Goal: Task Accomplishment & Management: Contribute content

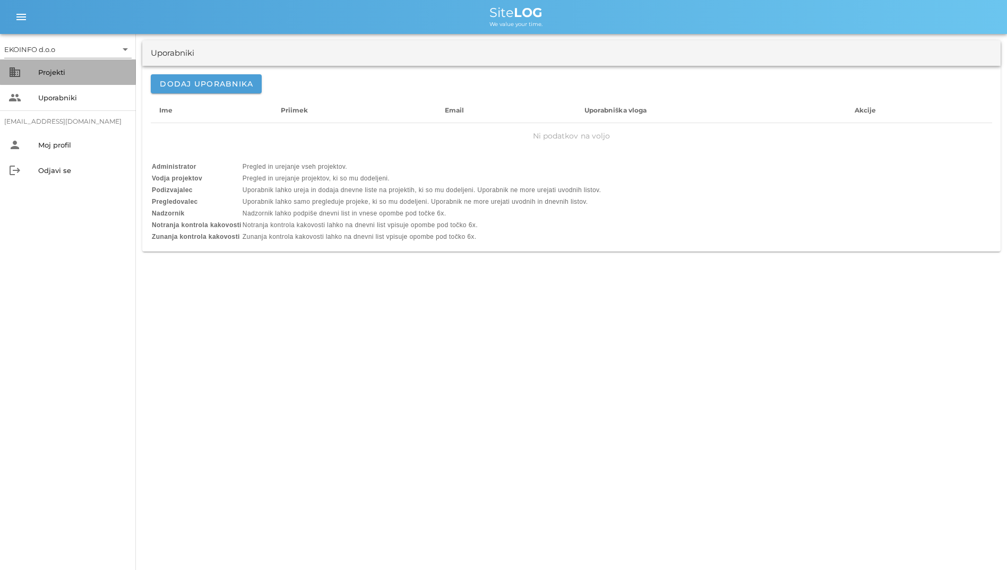
click at [105, 75] on div "Projekti" at bounding box center [82, 72] width 89 height 8
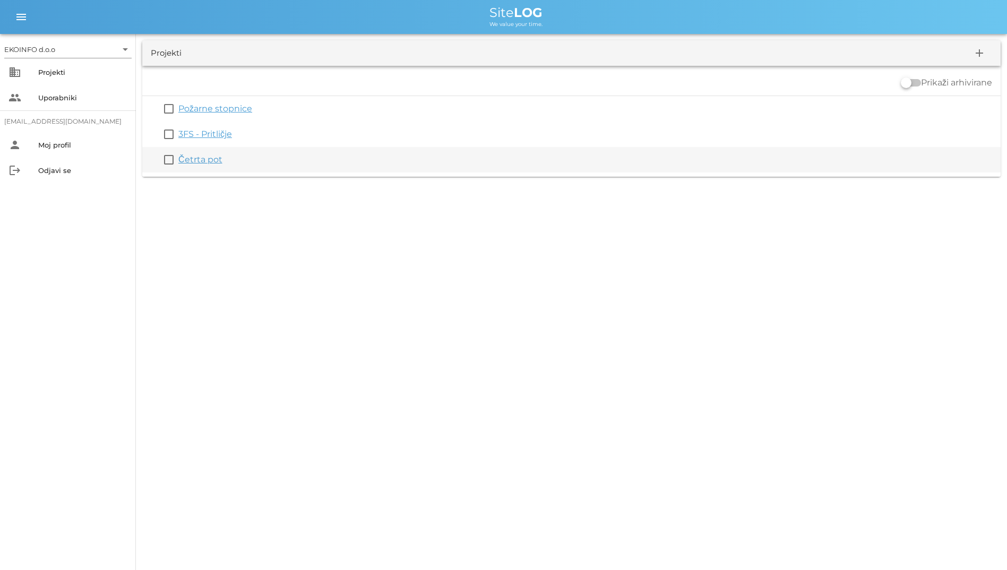
click at [198, 159] on link "Četrta pot" at bounding box center [200, 160] width 44 height 10
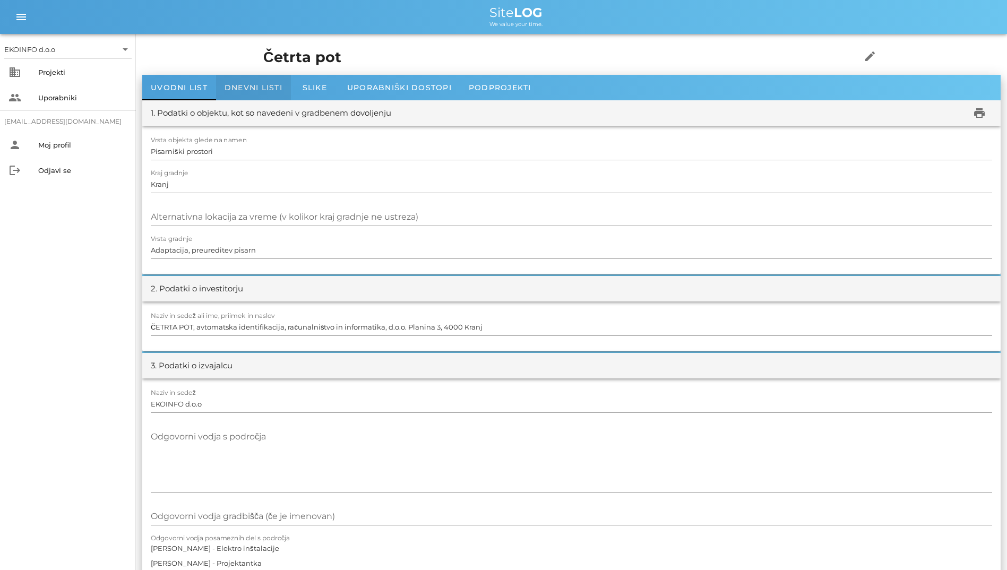
click at [239, 85] on span "Dnevni listi" at bounding box center [254, 88] width 58 height 10
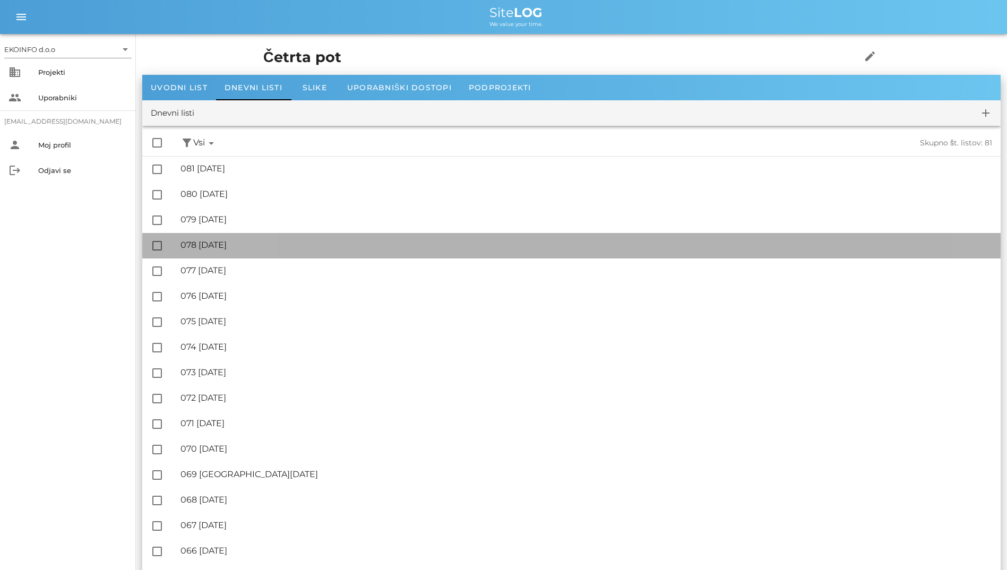
click at [232, 248] on div "🔏 078 [DATE]" at bounding box center [587, 245] width 812 height 10
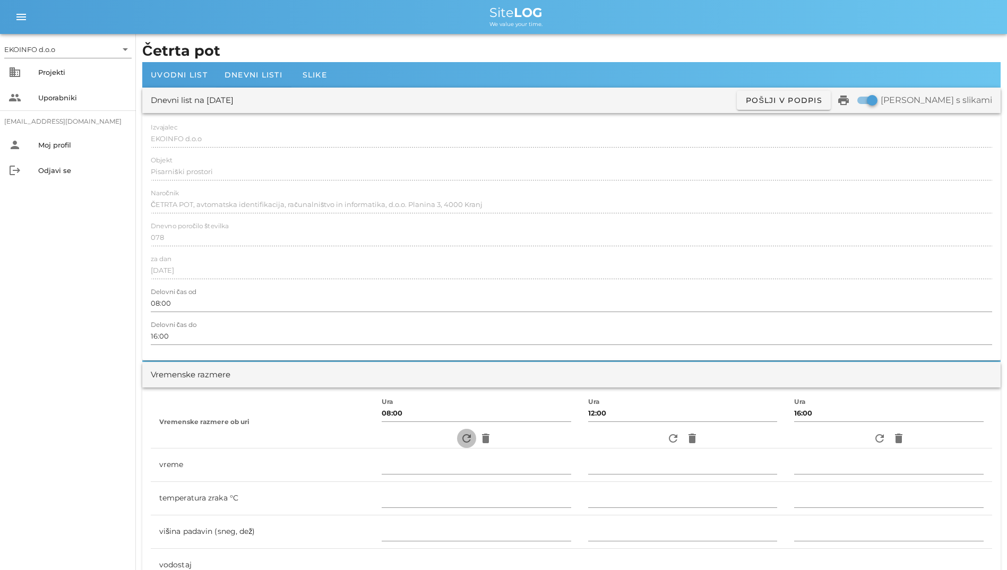
click at [460, 439] on icon "refresh" at bounding box center [466, 438] width 13 height 13
type input "pretežno oblačno"
type input "16"
type input "0"
type input "0.28 m/s šibek S"
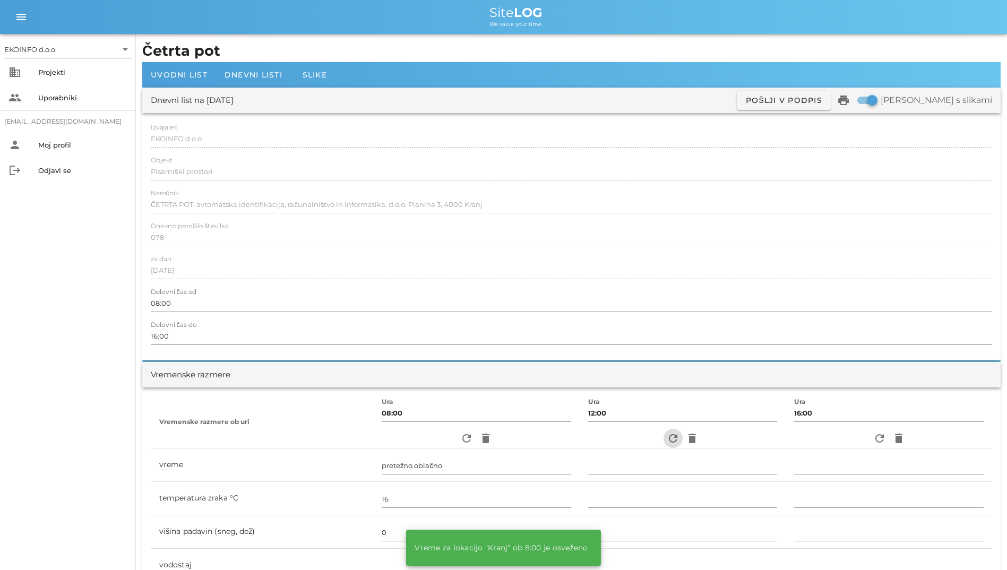
click at [674, 442] on icon "refresh" at bounding box center [673, 438] width 13 height 13
type input "delno oblačno"
type input "23"
type input "0"
type input "0.83 m/s šibek J"
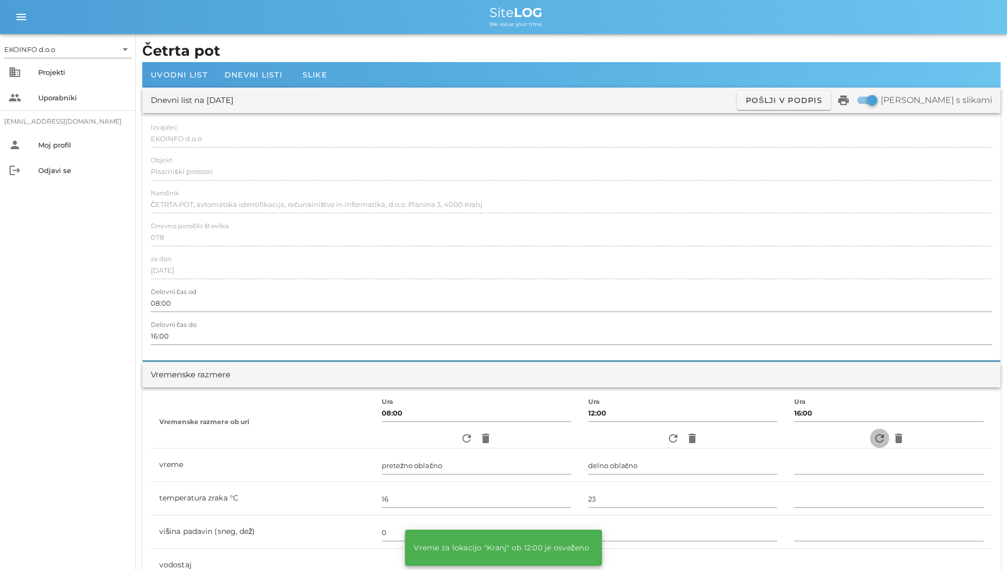
click at [883, 431] on button "refresh" at bounding box center [879, 438] width 19 height 19
type input "pretežno oblačno"
type input "19"
type input "0"
type input "1.11 m/s šibek S"
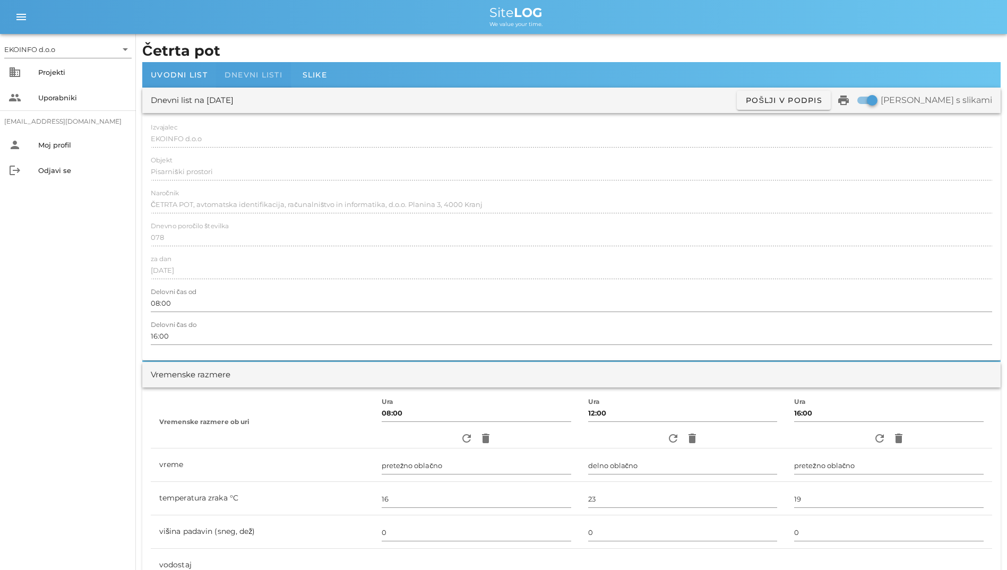
click at [237, 72] on span "Dnevni listi" at bounding box center [254, 75] width 58 height 10
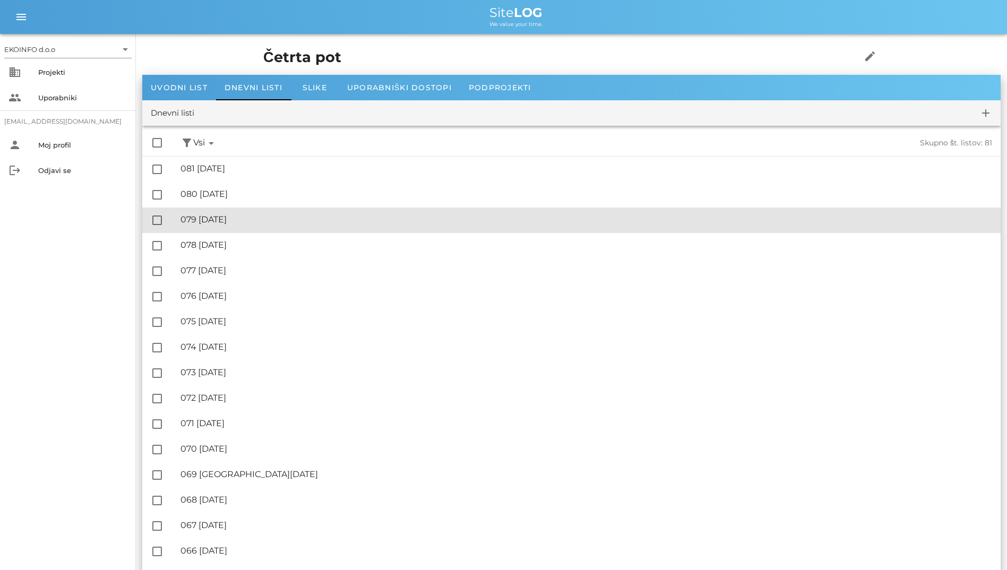
click at [227, 226] on div "🔏 079 [DATE] ✓ Podpisal: Nadzornik ✓ Podpisal: Sestavljalec ✓ Podpisal: Odgovor…" at bounding box center [587, 220] width 812 height 24
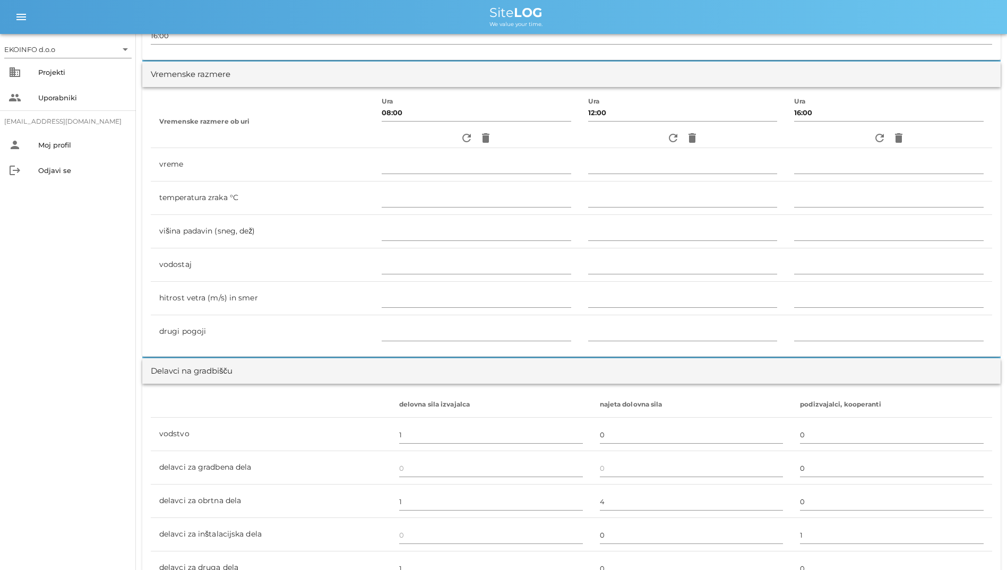
scroll to position [147, 0]
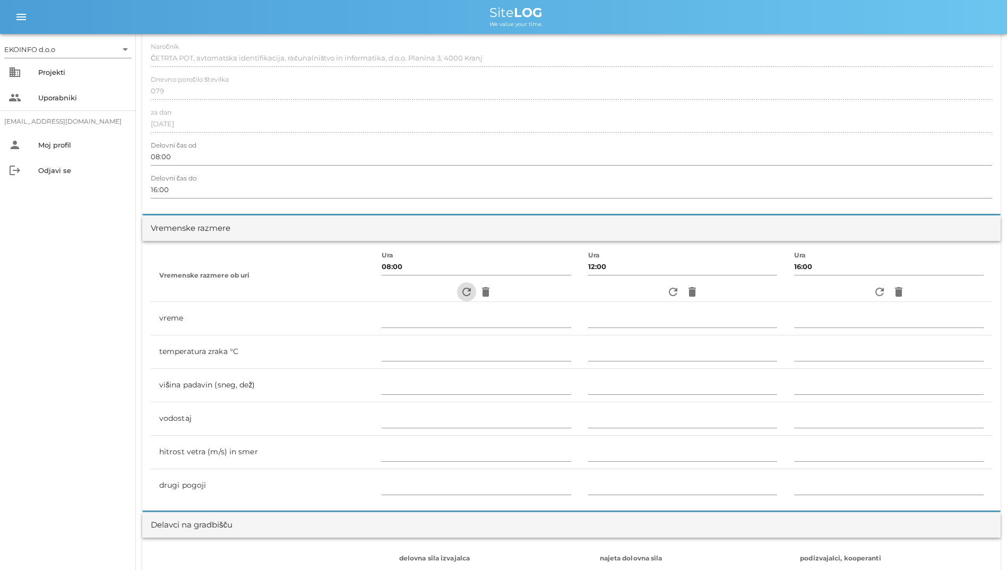
click at [460, 295] on icon "refresh" at bounding box center [466, 292] width 13 height 13
type input "pretežno oblačno"
type input "17"
type input "0"
type input "0.56 m/s šibek SZ"
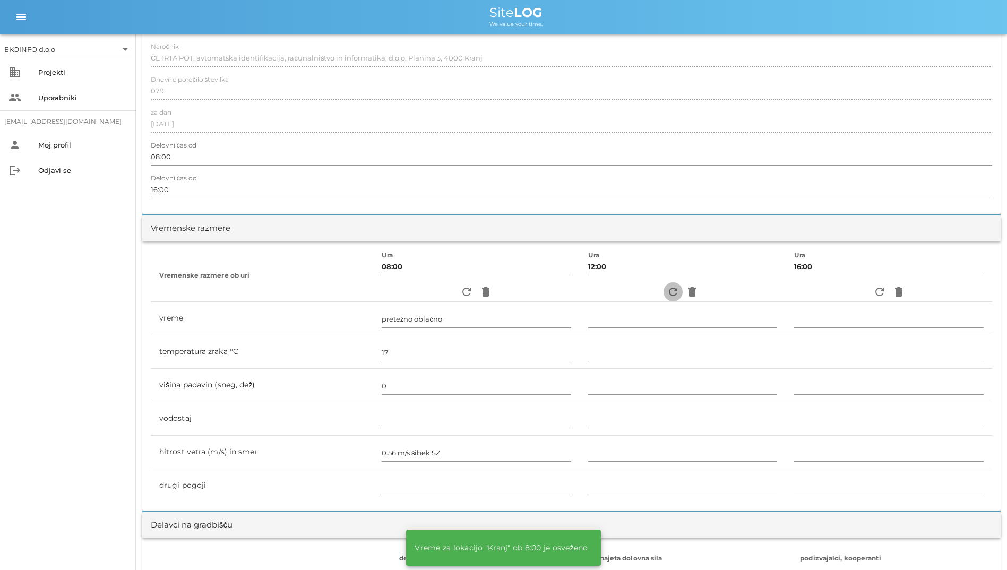
click at [672, 293] on icon "refresh" at bounding box center [673, 292] width 13 height 13
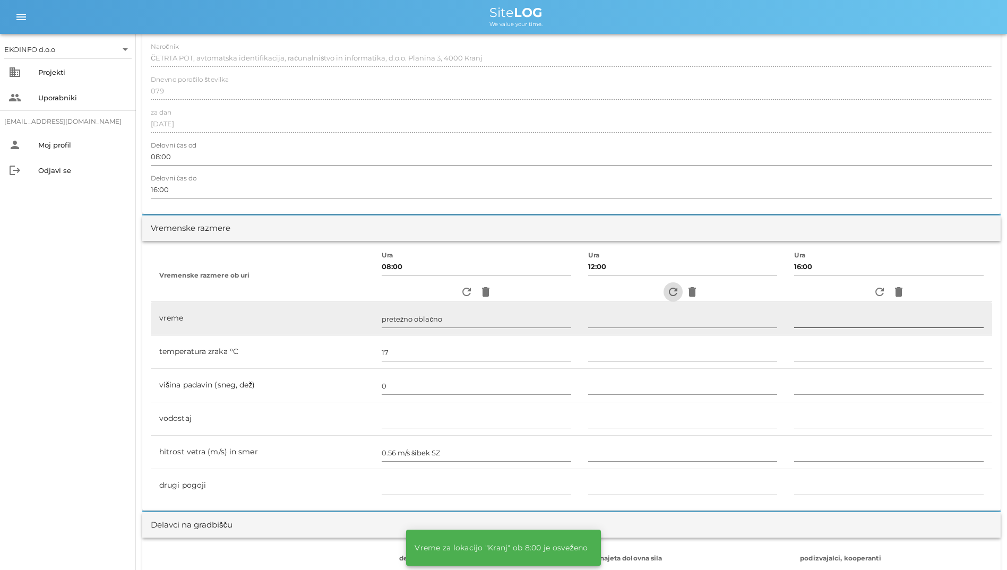
type input "delno oblačno"
type input "22"
type input "0"
type input "1.39 m/s šibek J"
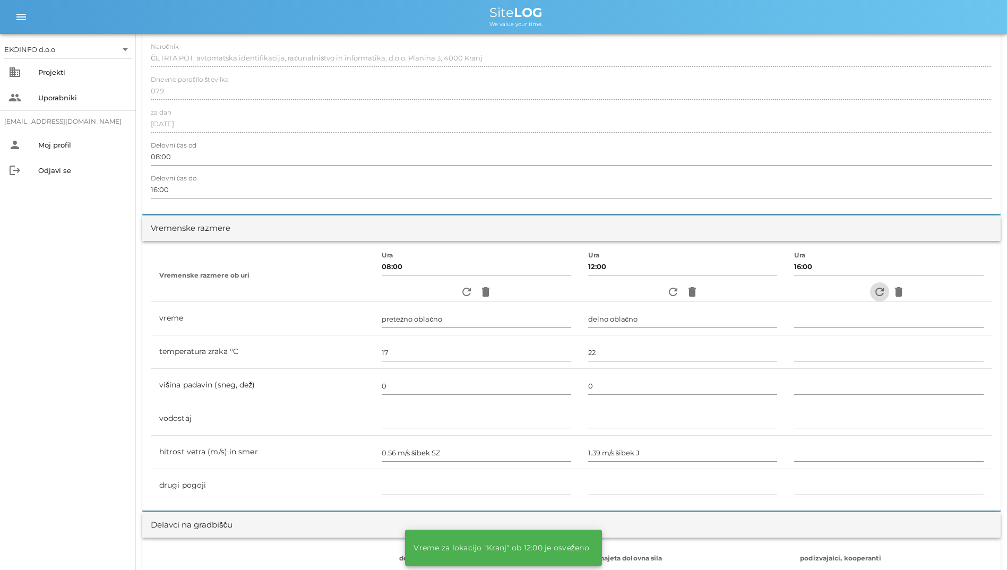
click at [877, 296] on icon "refresh" at bounding box center [880, 292] width 13 height 13
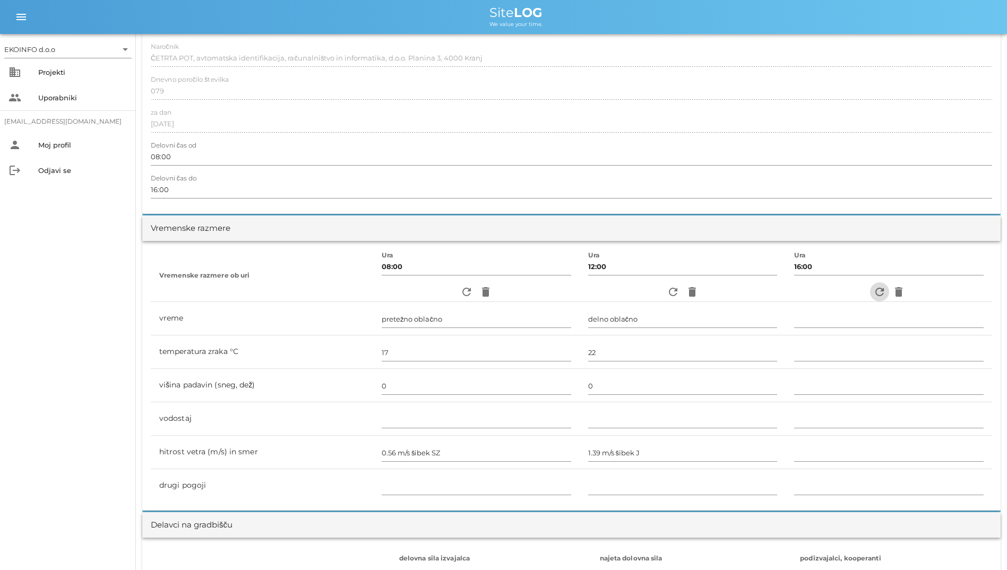
type input "pretežno oblačno"
type input "22"
type input "0"
type input "1.39 m/s [PERSON_NAME] JV"
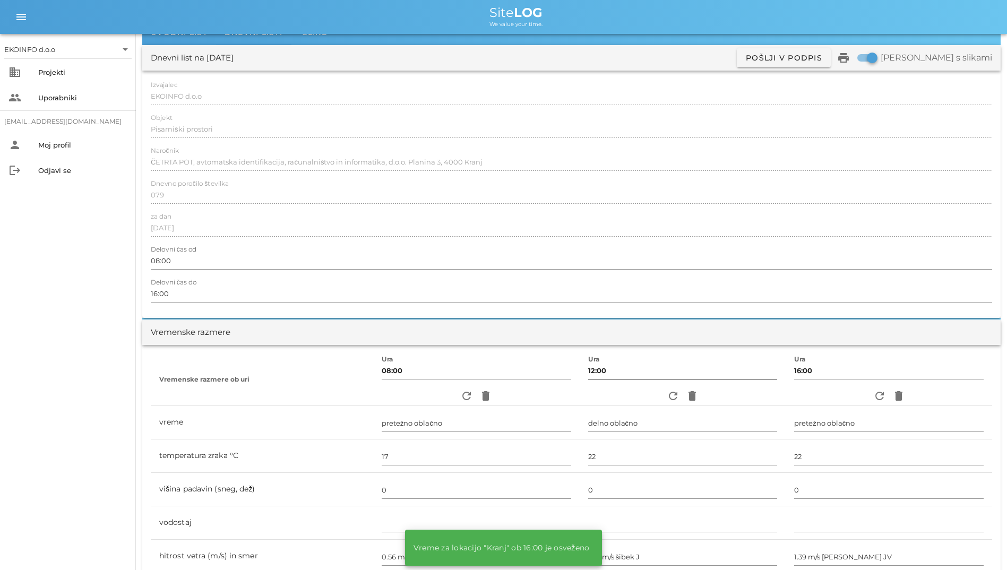
scroll to position [0, 0]
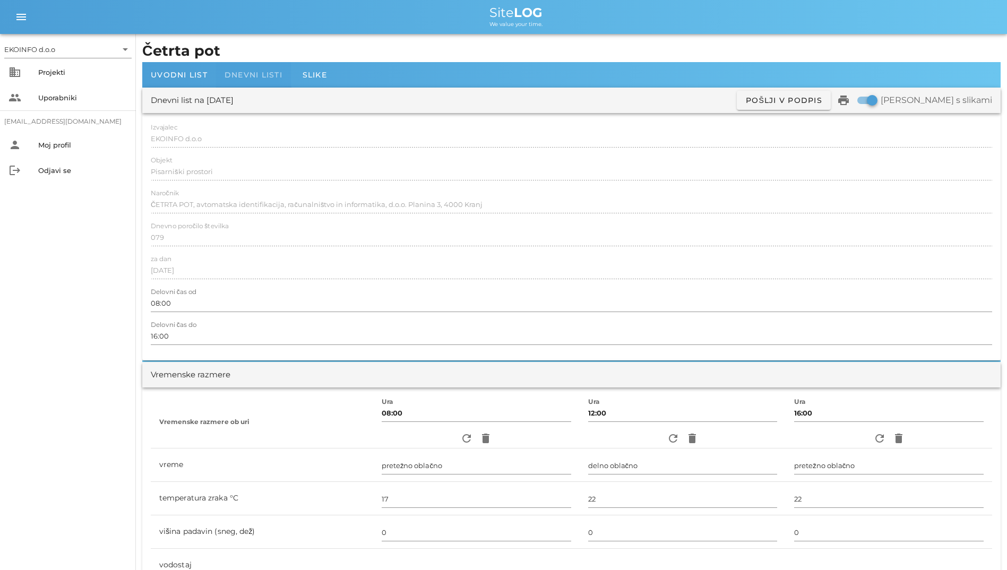
click at [273, 79] on span "Dnevni listi" at bounding box center [254, 75] width 58 height 10
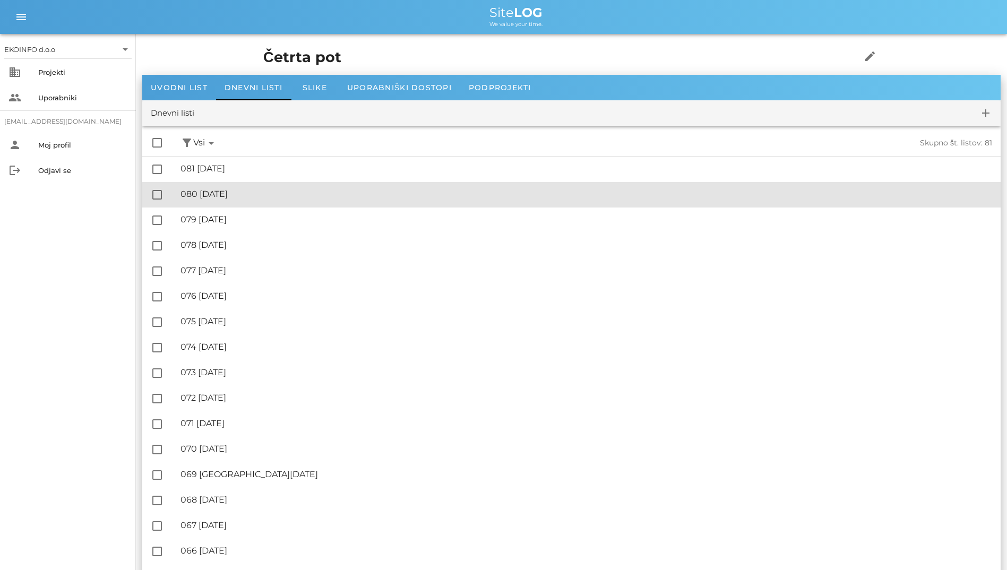
click at [273, 187] on div "🔏 080 [DATE] ✓ Podpisal: Nadzornik ✓ Podpisal: Sestavljalec ✓ Podpisal: Odgovor…" at bounding box center [587, 195] width 812 height 24
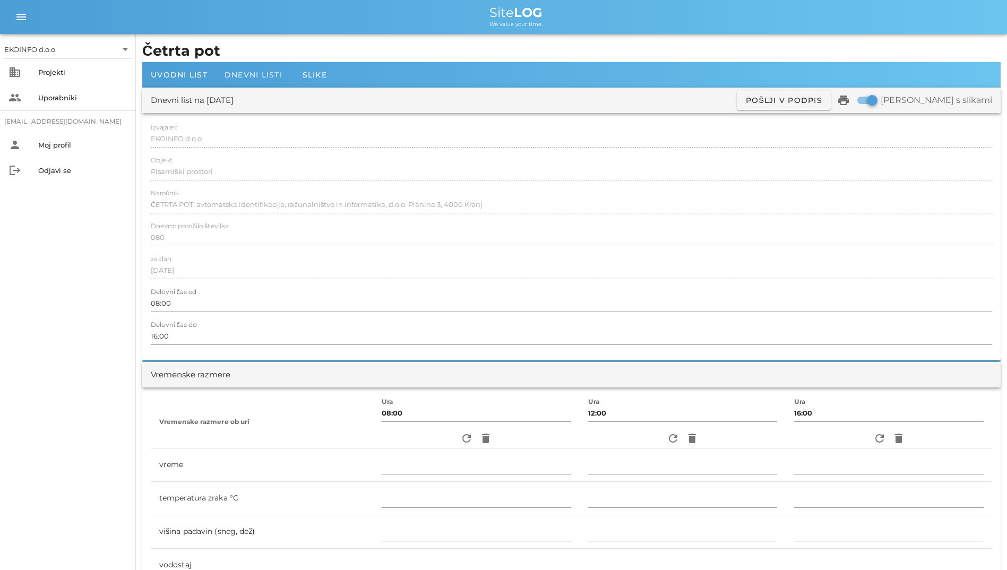
click at [236, 83] on div "Dnevni listi" at bounding box center [253, 74] width 75 height 25
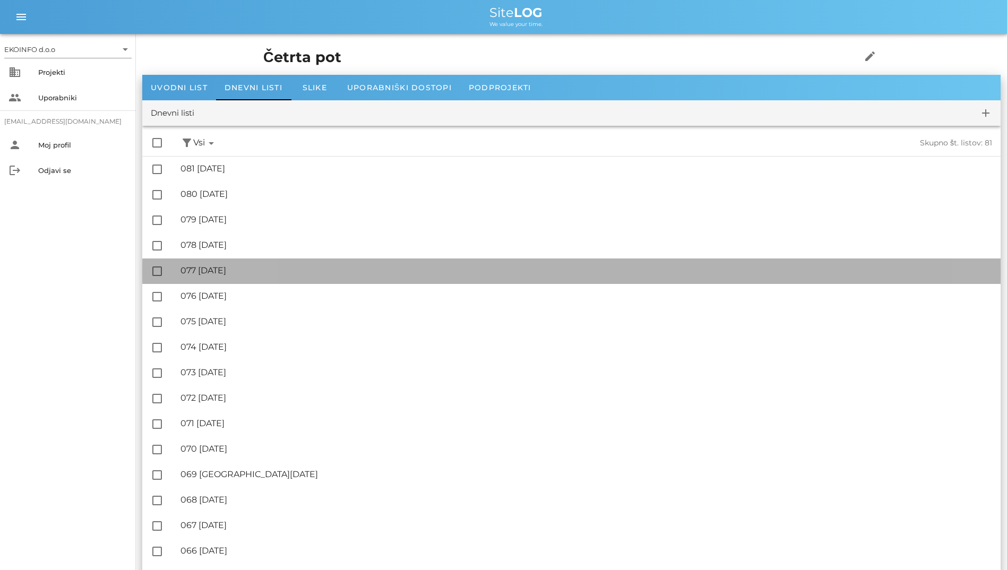
click at [272, 262] on div "🔏 077 [DATE] ✓ Podpisal: Nadzornik ✓ Podpisal: Sestavljalec ✓ Podpisal: Odgovor…" at bounding box center [587, 271] width 812 height 24
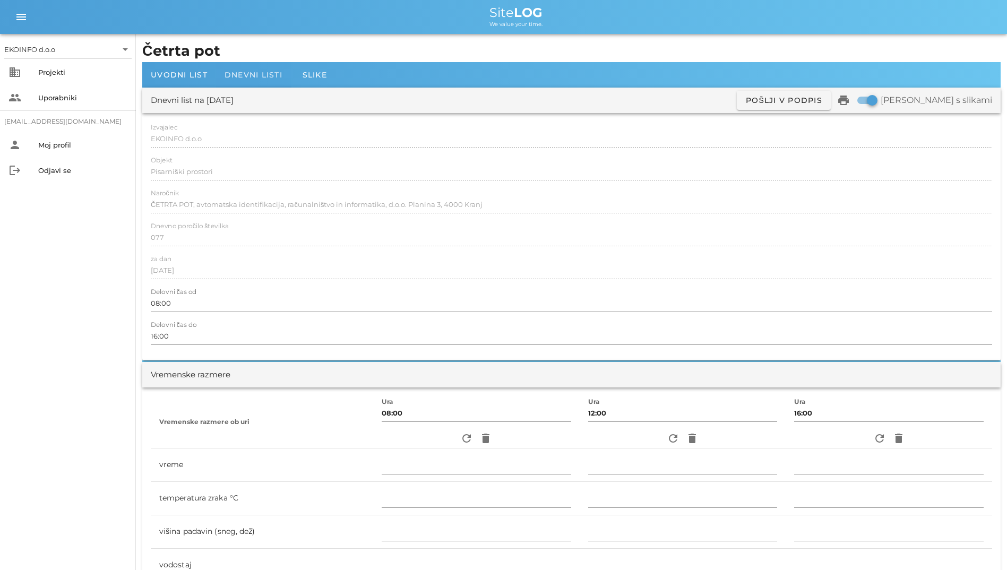
click at [251, 83] on div "Dnevni listi" at bounding box center [253, 74] width 75 height 25
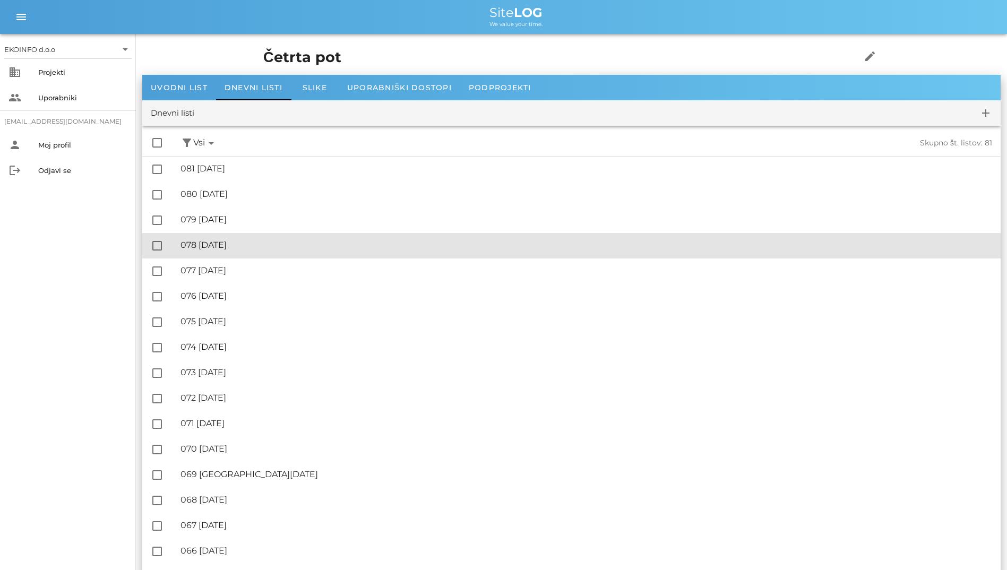
click at [243, 250] on div "🔏 078 [DATE]" at bounding box center [587, 245] width 812 height 10
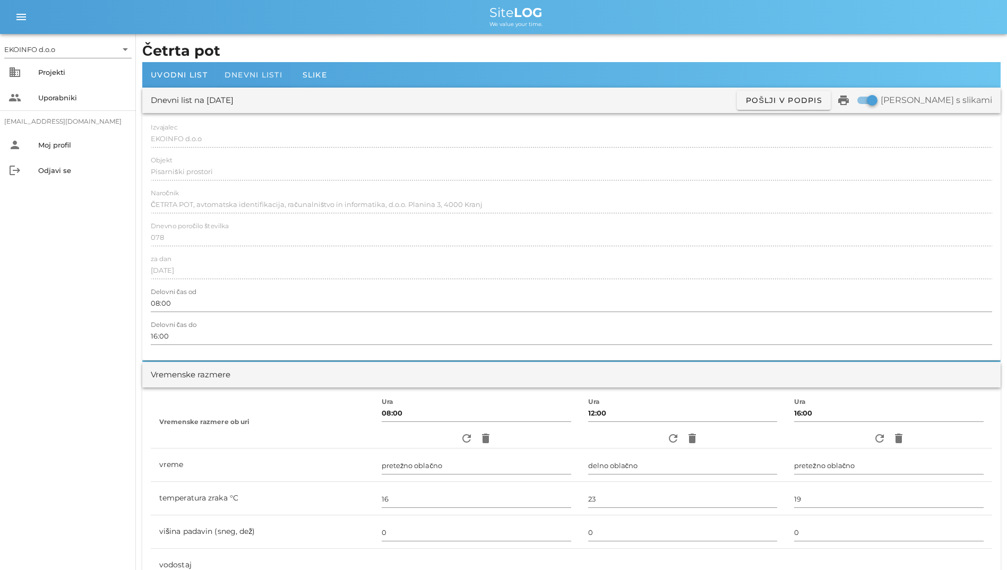
click at [256, 77] on span "Dnevni listi" at bounding box center [254, 75] width 58 height 10
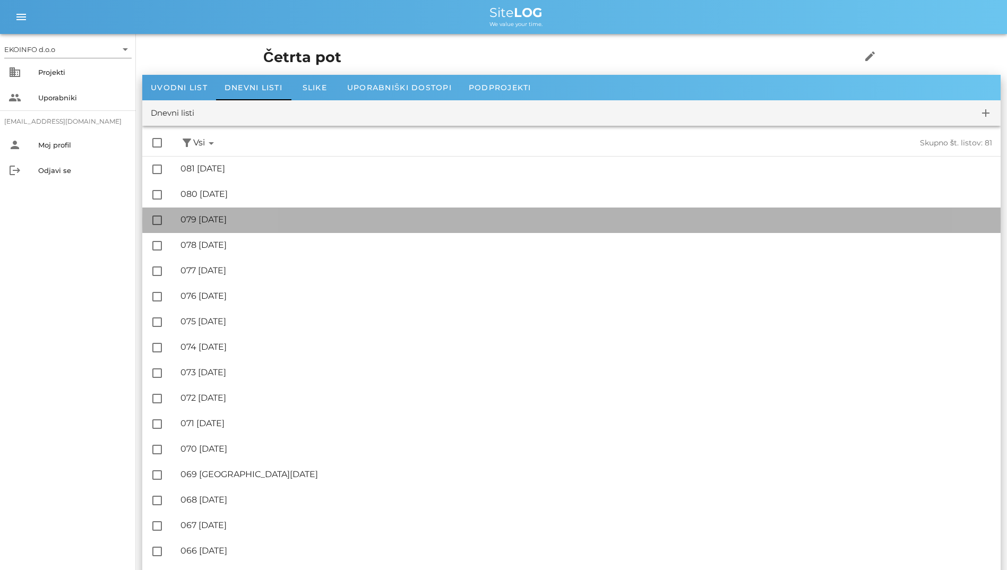
click at [225, 228] on div "🔏 079 [DATE] ✓ Podpisal: Nadzornik ✓ Podpisal: Sestavljalec ✓ Podpisal: Odgovor…" at bounding box center [587, 220] width 812 height 24
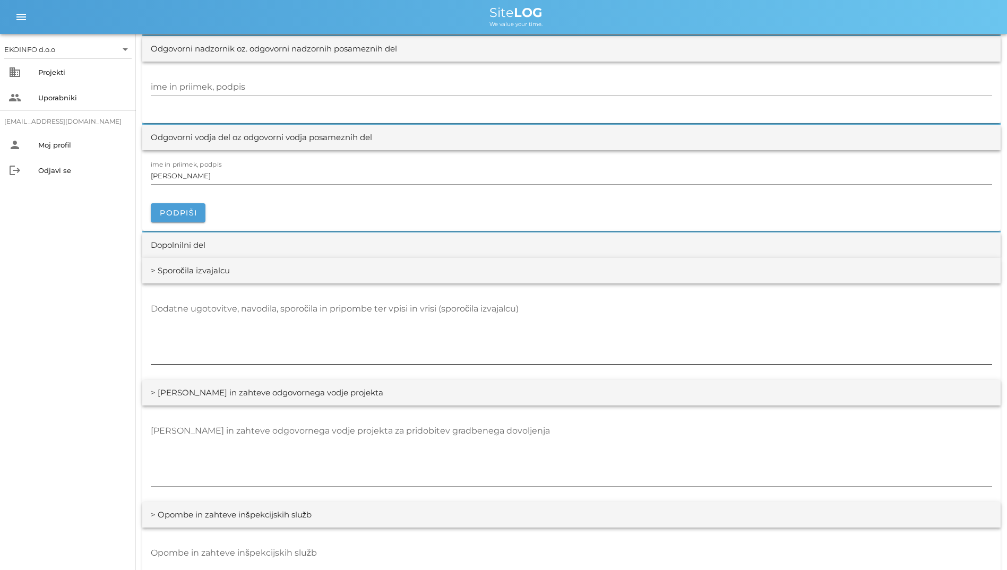
scroll to position [1049, 0]
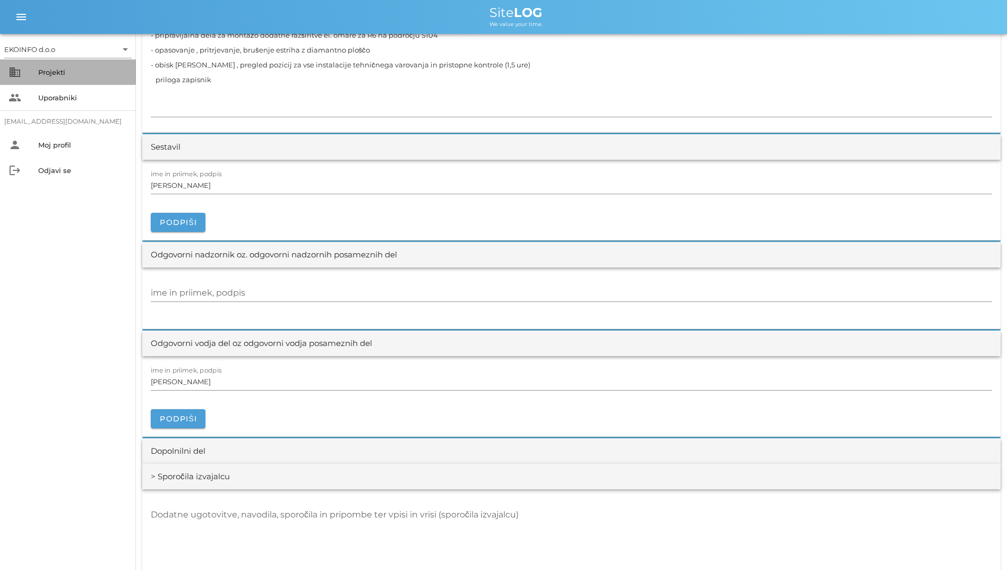
click at [82, 78] on div "Projekti" at bounding box center [82, 72] width 89 height 17
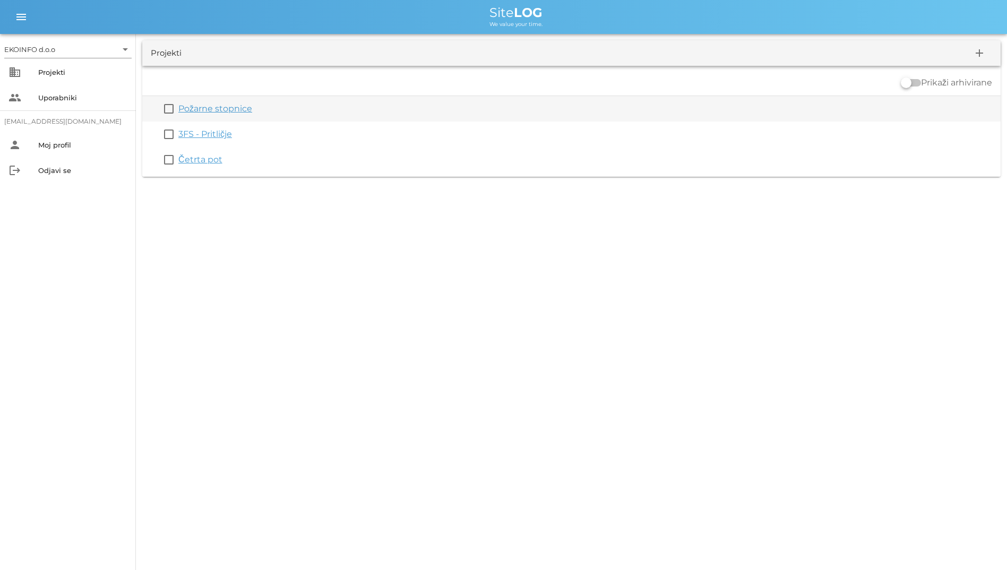
click at [203, 114] on div "Požarne stopnice" at bounding box center [587, 108] width 818 height 13
click at [207, 109] on link "Požarne stopnice" at bounding box center [215, 109] width 74 height 10
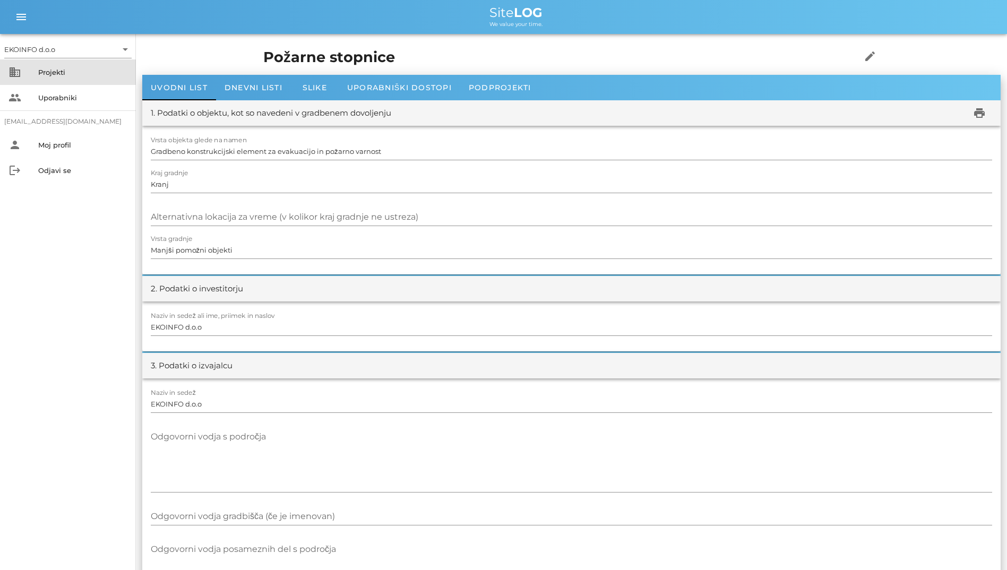
click at [107, 69] on div "Projekti" at bounding box center [82, 72] width 89 height 8
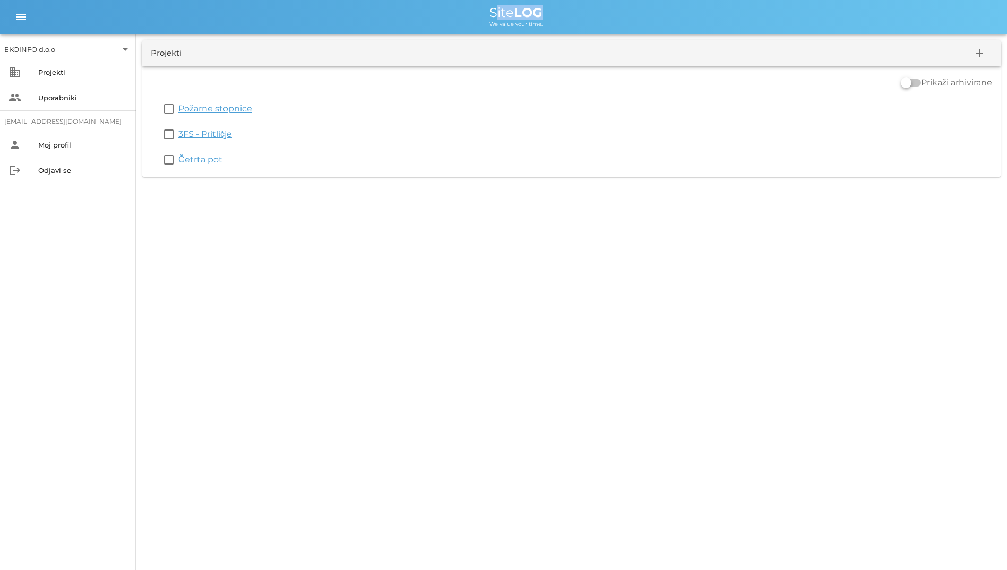
drag, startPoint x: 442, startPoint y: 5, endPoint x: 552, endPoint y: 7, distance: 109.9
click at [552, 7] on div "menu menu Site LOG We value your time." at bounding box center [503, 17] width 1007 height 34
drag, startPoint x: 552, startPoint y: 7, endPoint x: 419, endPoint y: 15, distance: 132.5
click at [419, 15] on div "Site LOG" at bounding box center [515, 12] width 965 height 13
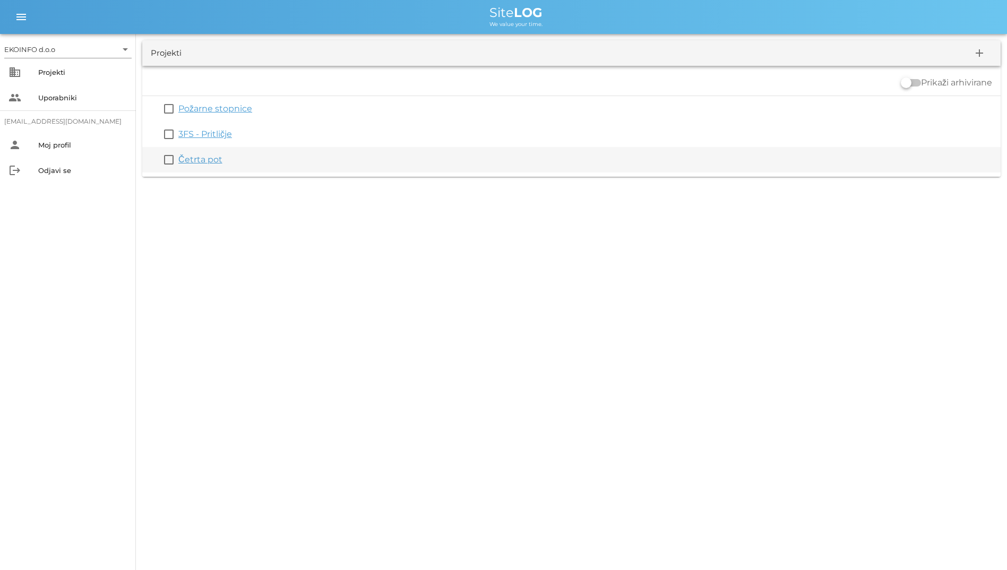
click at [194, 155] on link "Četrta pot" at bounding box center [200, 160] width 44 height 10
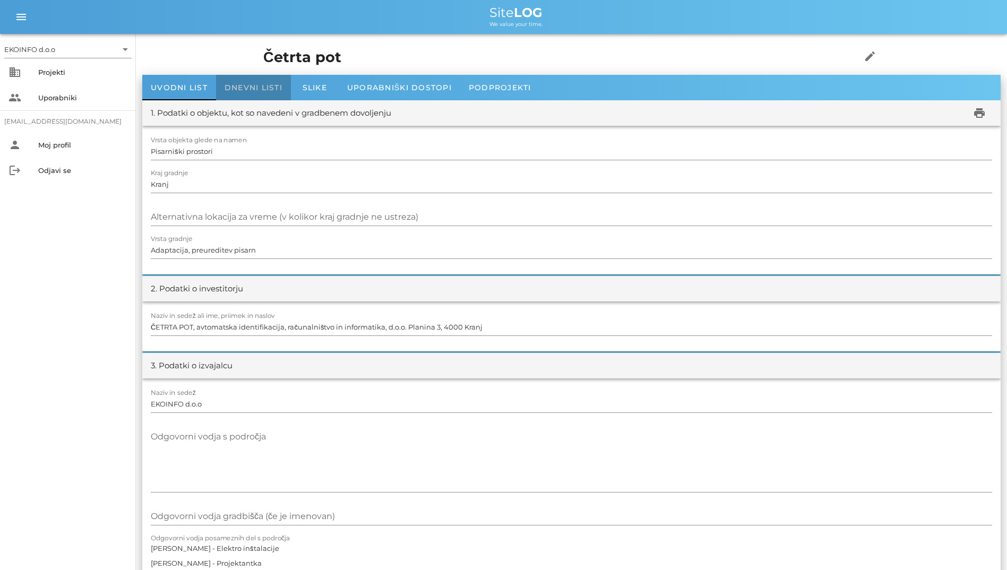
click at [248, 78] on div "Dnevni listi" at bounding box center [253, 87] width 75 height 25
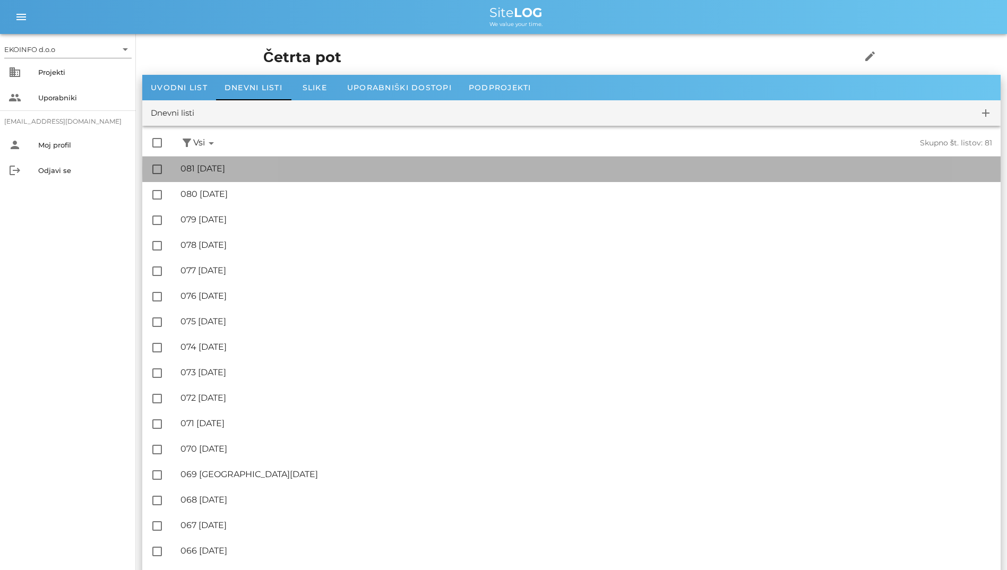
click at [256, 165] on div "🔏 081 [DATE]" at bounding box center [587, 169] width 812 height 10
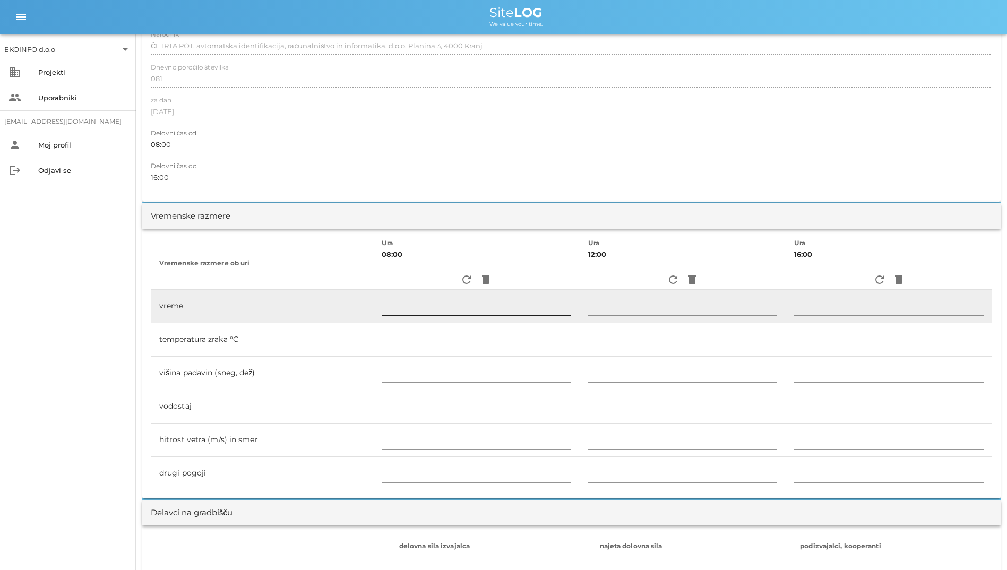
scroll to position [159, 0]
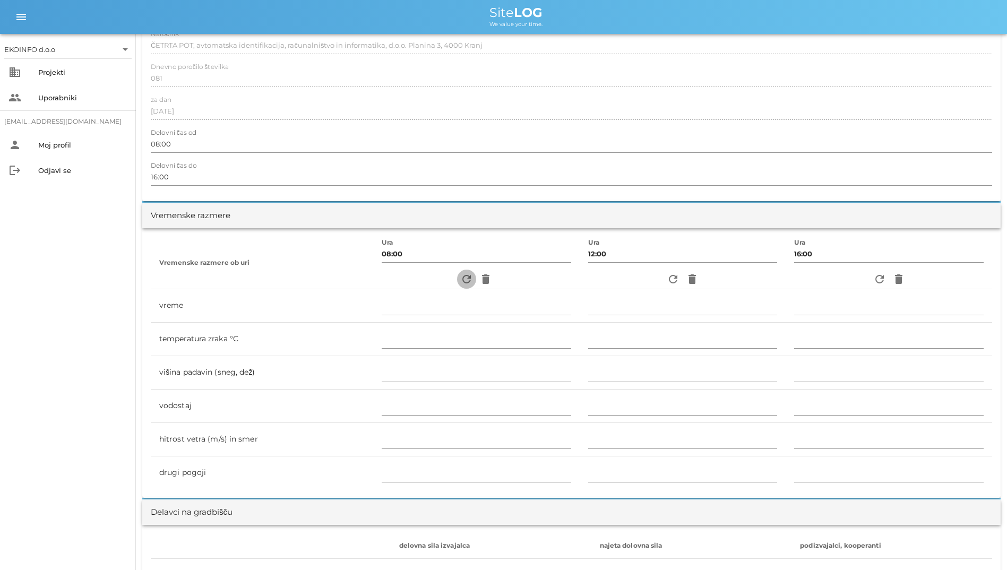
click at [460, 275] on icon "refresh" at bounding box center [466, 279] width 13 height 13
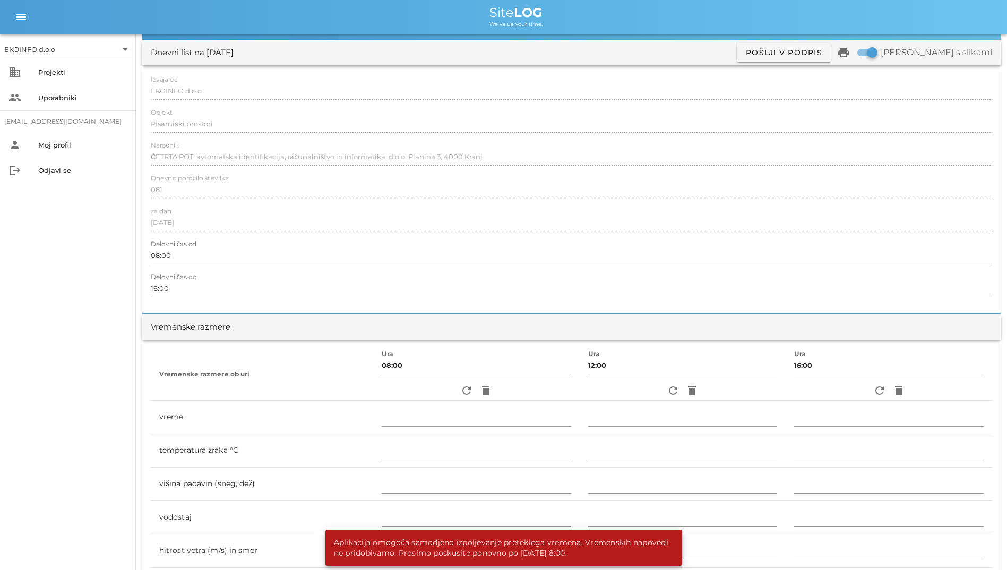
scroll to position [0, 0]
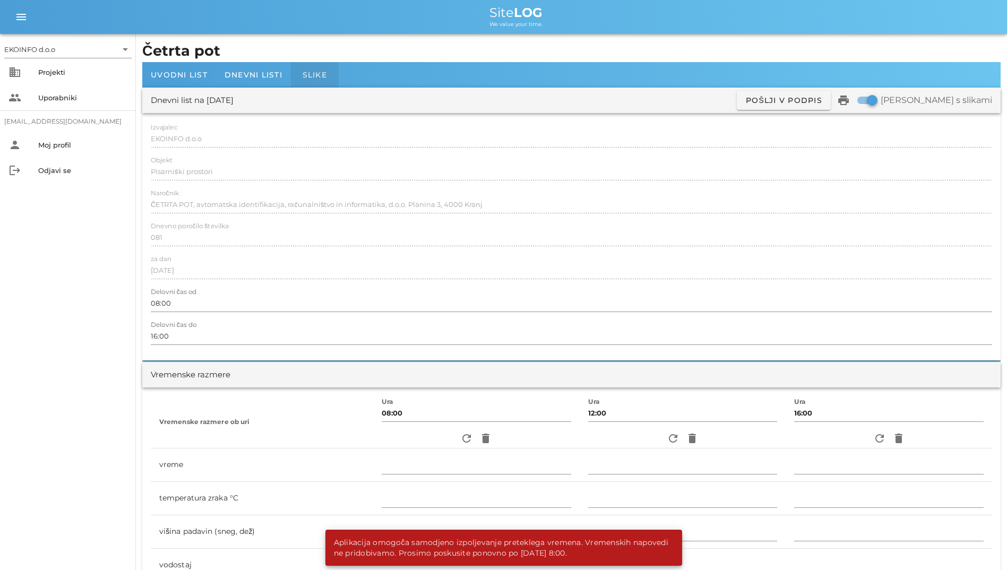
click at [304, 71] on span "Slike" at bounding box center [315, 75] width 24 height 10
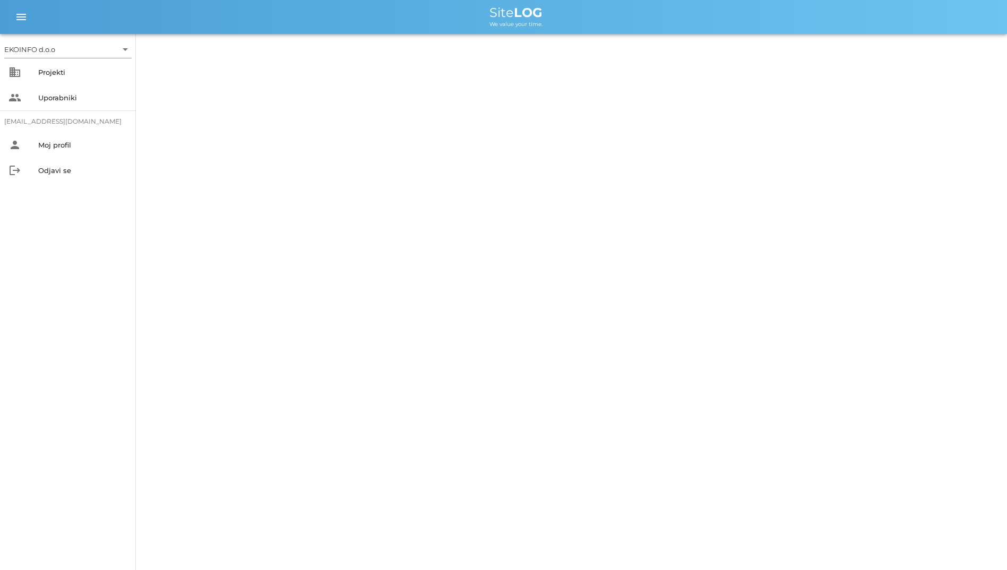
click at [254, 72] on div "EKOINFO d.o.o arrow_drop_down business Projekti people Uporabniki [EMAIL_ADDRES…" at bounding box center [503, 285] width 1007 height 570
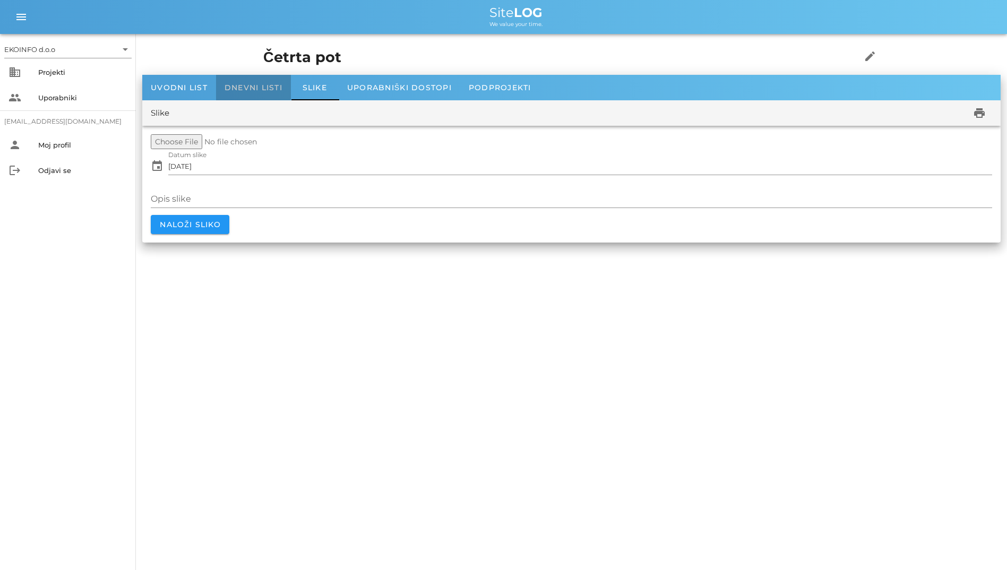
click at [254, 83] on span "Dnevni listi" at bounding box center [254, 88] width 58 height 10
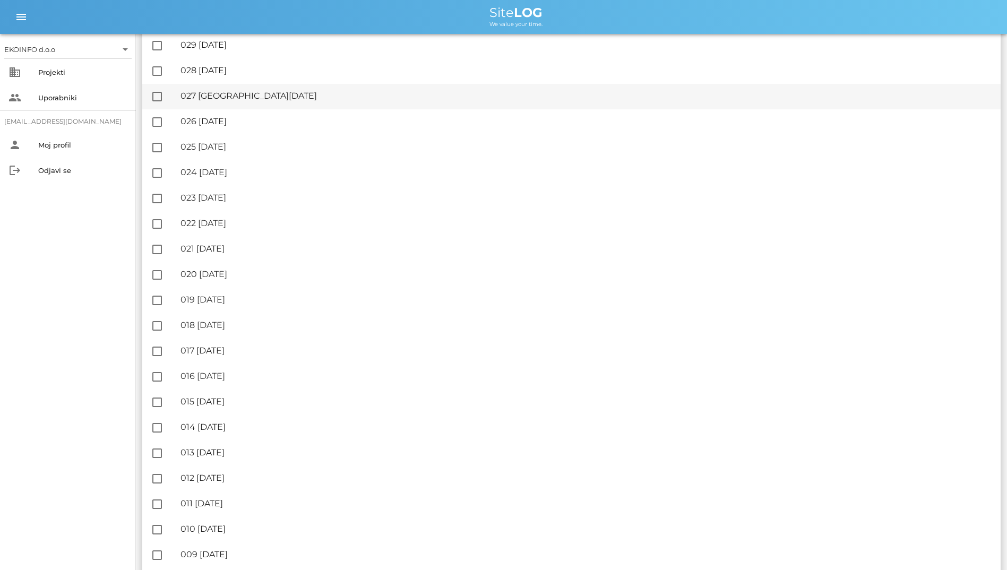
scroll to position [1662, 0]
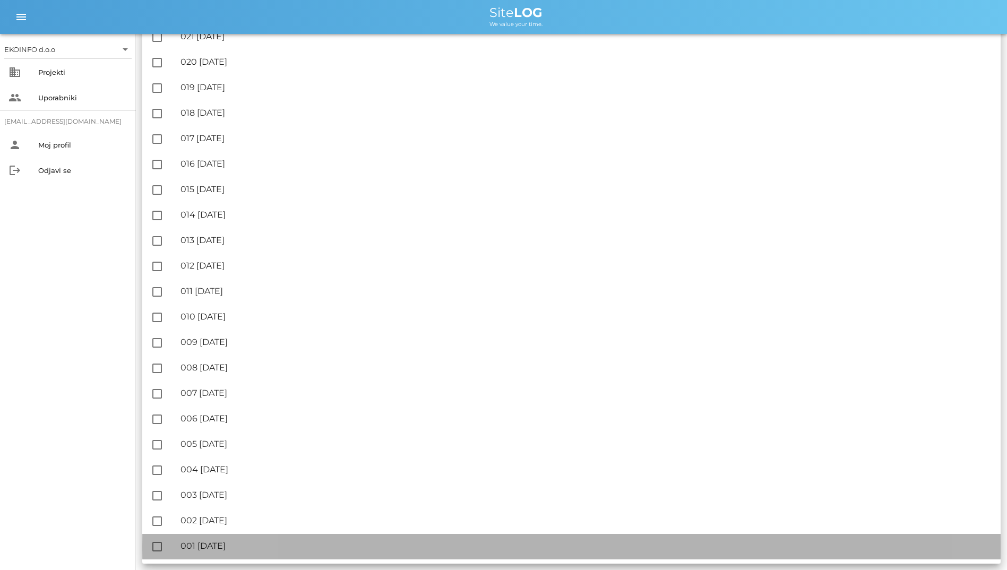
click at [210, 547] on div "🔏 001 [DATE]" at bounding box center [587, 546] width 812 height 10
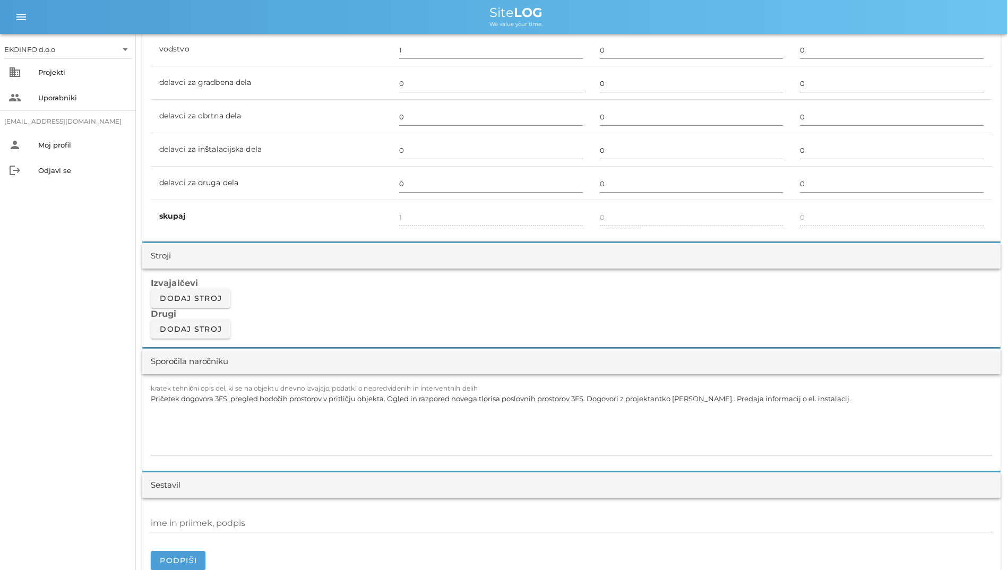
scroll to position [690, 0]
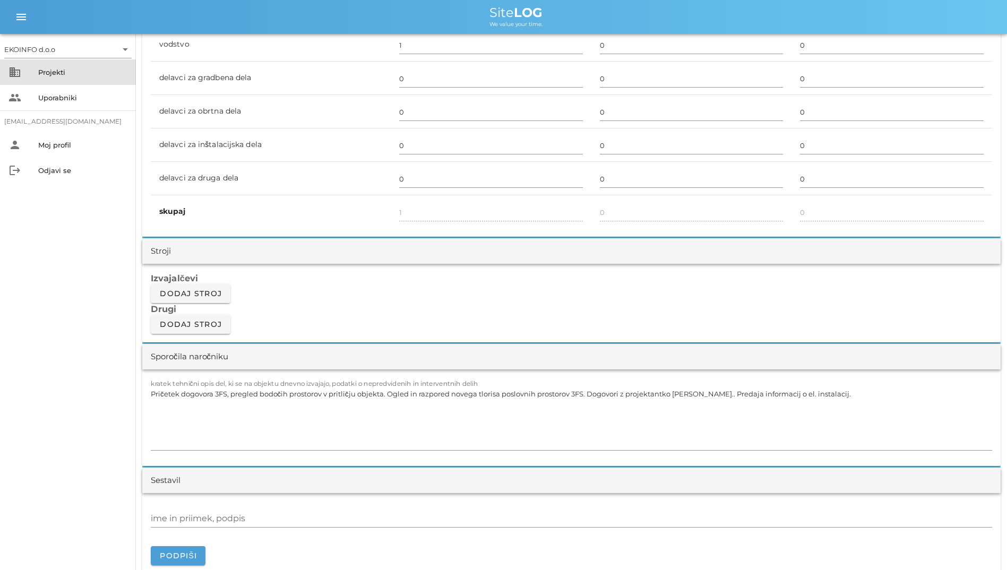
click at [69, 67] on div "Projekti" at bounding box center [82, 72] width 89 height 17
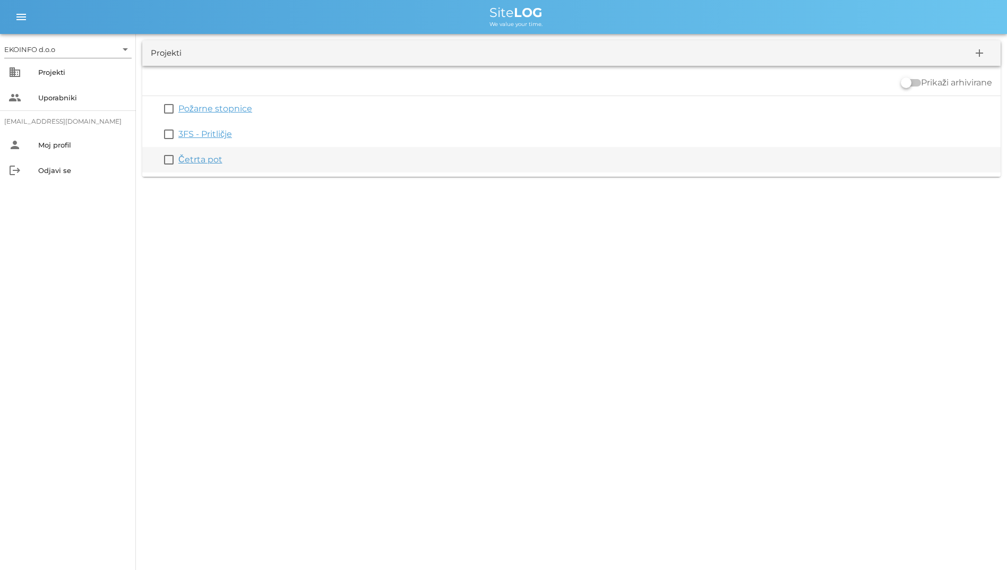
click at [196, 151] on div "check_box_outline_blank Četrta pot" at bounding box center [571, 159] width 859 height 25
click at [198, 156] on link "Četrta pot" at bounding box center [200, 160] width 44 height 10
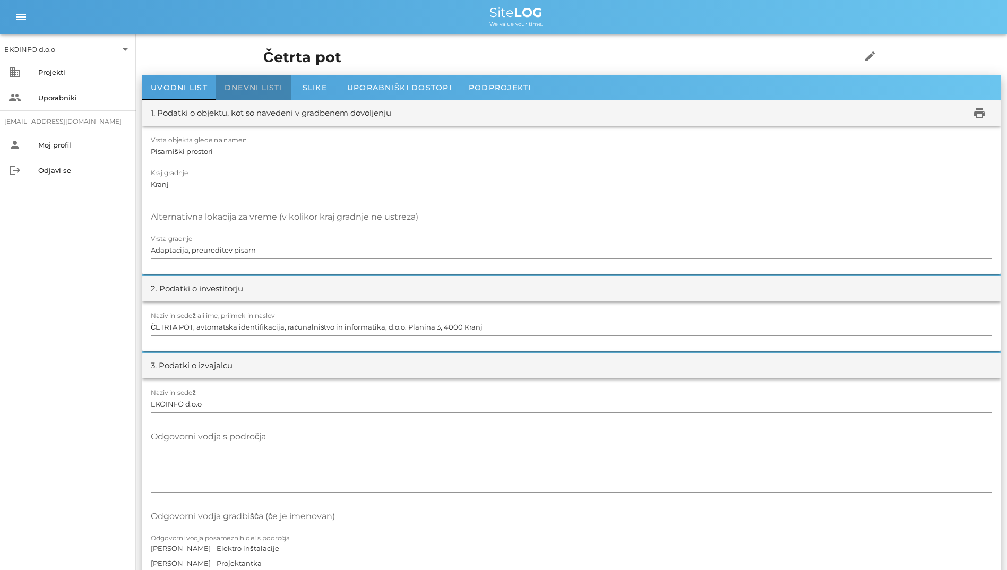
click at [250, 90] on span "Dnevni listi" at bounding box center [254, 88] width 58 height 10
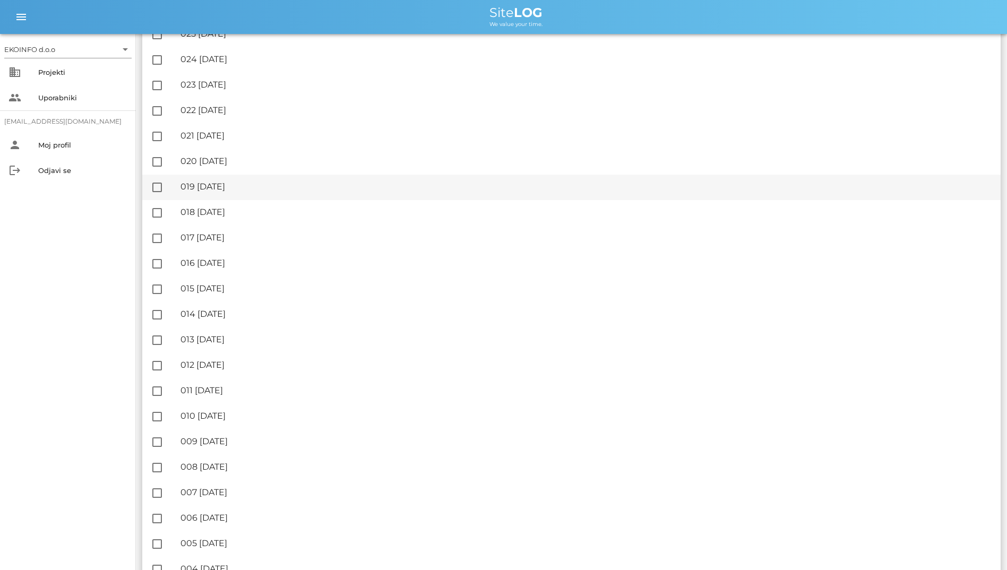
scroll to position [1662, 0]
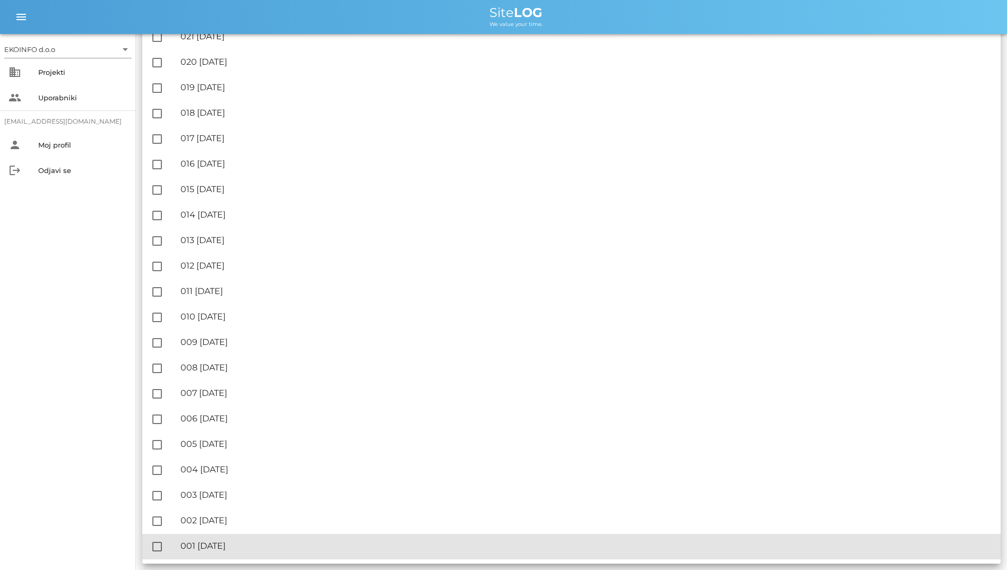
click at [227, 549] on div "🔏 001 [DATE]" at bounding box center [587, 546] width 812 height 10
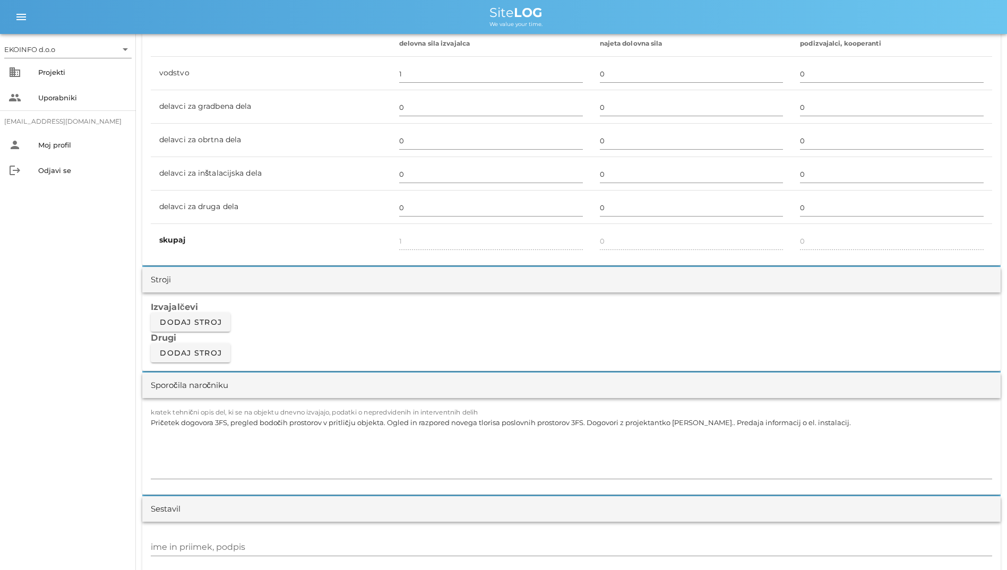
scroll to position [797, 0]
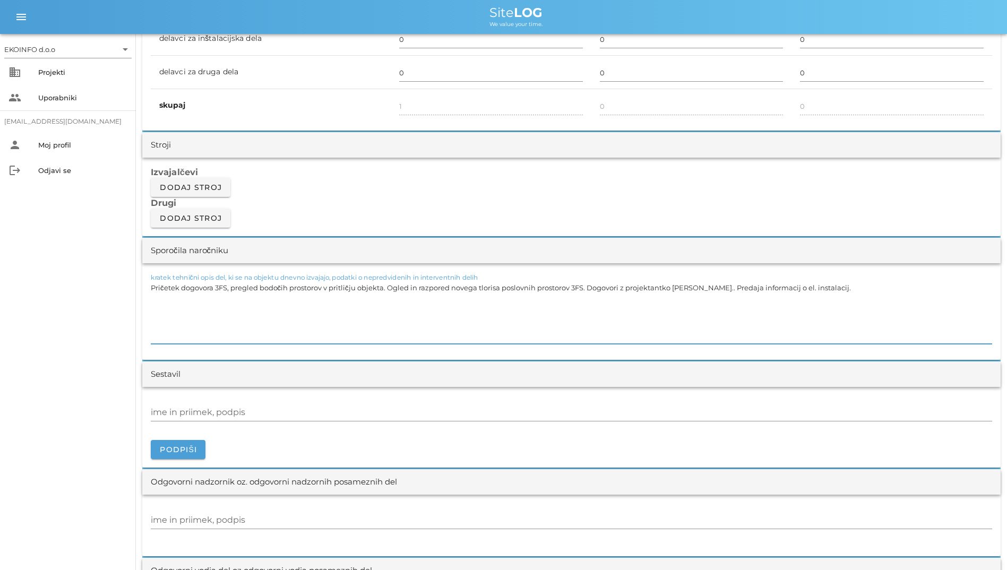
drag, startPoint x: 892, startPoint y: 284, endPoint x: 79, endPoint y: 201, distance: 817.2
click at [79, 201] on div "EKOINFO d.o.o arrow_drop_down business Projekti people Uporabniki [EMAIL_ADDRES…" at bounding box center [503, 425] width 1007 height 2444
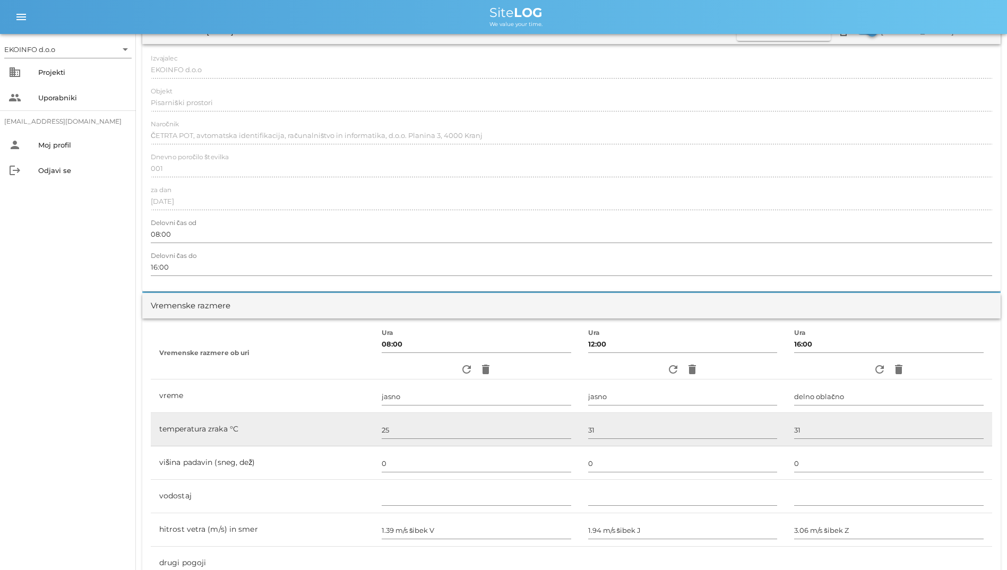
scroll to position [0, 0]
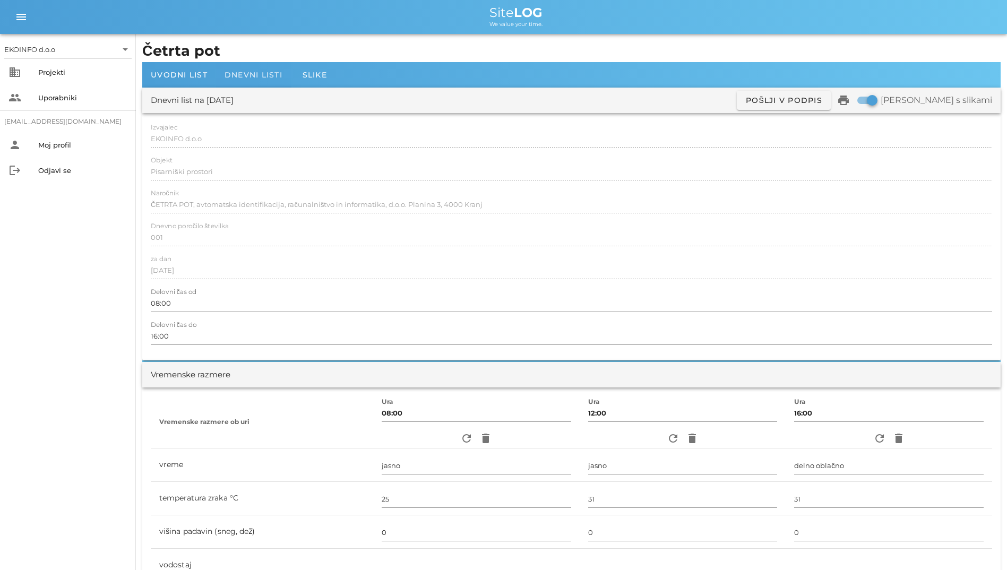
click at [232, 72] on span "Dnevni listi" at bounding box center [254, 75] width 58 height 10
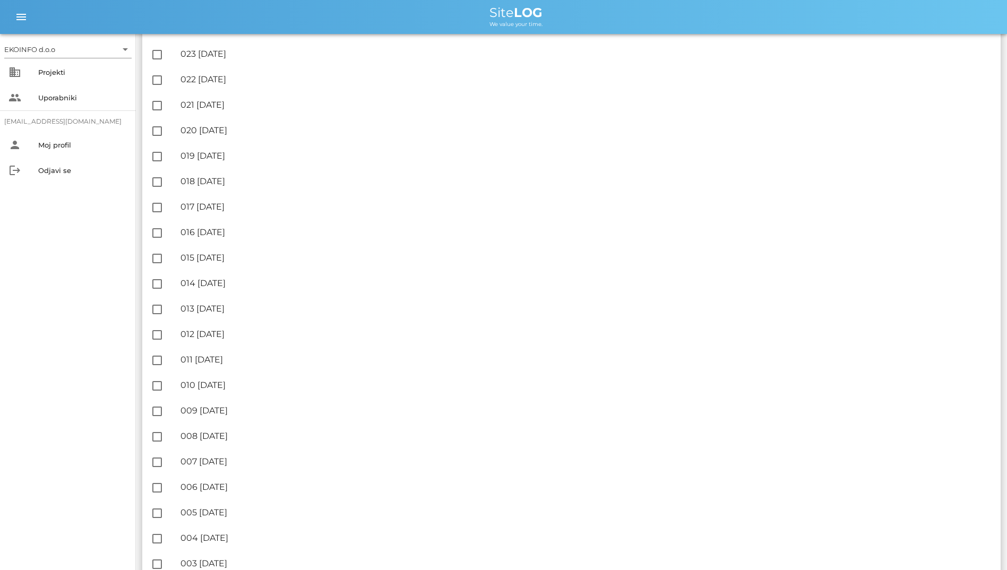
scroll to position [1662, 0]
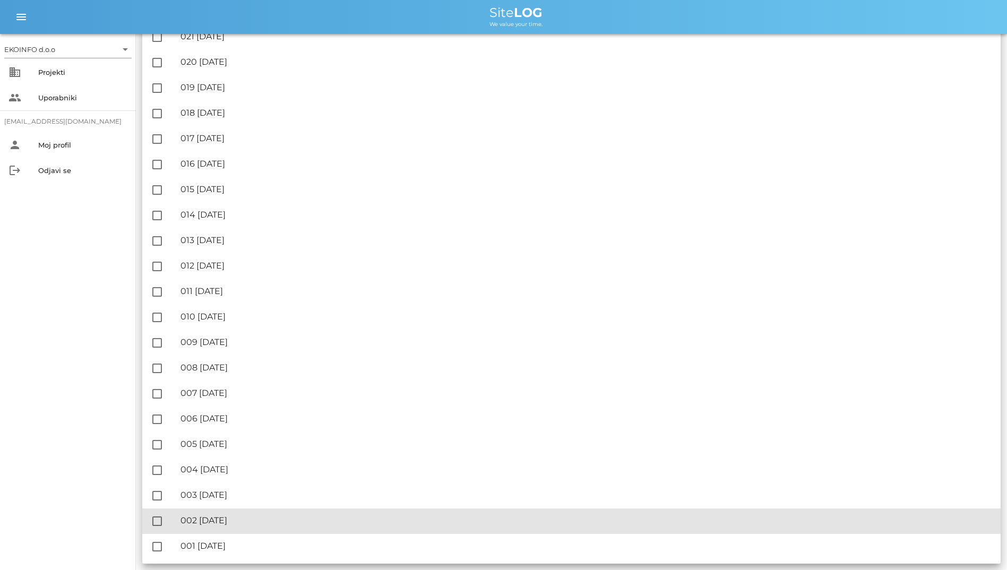
click at [237, 515] on div "🔏 002 [DATE] ✓ Podpisal: Nadzornik ✓ Podpisal: Sestavljalec ✓ Podpisal: Odgovor…" at bounding box center [587, 521] width 812 height 24
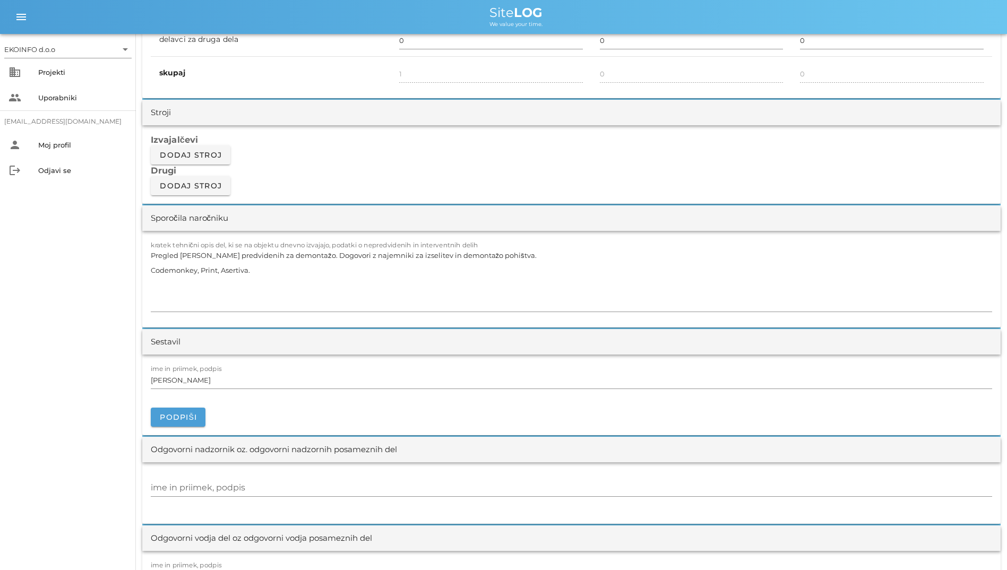
scroll to position [850, 0]
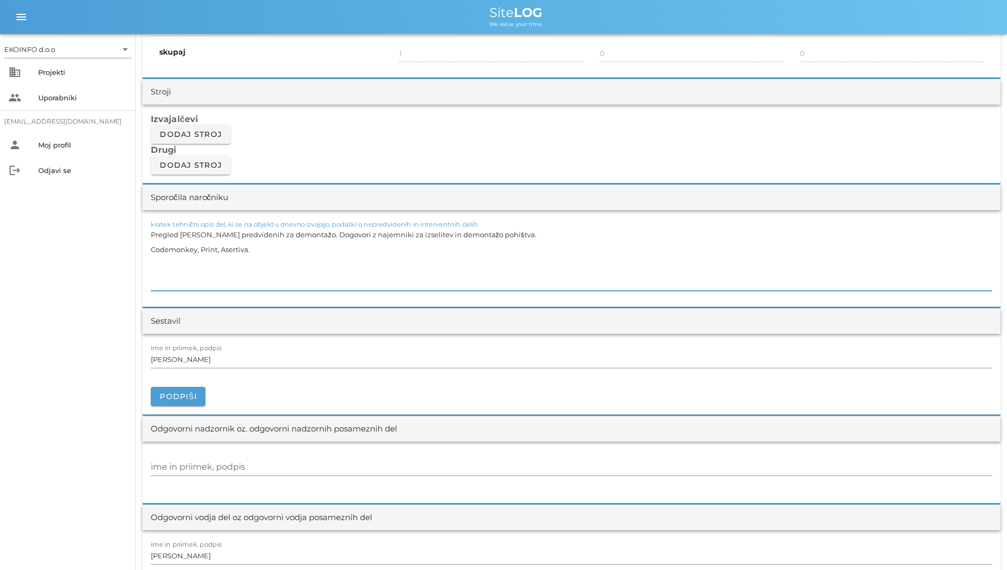
drag, startPoint x: 208, startPoint y: 238, endPoint x: 363, endPoint y: 271, distance: 159.1
click at [363, 271] on textarea "Pregled [PERSON_NAME] predvidenih za demontažo. Dogovori z najemniki za izselit…" at bounding box center [572, 259] width 842 height 64
click at [266, 273] on textarea "Pregled [PERSON_NAME] predvidenih za demontažo. Dogovori z najemniki za izselit…" at bounding box center [572, 259] width 842 height 64
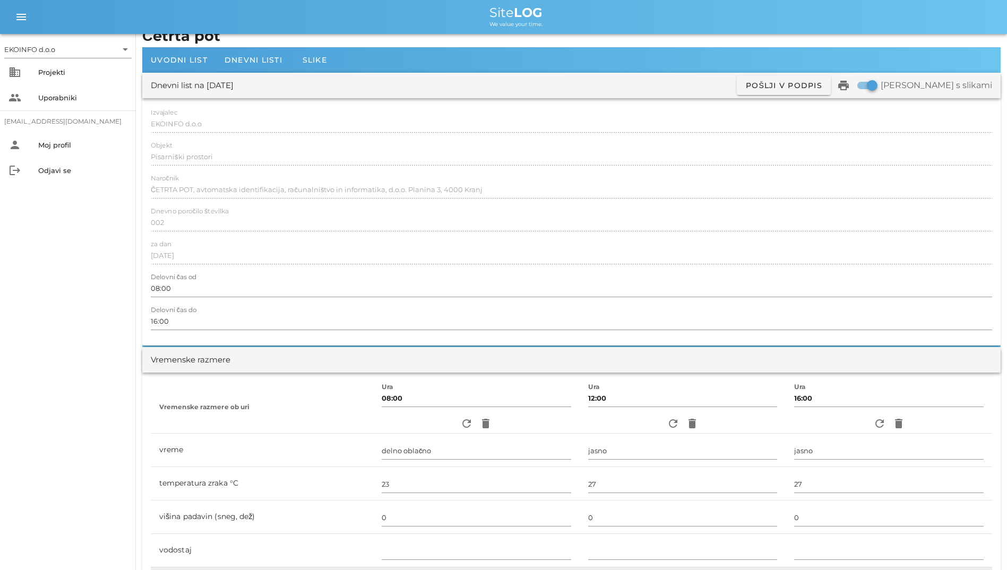
scroll to position [280, 0]
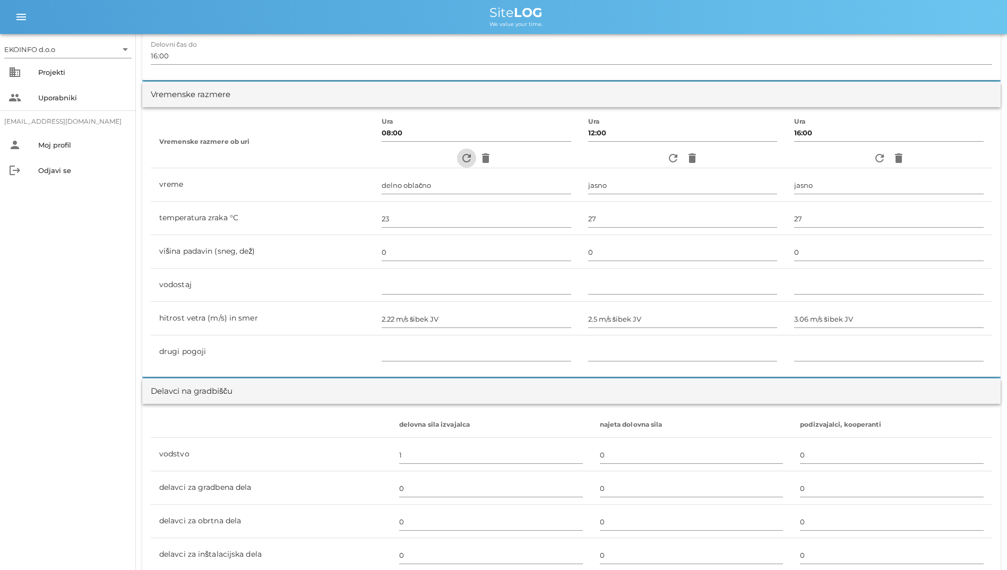
click at [460, 160] on icon "refresh" at bounding box center [466, 158] width 13 height 13
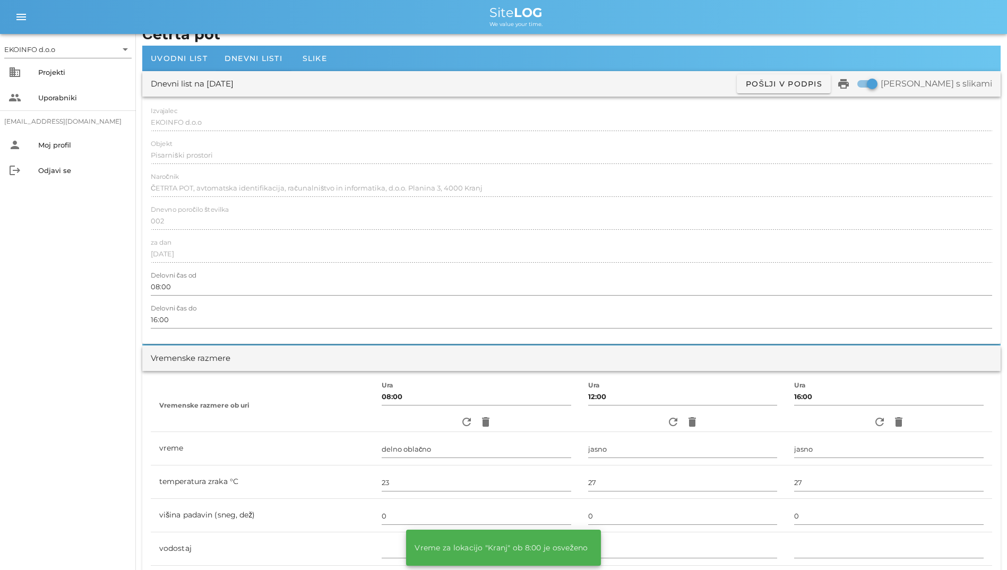
scroll to position [15, 0]
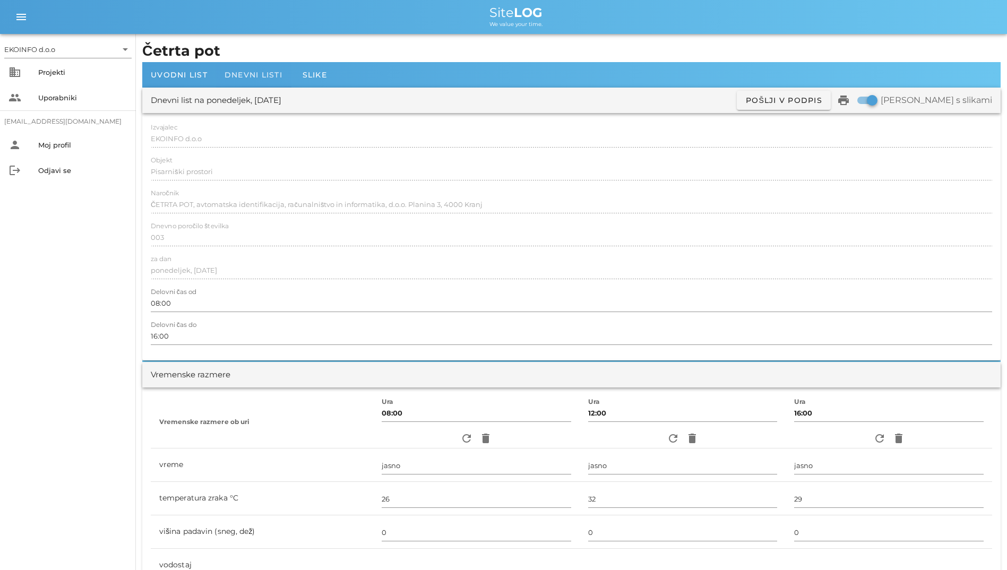
click at [234, 71] on span "Dnevni listi" at bounding box center [254, 75] width 58 height 10
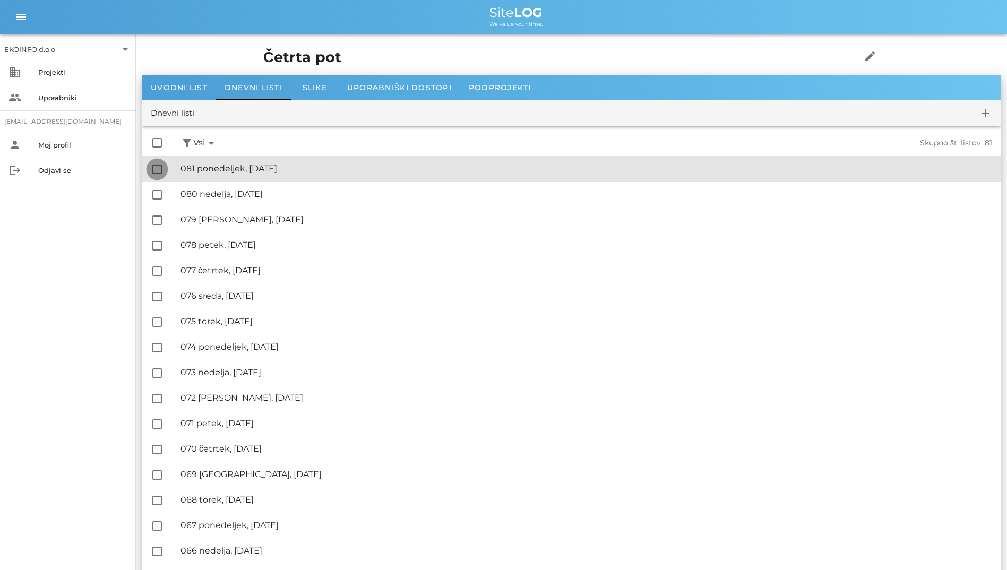
click at [157, 168] on div at bounding box center [157, 169] width 18 height 18
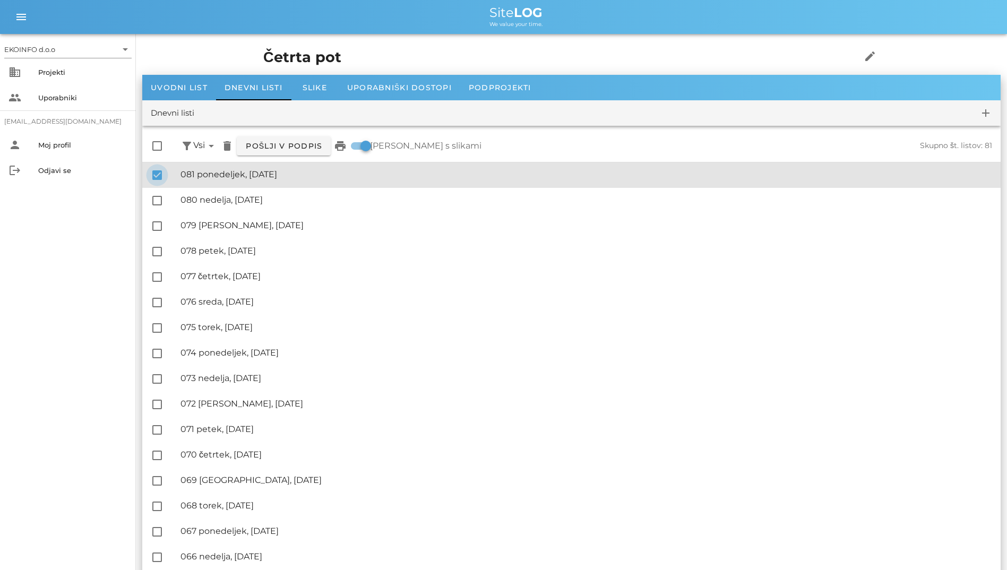
click at [157, 168] on div at bounding box center [157, 175] width 18 height 18
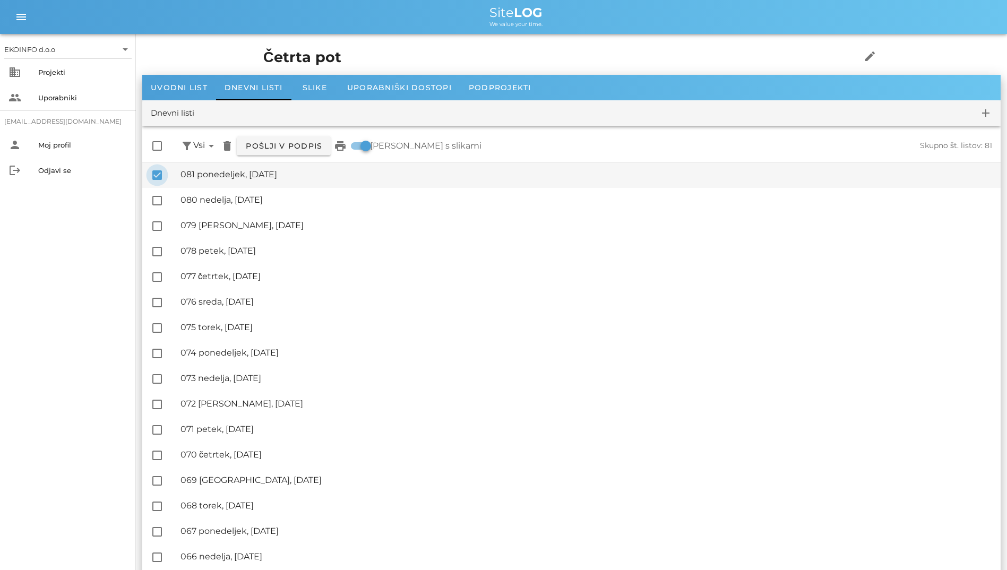
checkbox input "false"
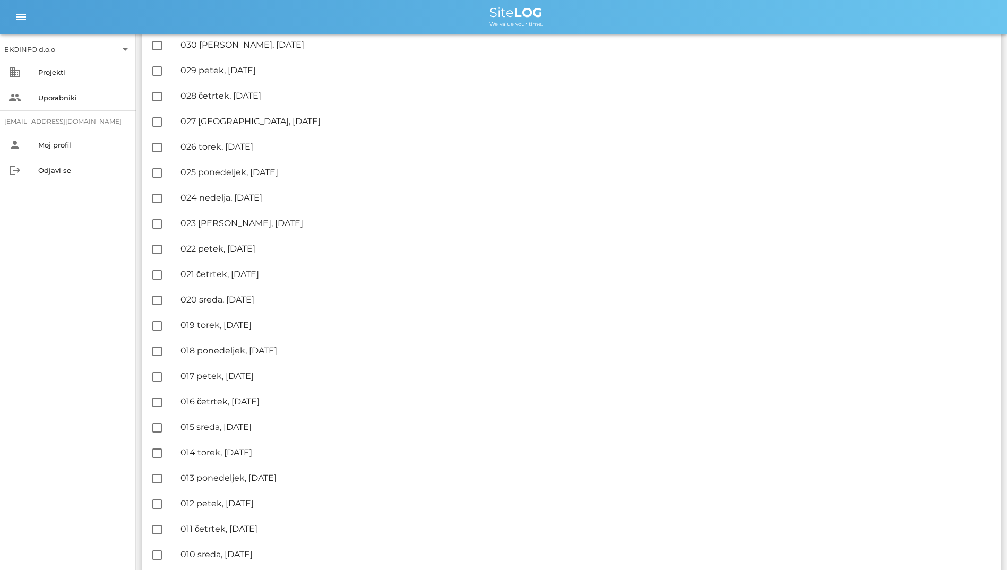
scroll to position [1593, 0]
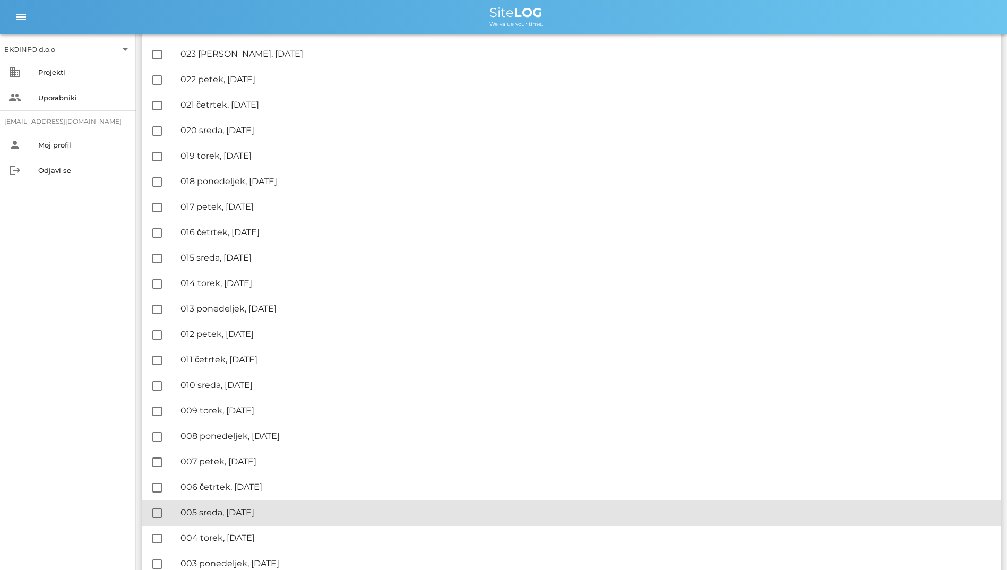
click at [234, 506] on div "🔏 005 sreda, 25.06.2025 ✓ Podpisal: Nadzornik ✓ Podpisal: Sestavljalec ✓ Podpis…" at bounding box center [587, 513] width 812 height 24
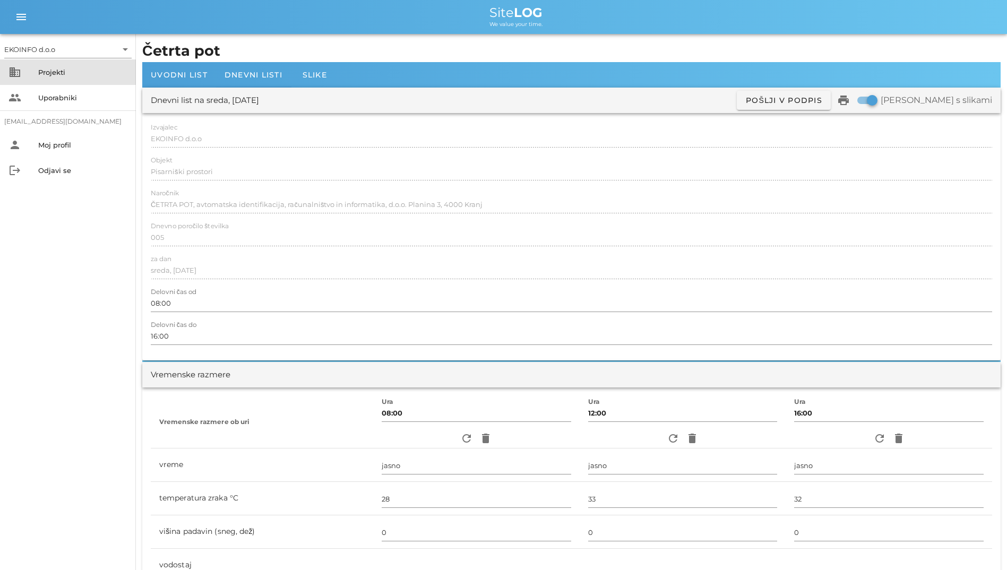
click at [12, 64] on div "business Projekti" at bounding box center [68, 71] width 136 height 25
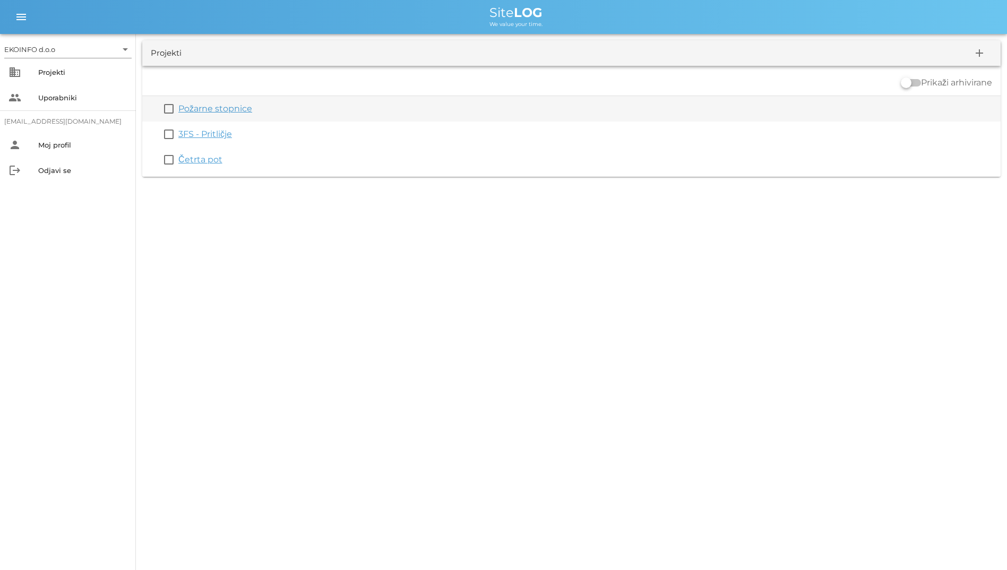
click at [199, 102] on div "check_box_outline_blank Požarne stopnice" at bounding box center [571, 108] width 859 height 25
click at [201, 105] on link "Požarne stopnice" at bounding box center [215, 109] width 74 height 10
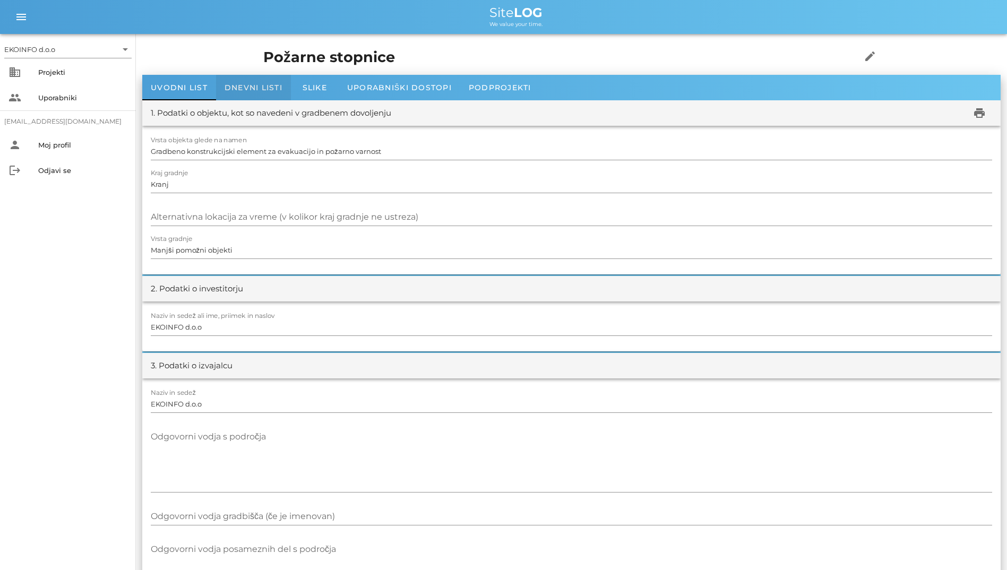
click at [263, 92] on div "Dnevni listi" at bounding box center [253, 87] width 75 height 25
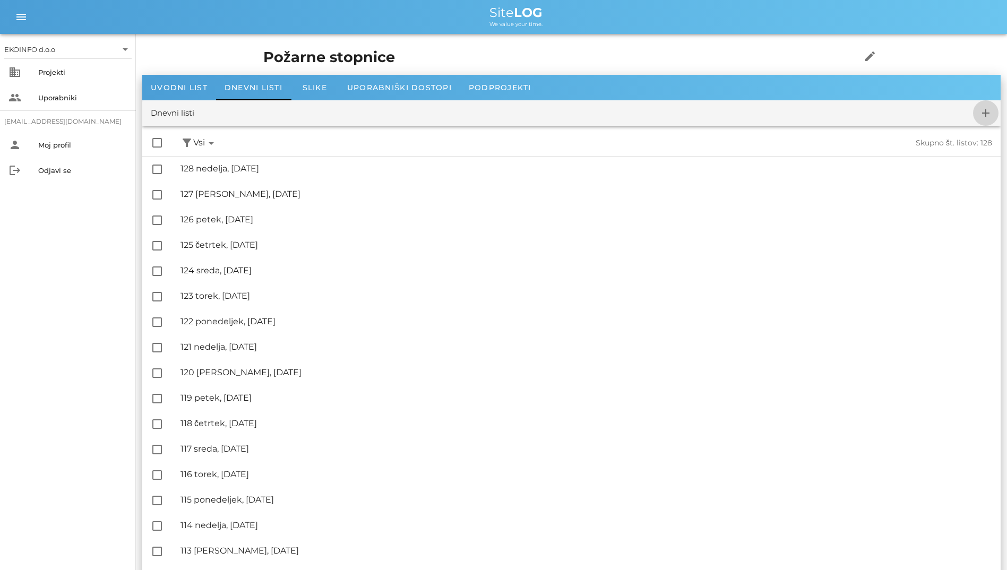
click at [996, 116] on span "add" at bounding box center [985, 113] width 25 height 13
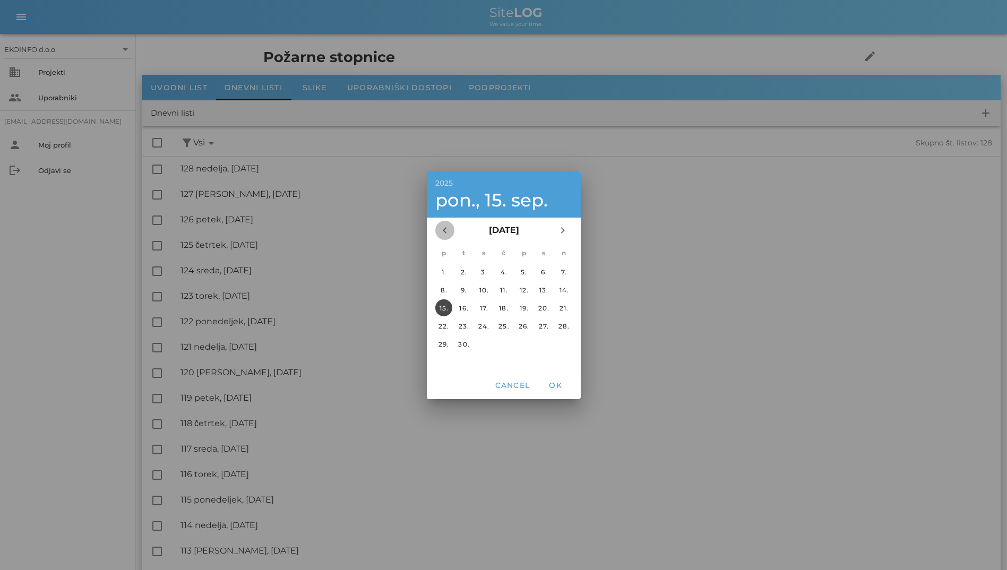
click at [446, 229] on icon "chevron_left" at bounding box center [445, 230] width 13 height 13
click at [425, 343] on div at bounding box center [503, 285] width 1007 height 570
click at [440, 344] on div "25." at bounding box center [443, 344] width 17 height 8
click at [559, 390] on button "OK" at bounding box center [555, 385] width 34 height 19
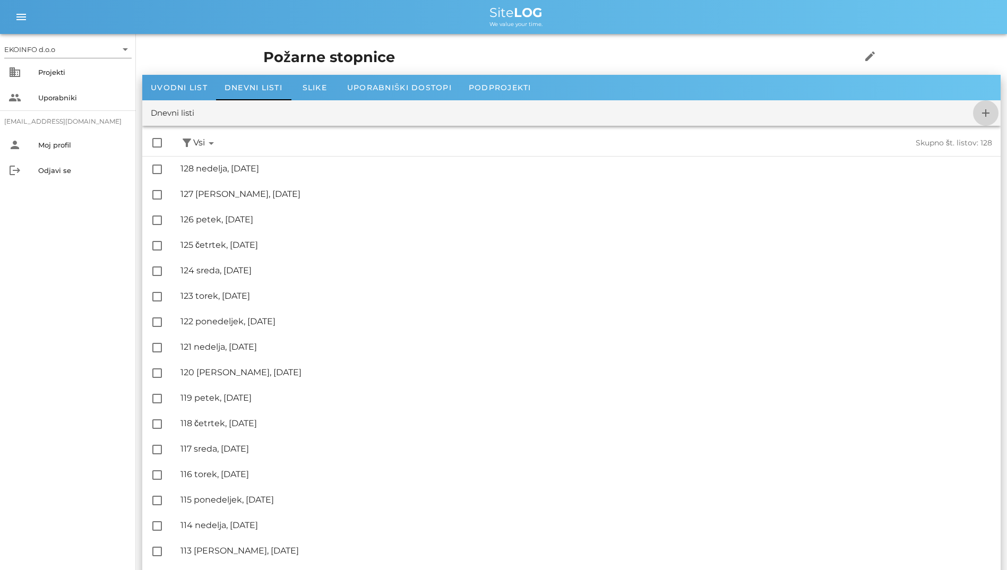
checkbox input "false"
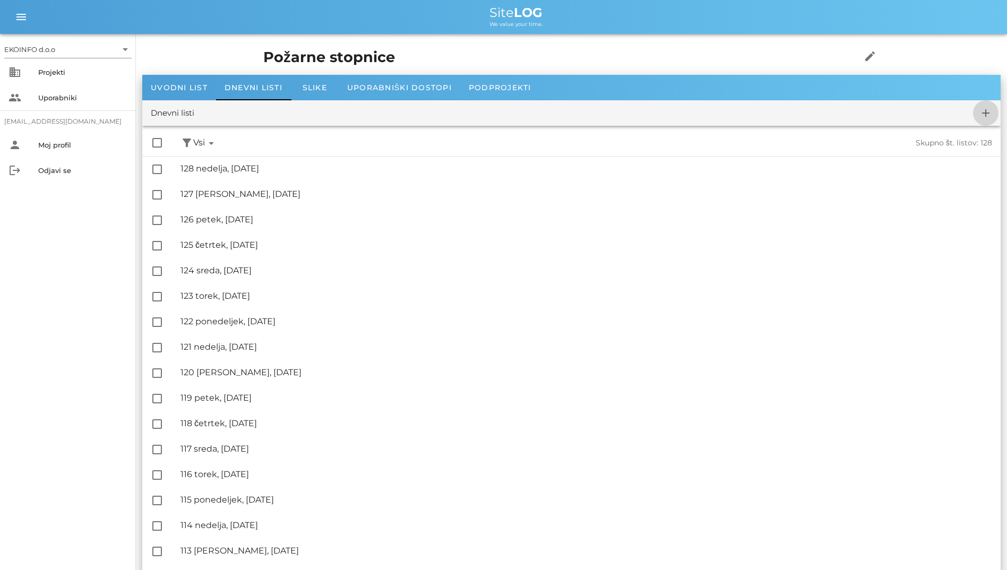
checkbox input "false"
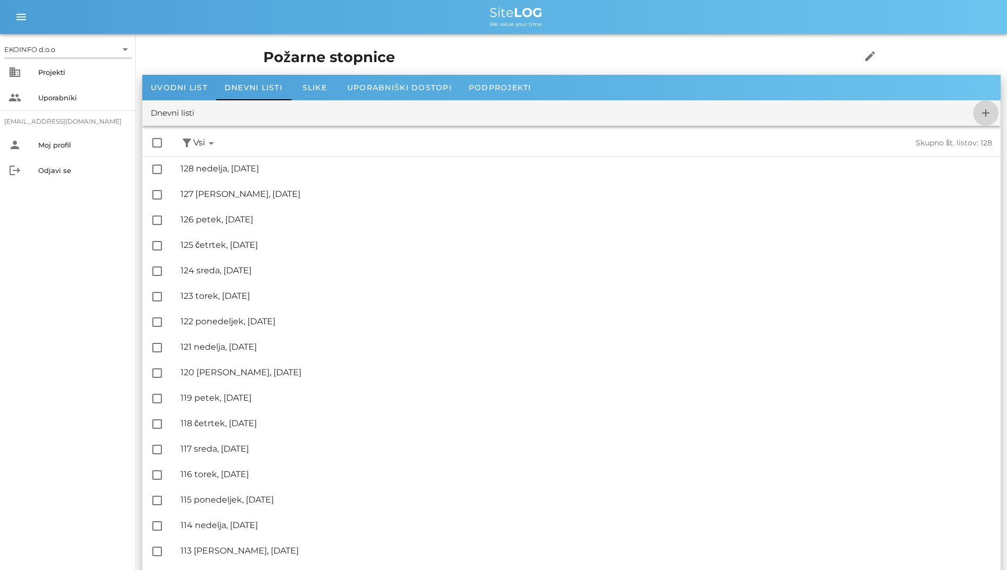
checkbox input "false"
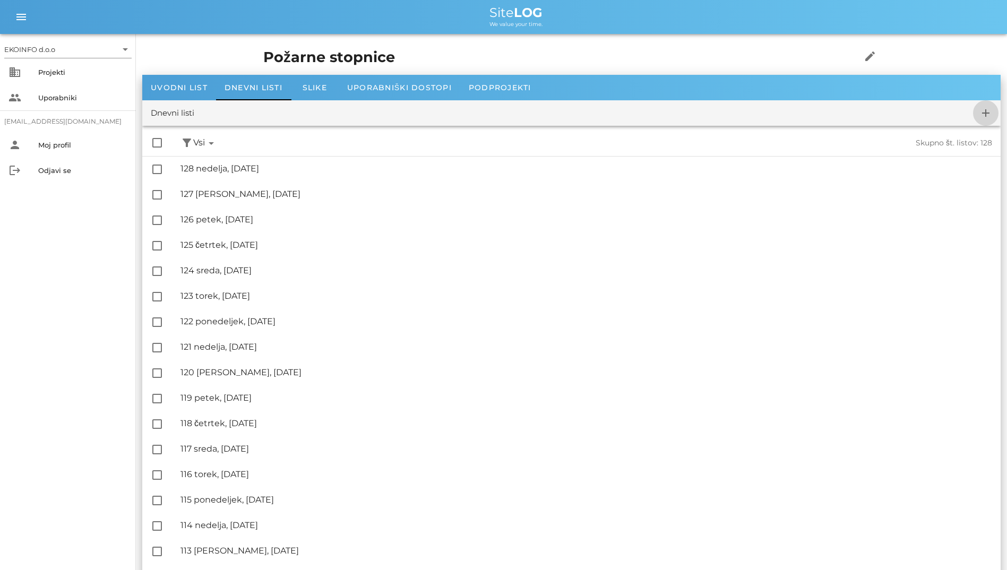
checkbox input "false"
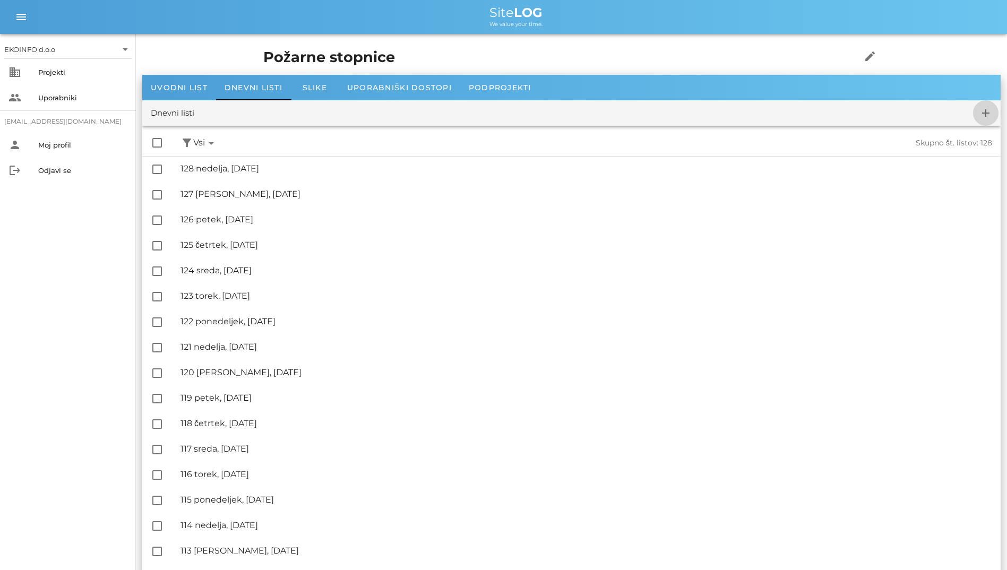
checkbox input "false"
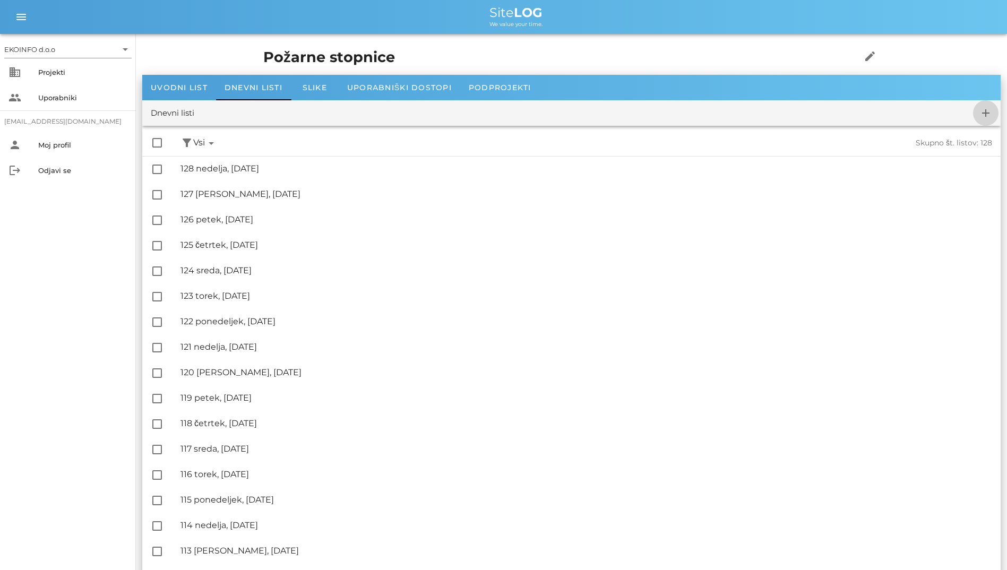
checkbox input "false"
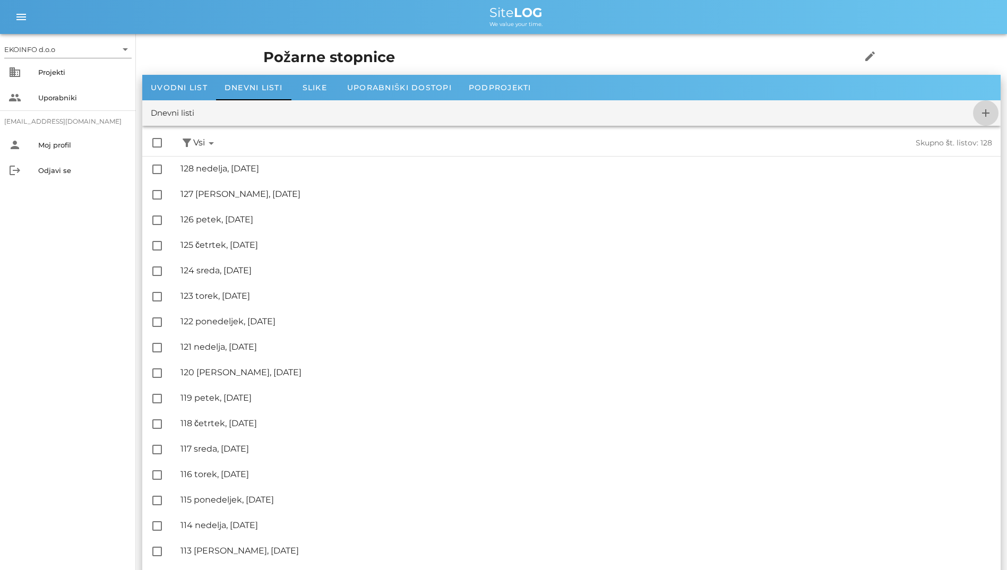
checkbox input "false"
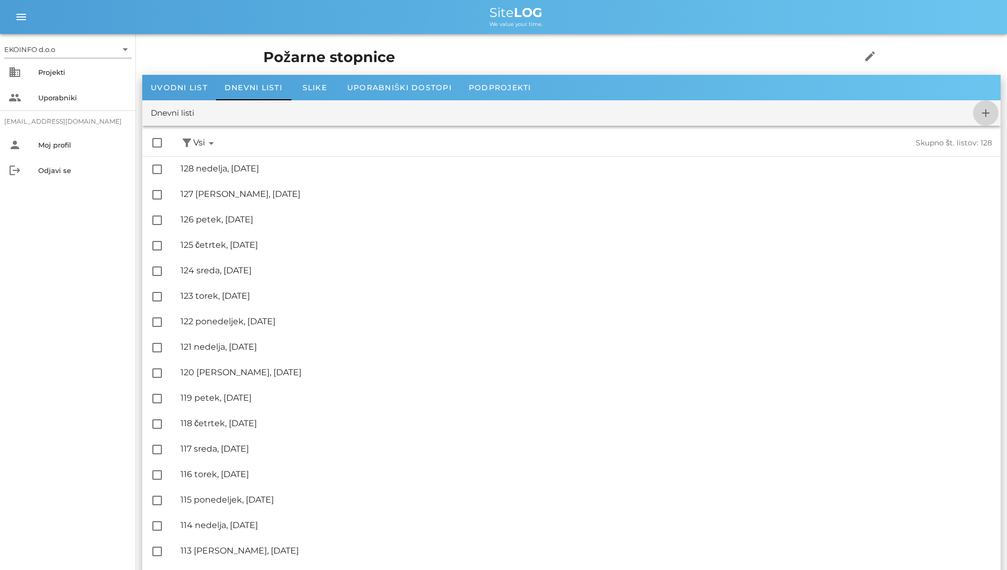
checkbox input "false"
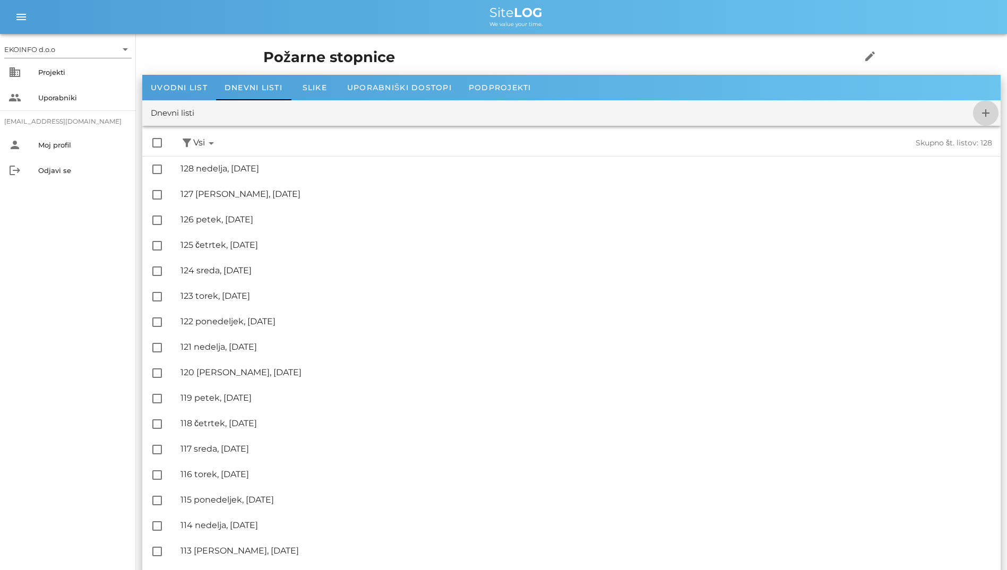
checkbox input "false"
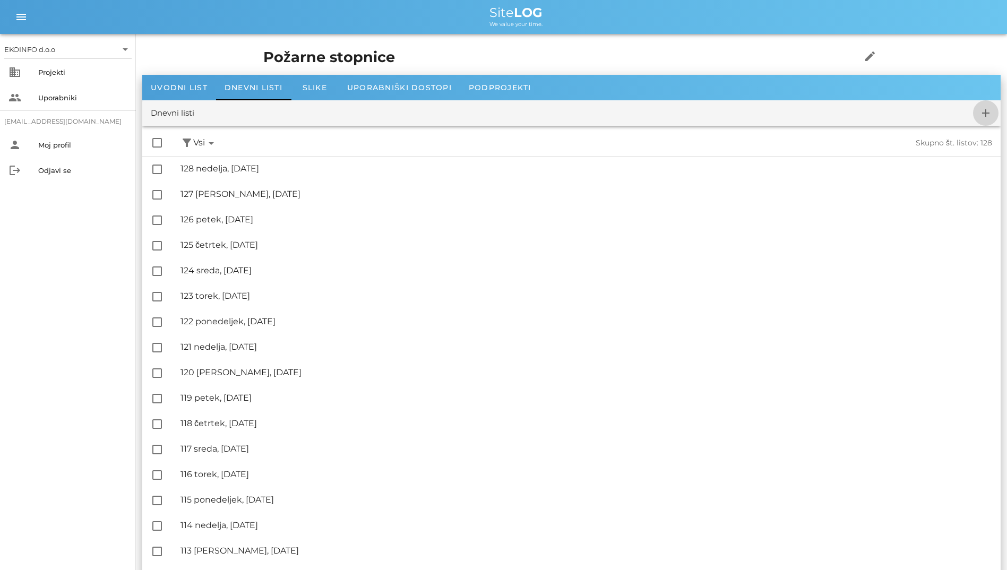
checkbox input "false"
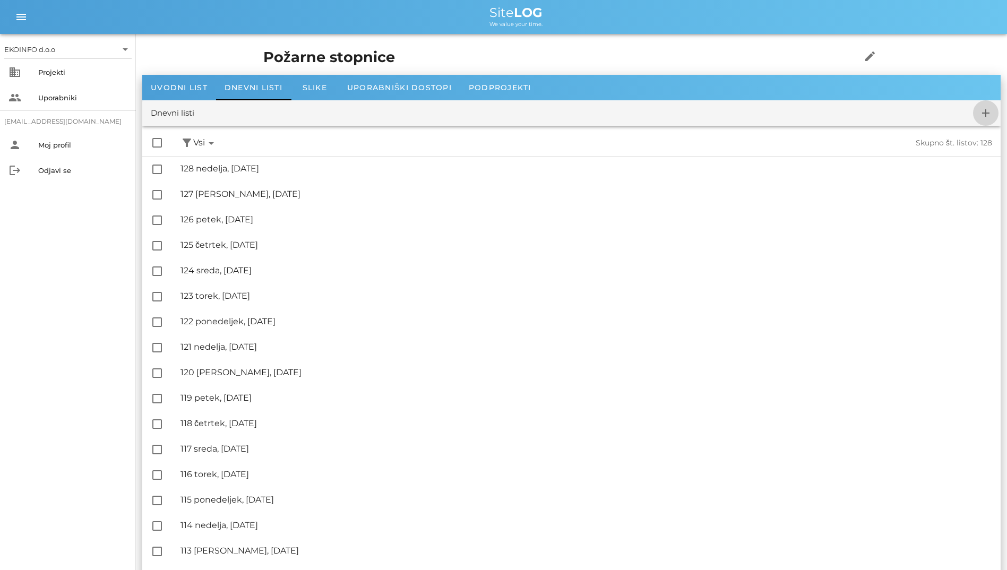
checkbox input "false"
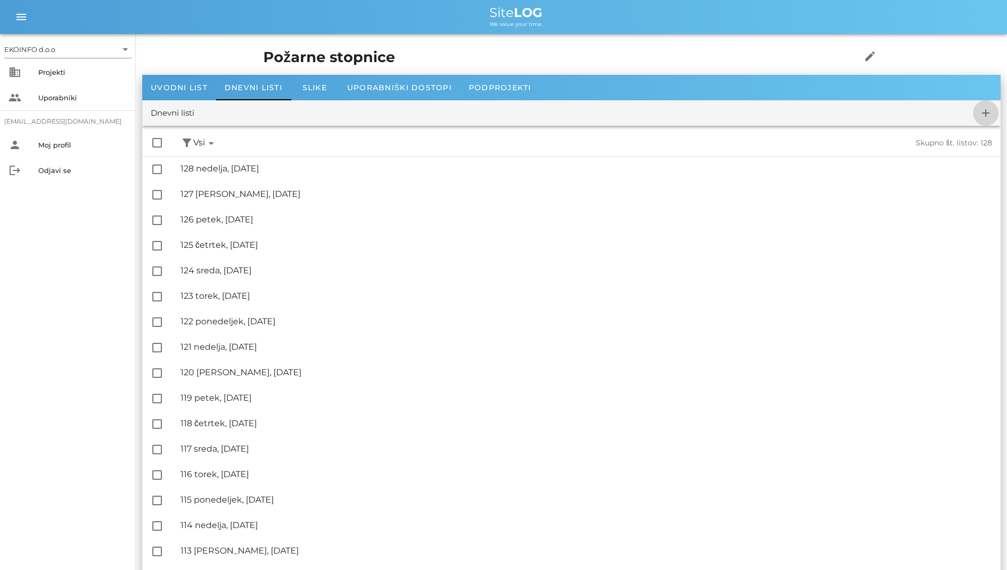
checkbox input "false"
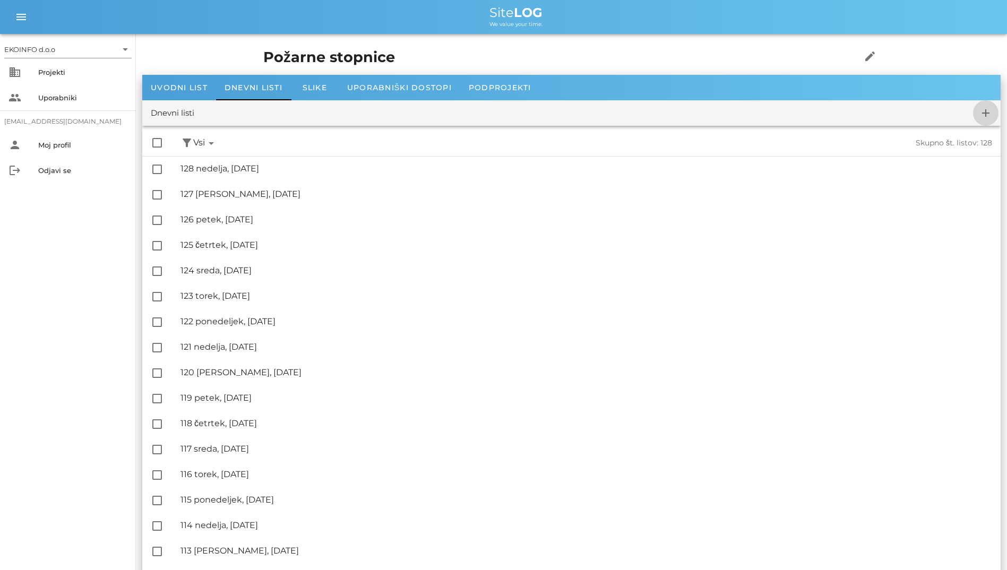
checkbox input "false"
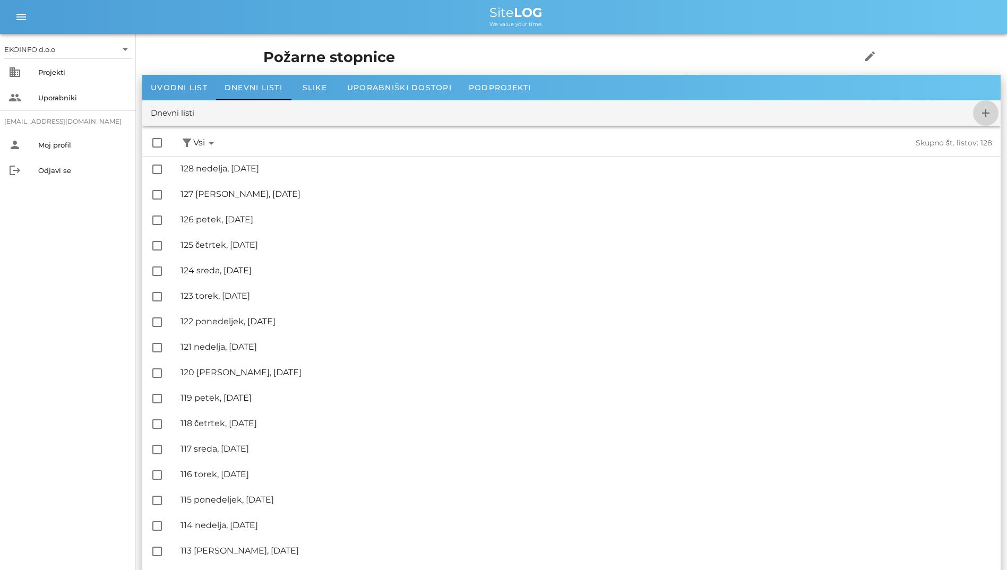
checkbox input "false"
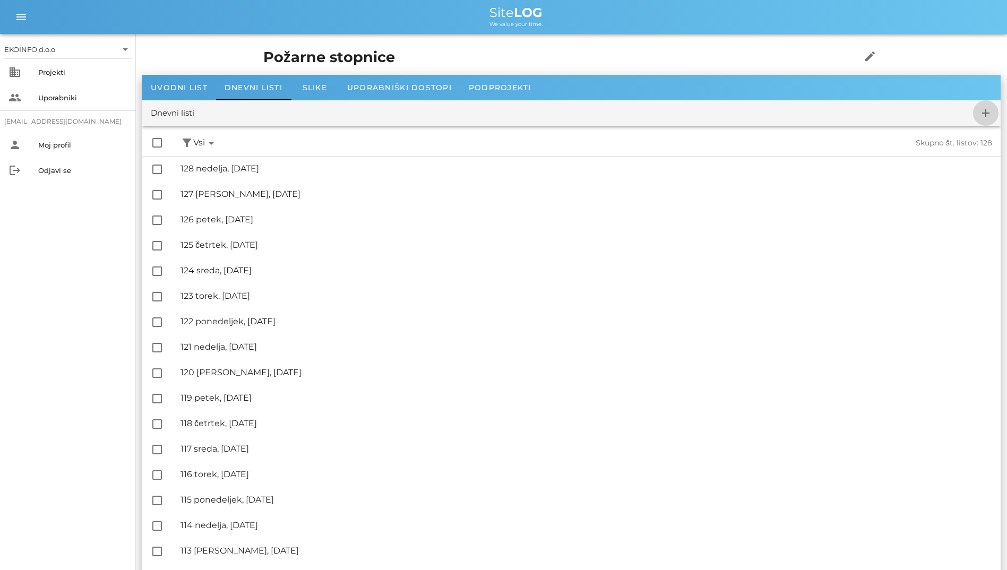
checkbox input "false"
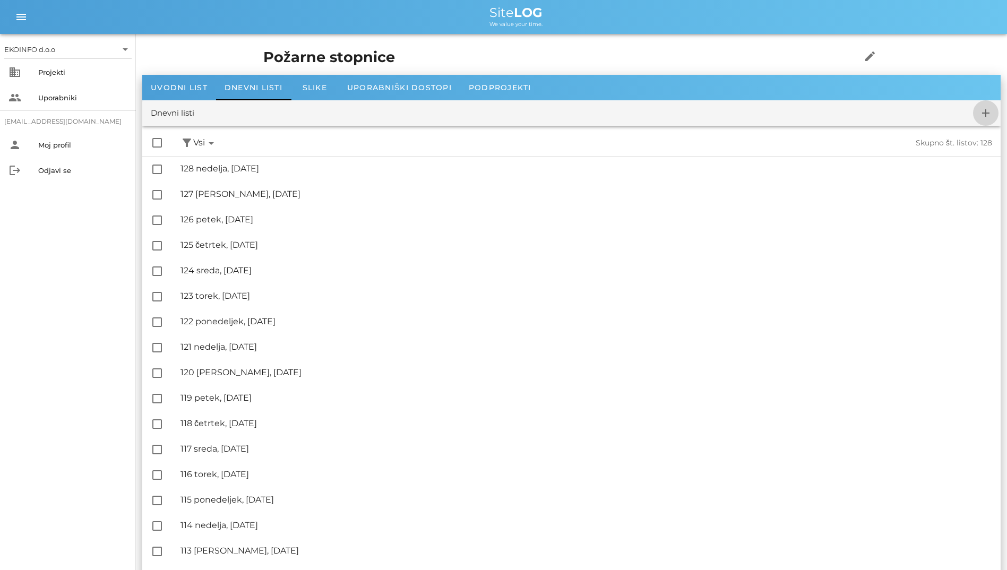
checkbox input "false"
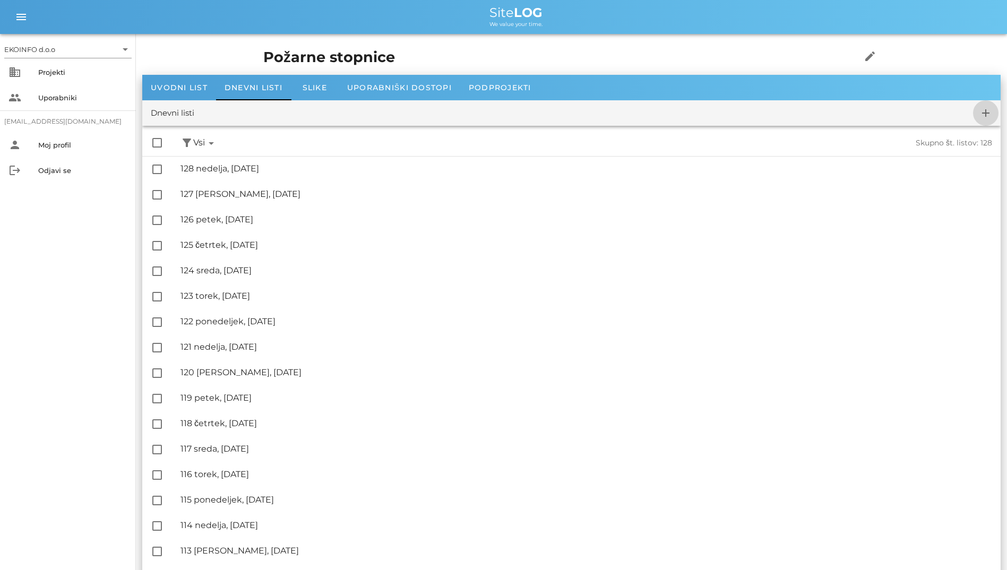
checkbox input "false"
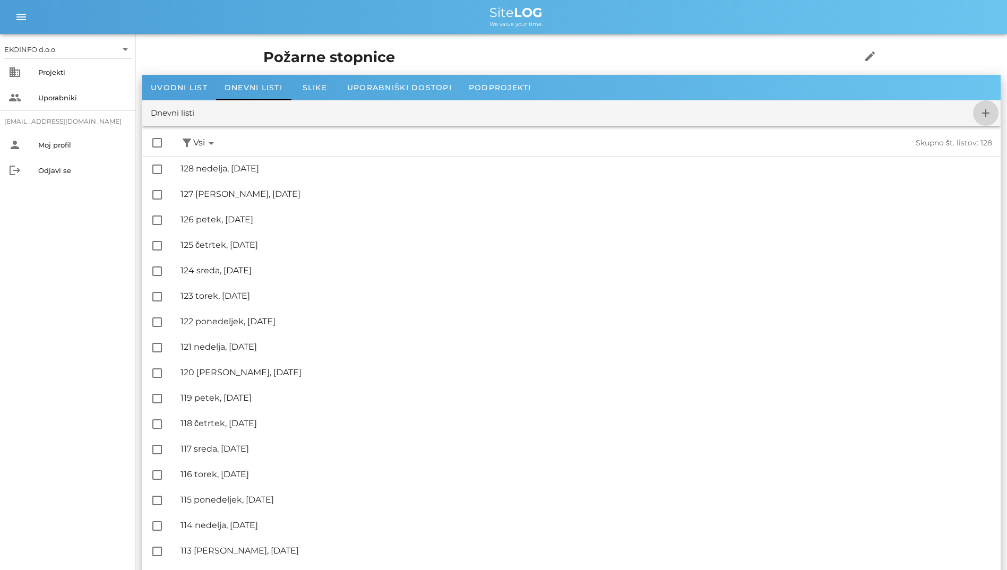
checkbox input "false"
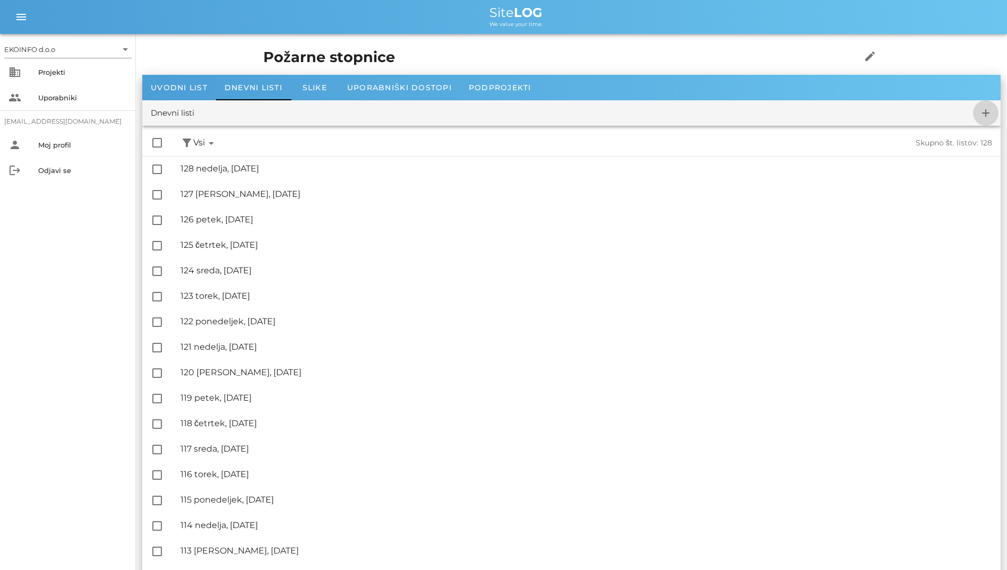
checkbox input "false"
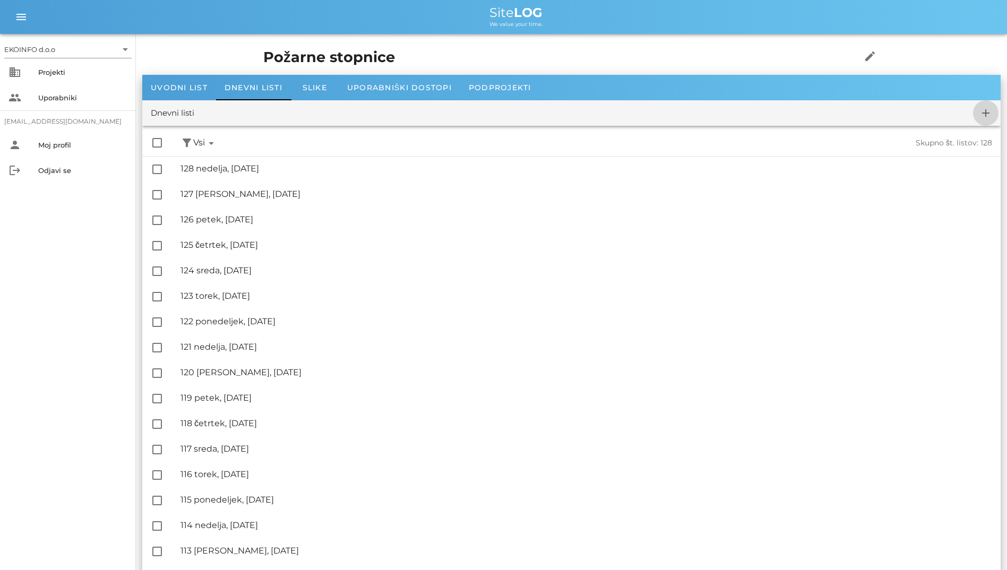
checkbox input "false"
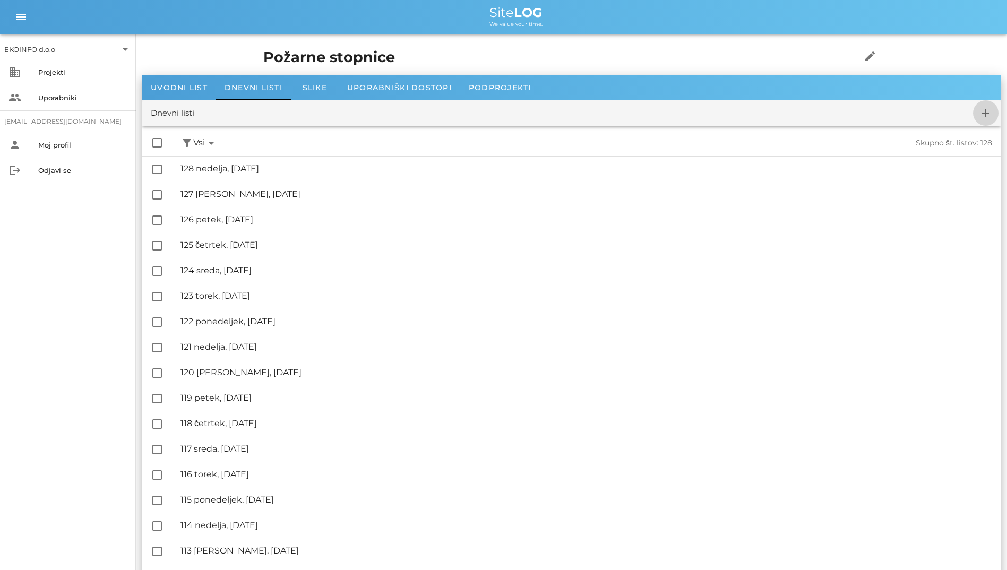
checkbox input "false"
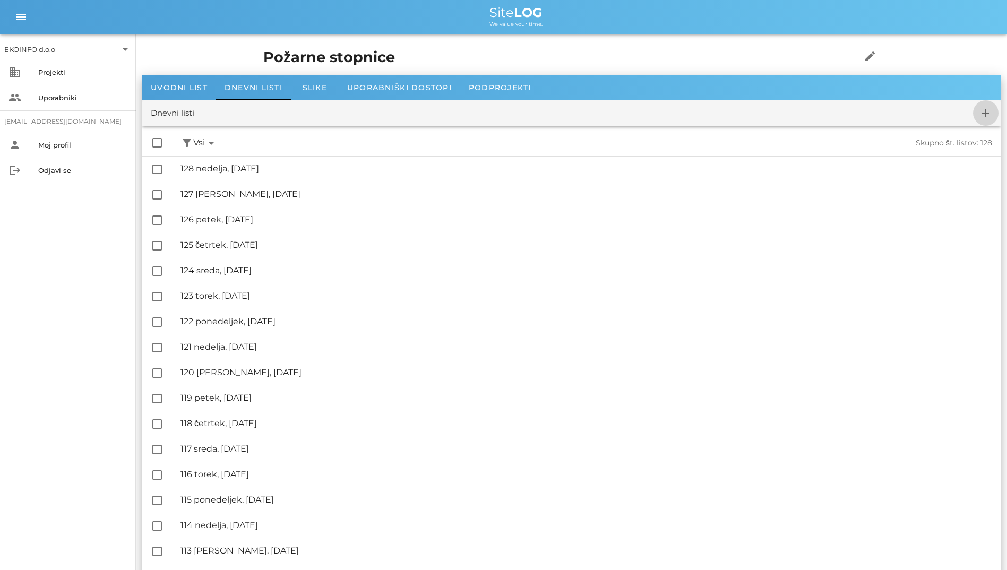
checkbox input "false"
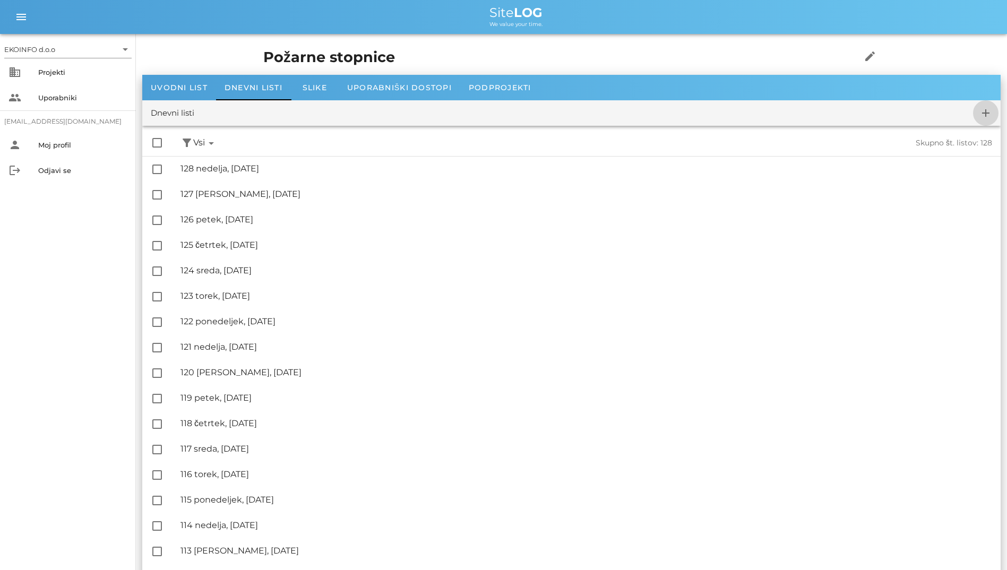
checkbox input "false"
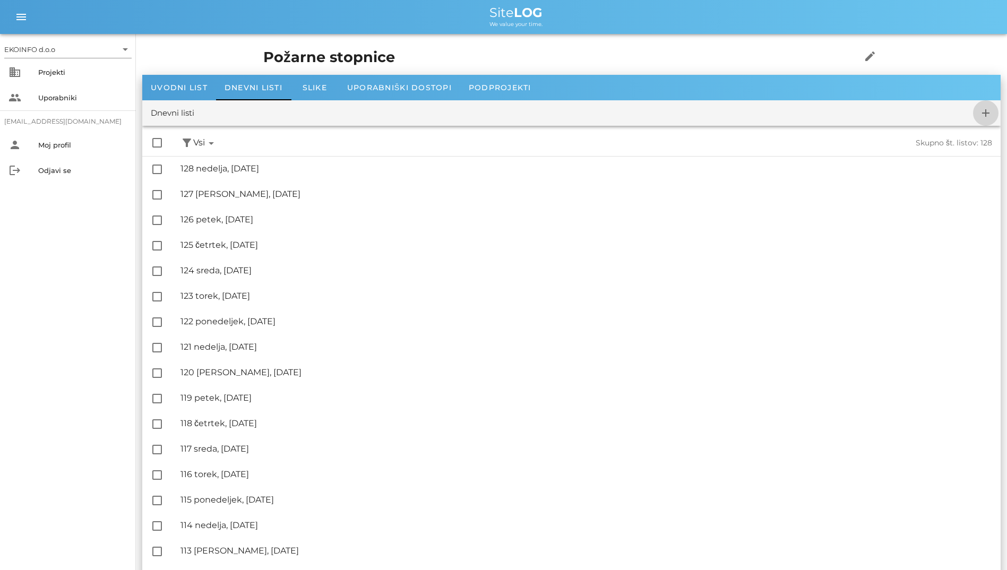
checkbox input "false"
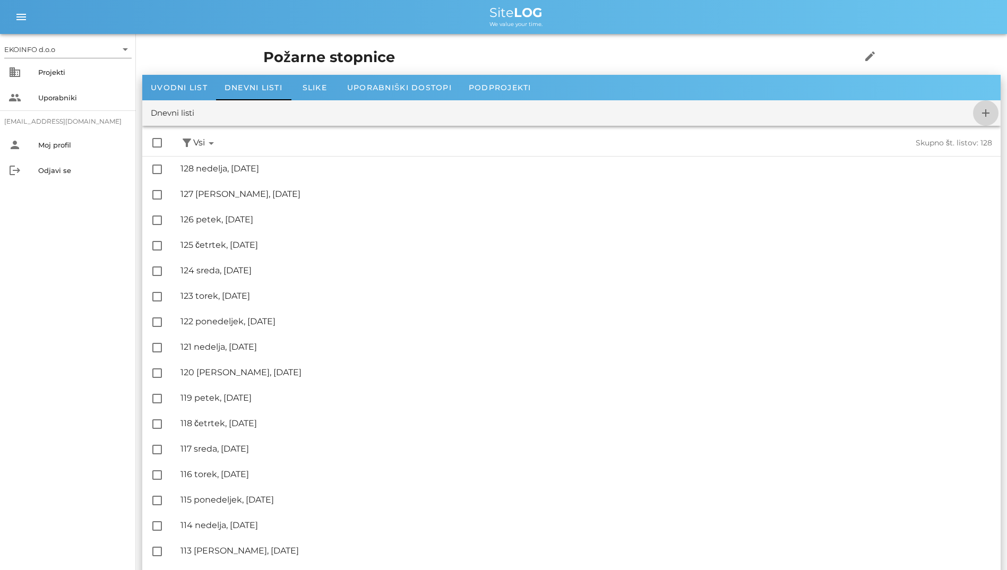
checkbox input "false"
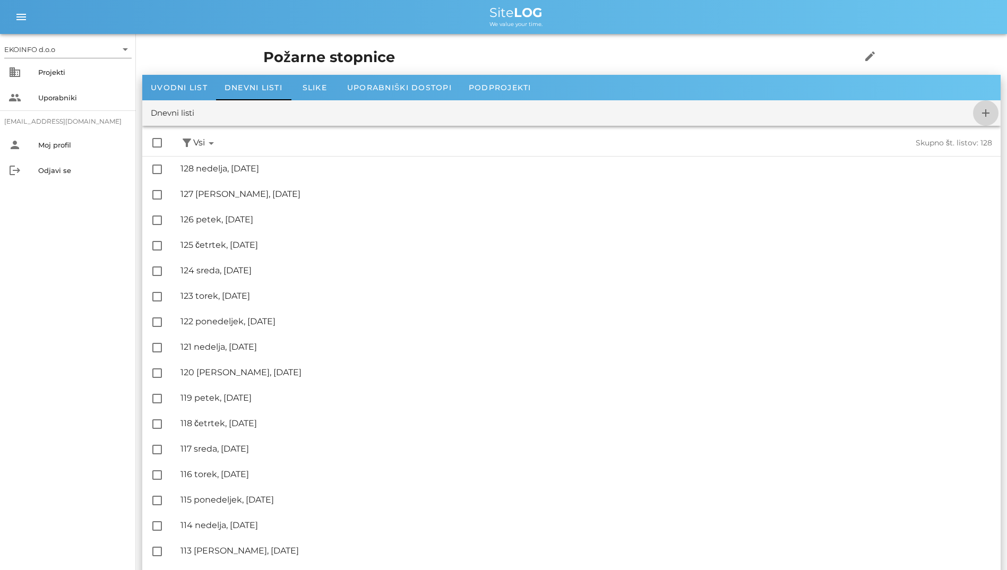
checkbox input "false"
click at [984, 115] on icon "add" at bounding box center [986, 113] width 13 height 13
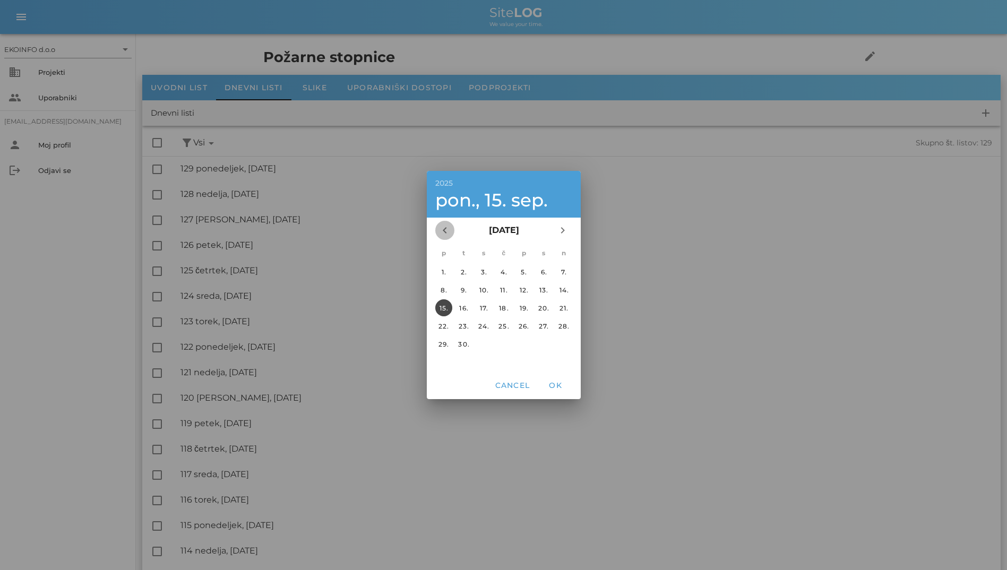
click at [442, 237] on button "chevron_left" at bounding box center [444, 230] width 19 height 19
click at [463, 347] on div "26." at bounding box center [463, 344] width 17 height 8
click at [556, 390] on button "OK" at bounding box center [555, 385] width 34 height 19
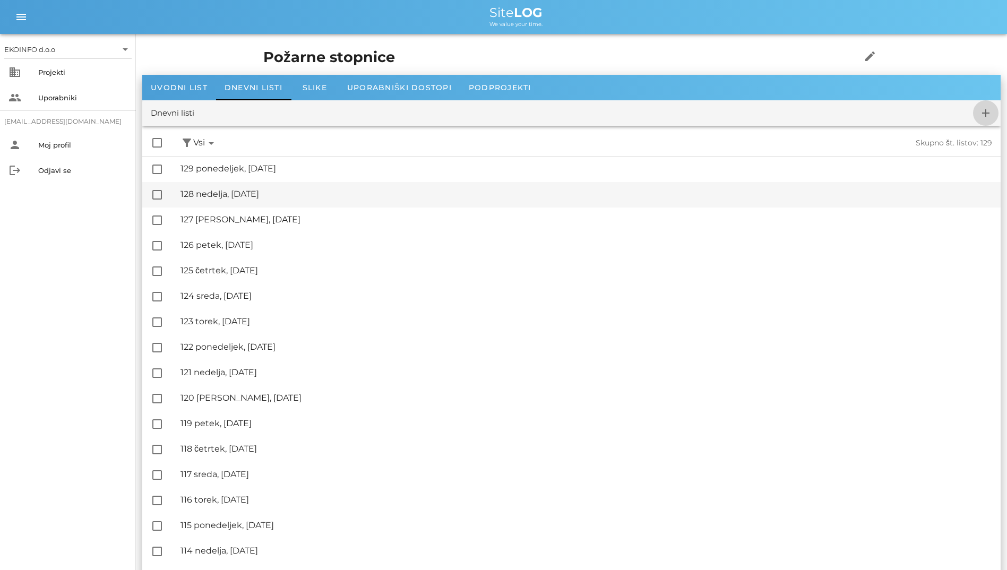
checkbox input "false"
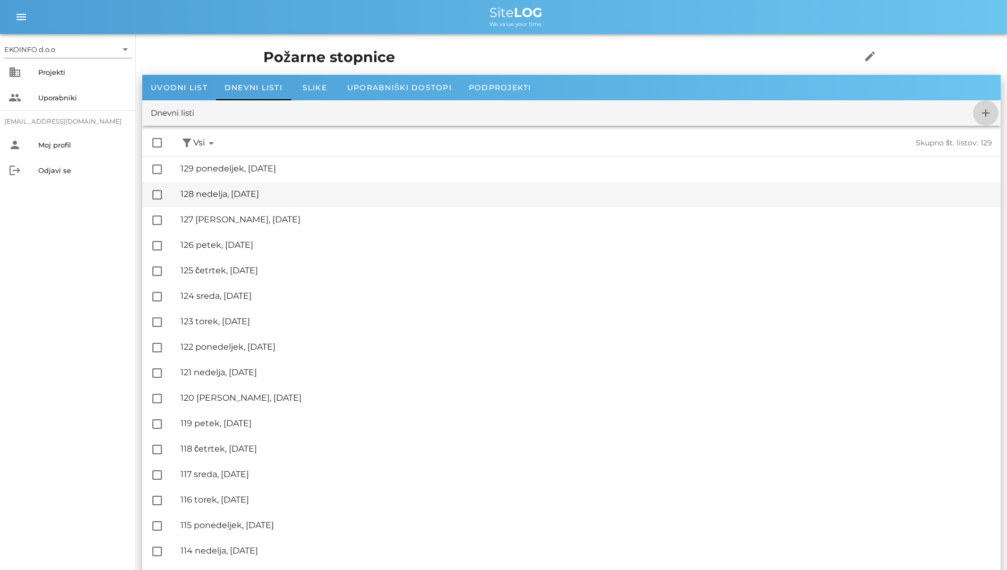
checkbox input "false"
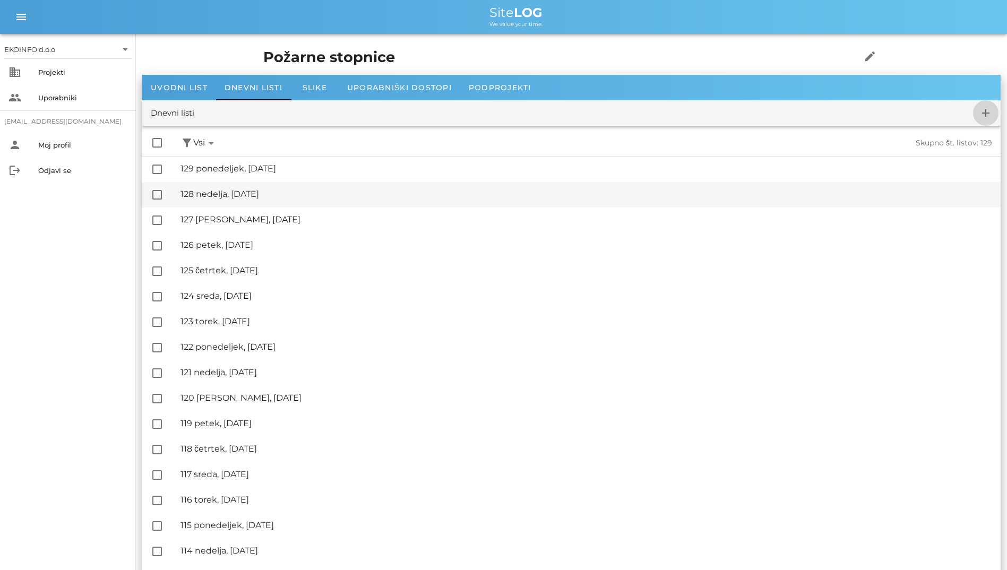
checkbox input "false"
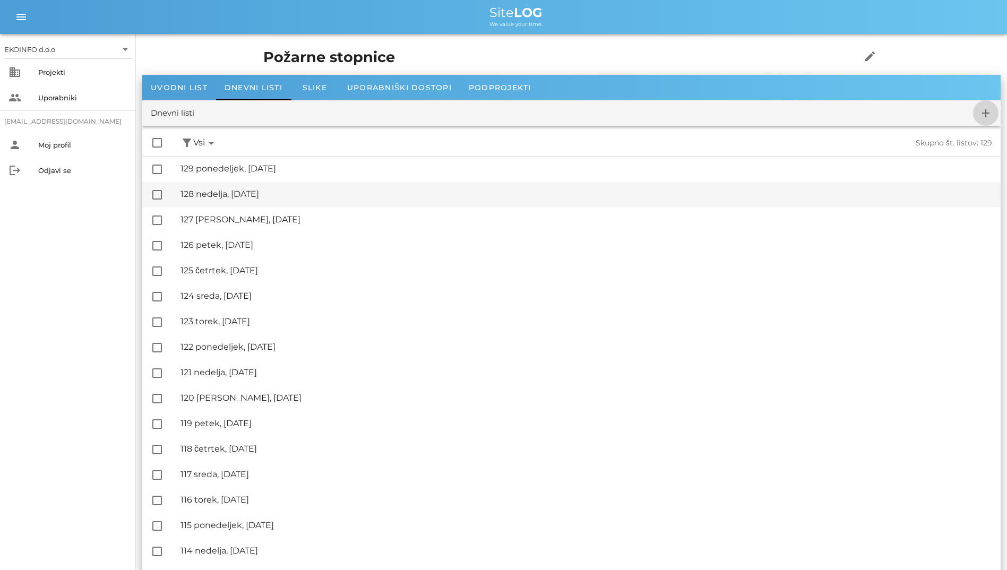
checkbox input "false"
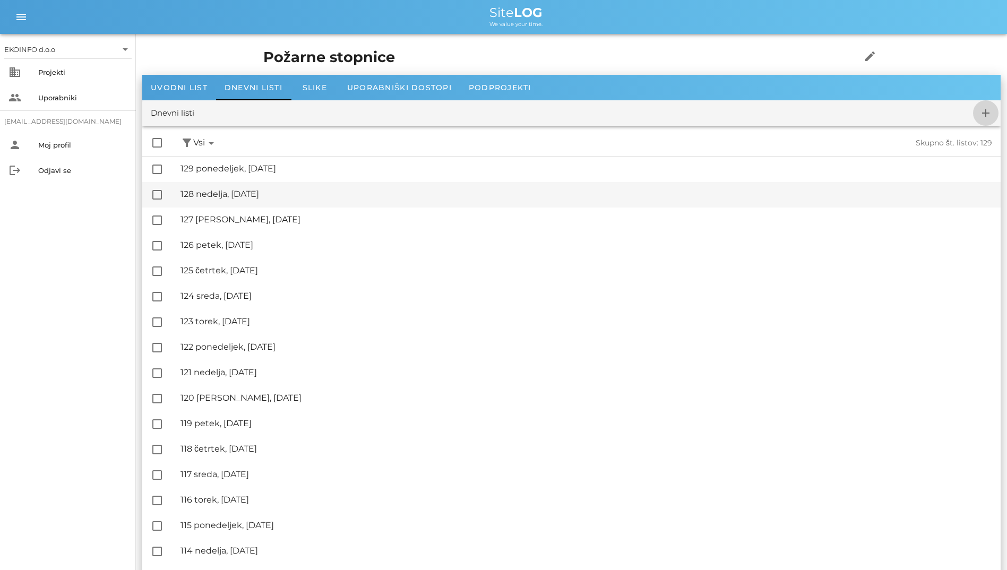
checkbox input "false"
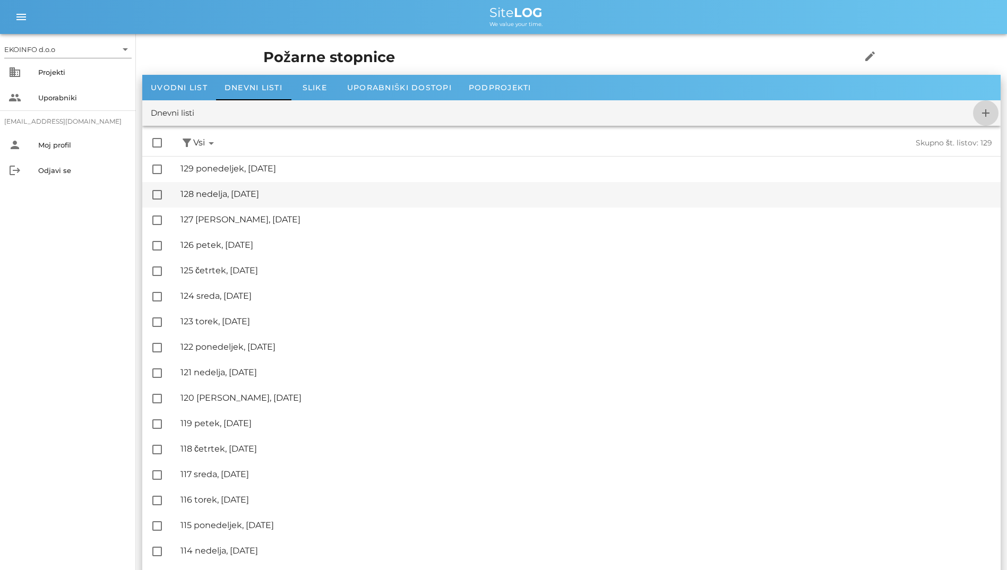
checkbox input "false"
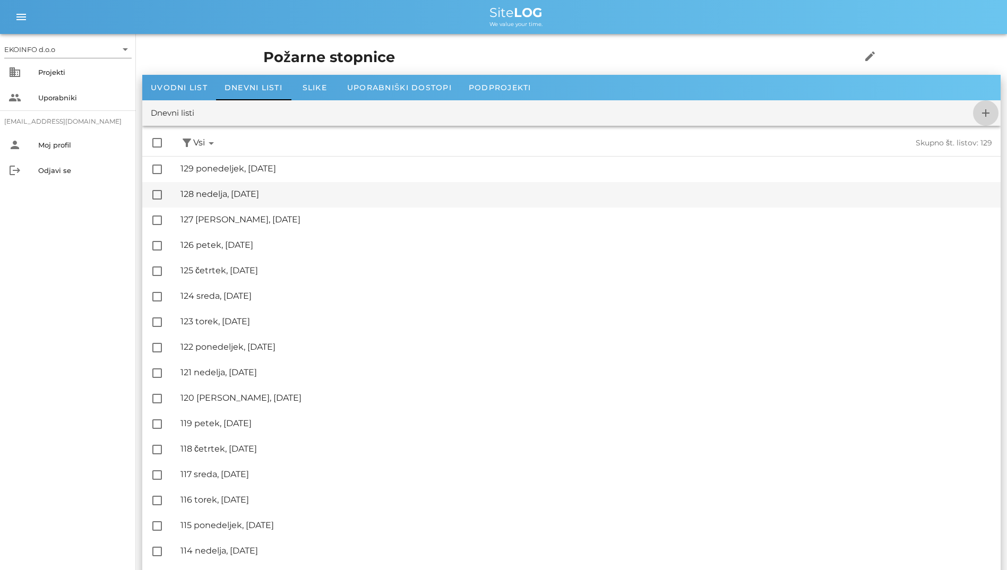
checkbox input "false"
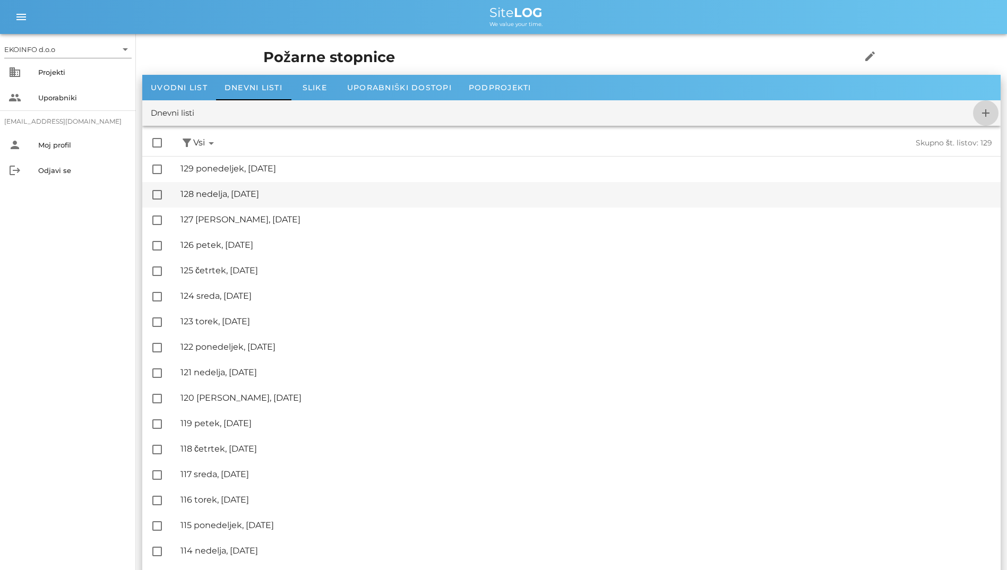
checkbox input "false"
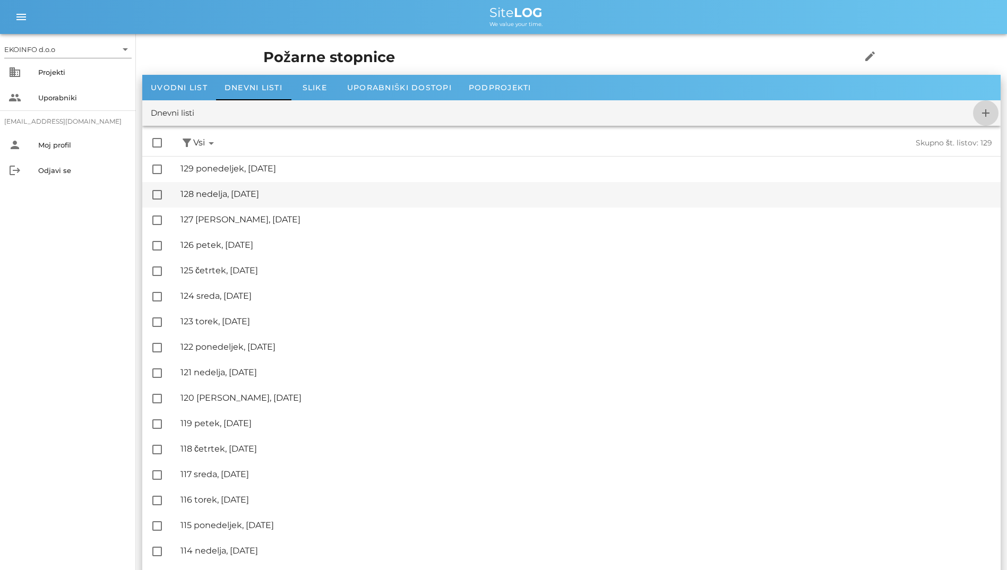
checkbox input "false"
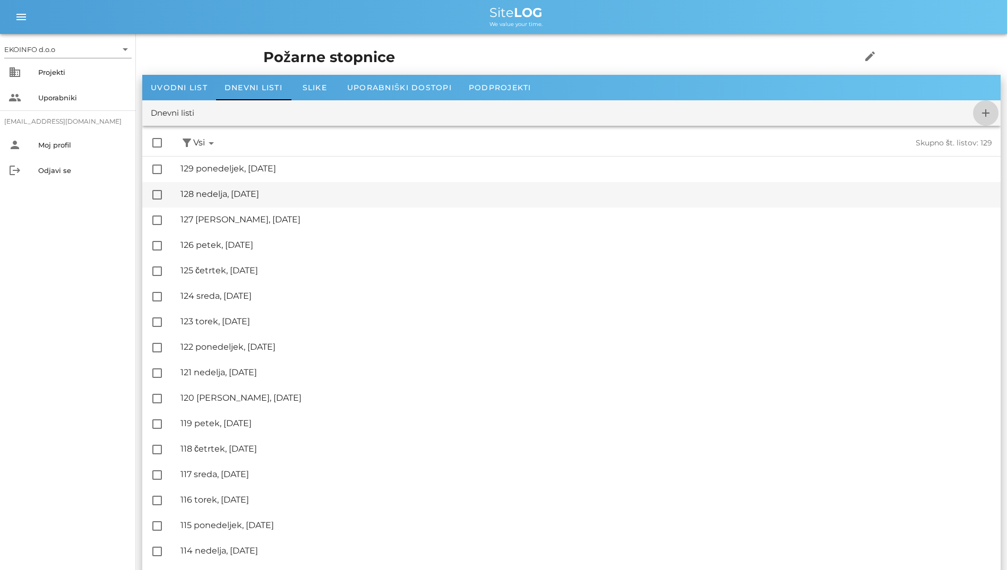
checkbox input "false"
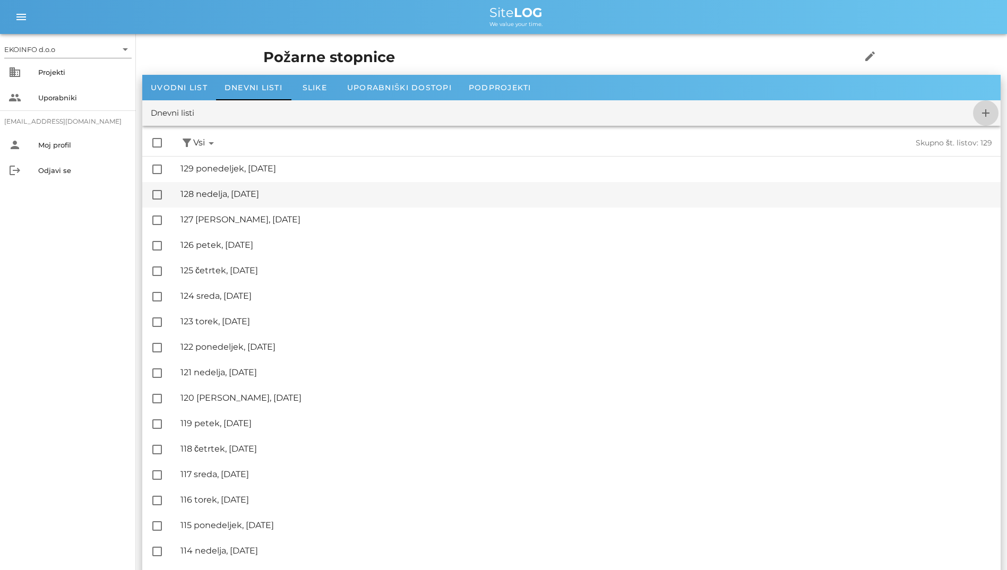
checkbox input "false"
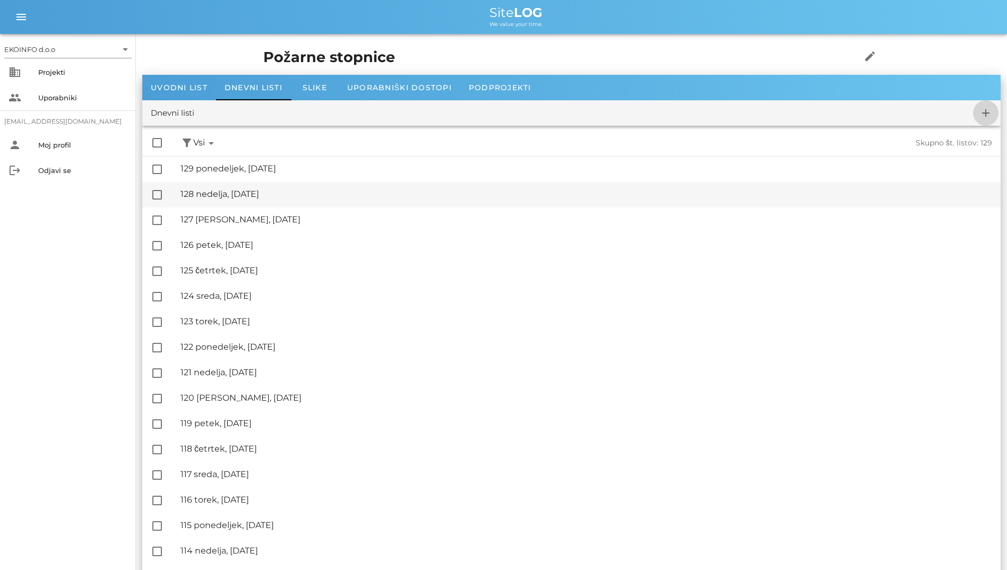
checkbox input "false"
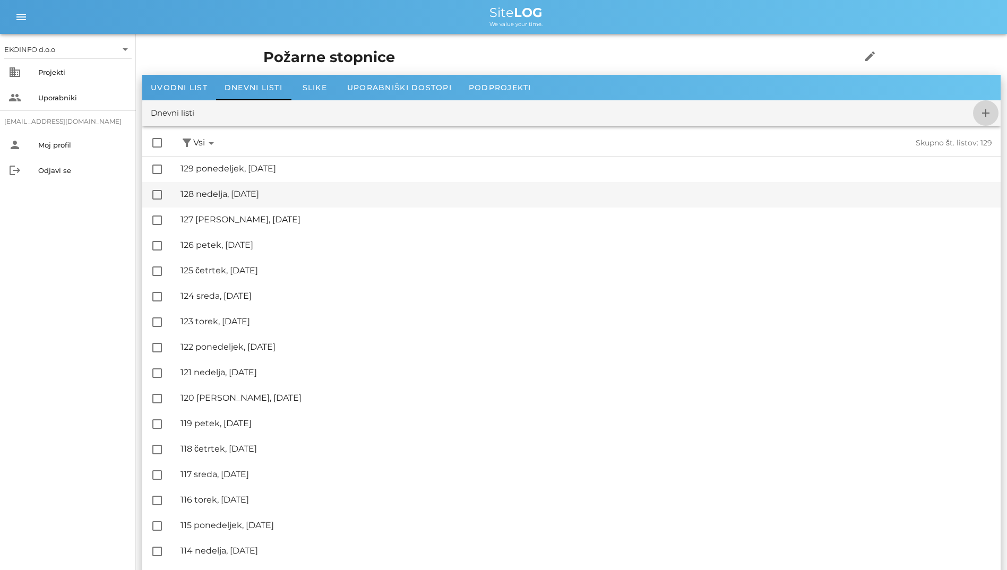
checkbox input "false"
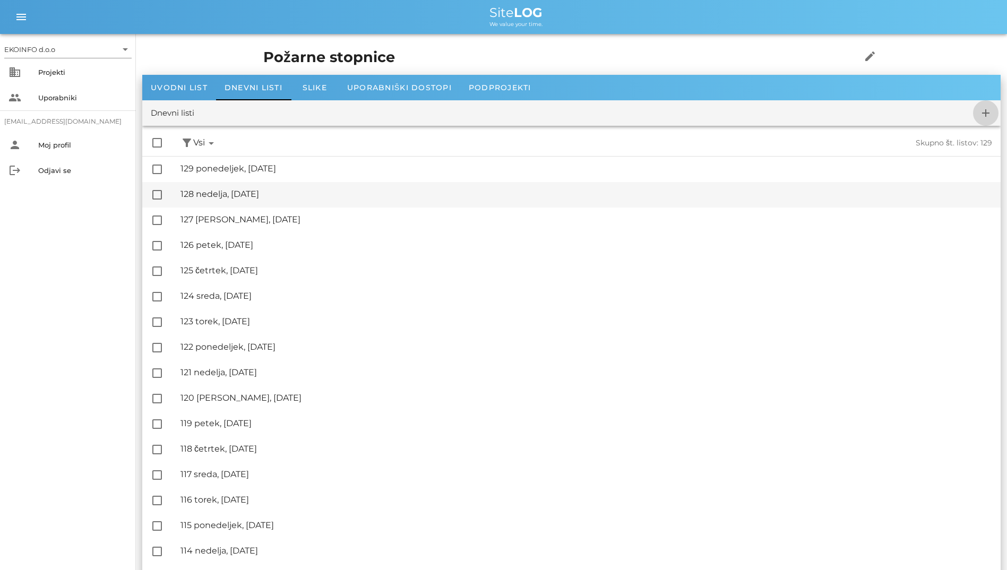
checkbox input "false"
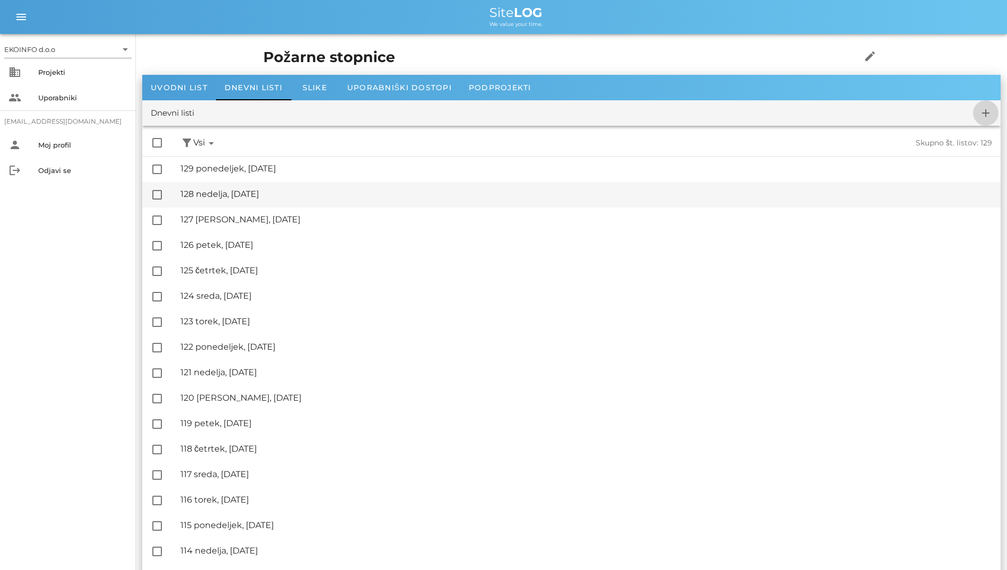
checkbox input "false"
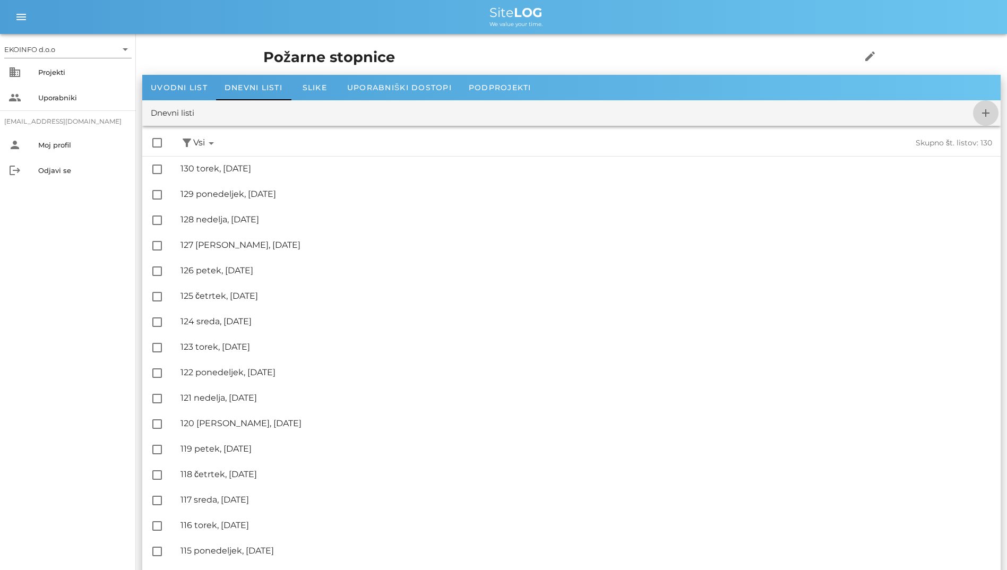
click at [982, 122] on button "add" at bounding box center [985, 112] width 25 height 25
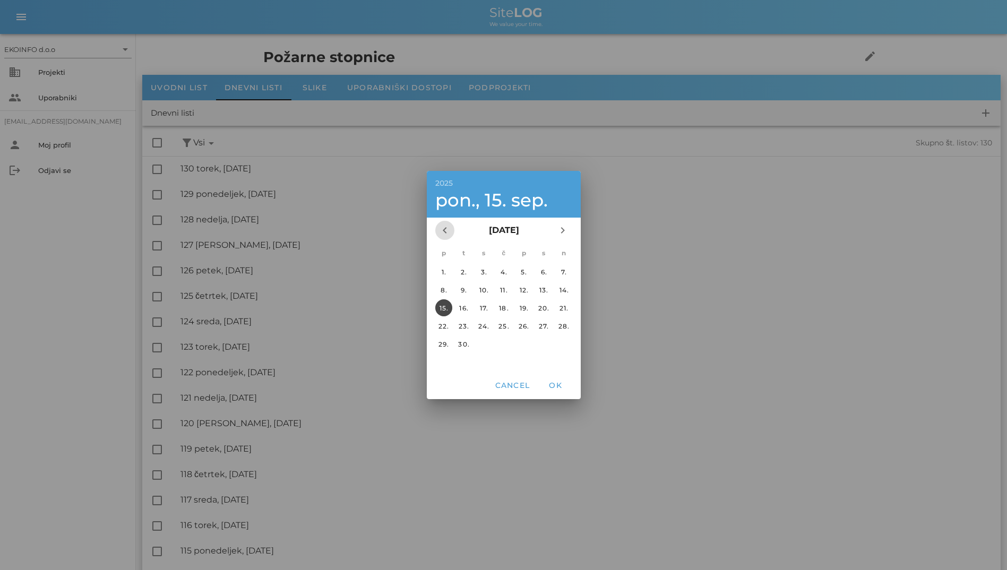
click at [440, 234] on icon "chevron_left" at bounding box center [445, 230] width 13 height 13
click at [482, 347] on div "27." at bounding box center [483, 344] width 17 height 8
click at [551, 389] on span "OK" at bounding box center [555, 386] width 25 height 10
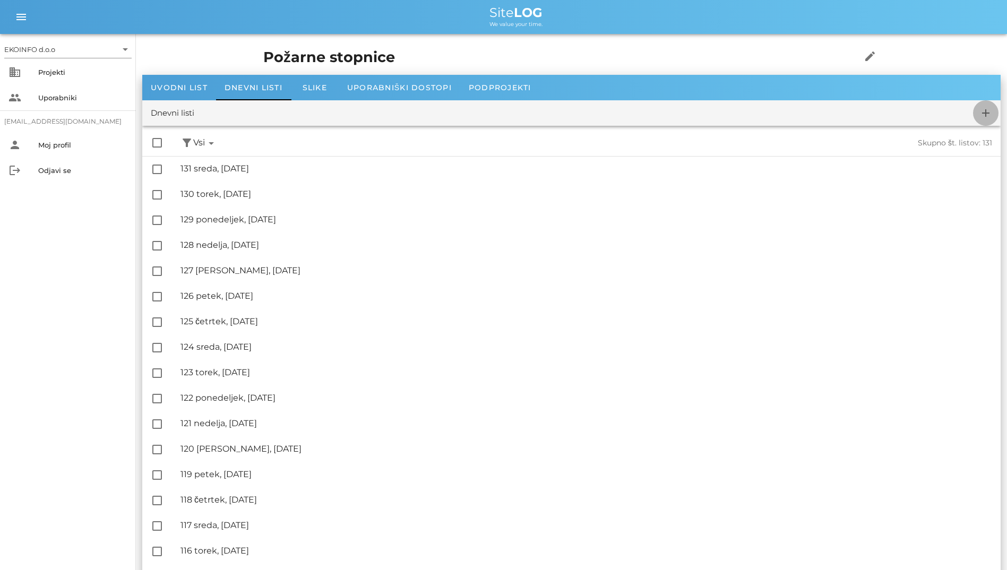
click at [984, 113] on icon "add" at bounding box center [986, 113] width 13 height 13
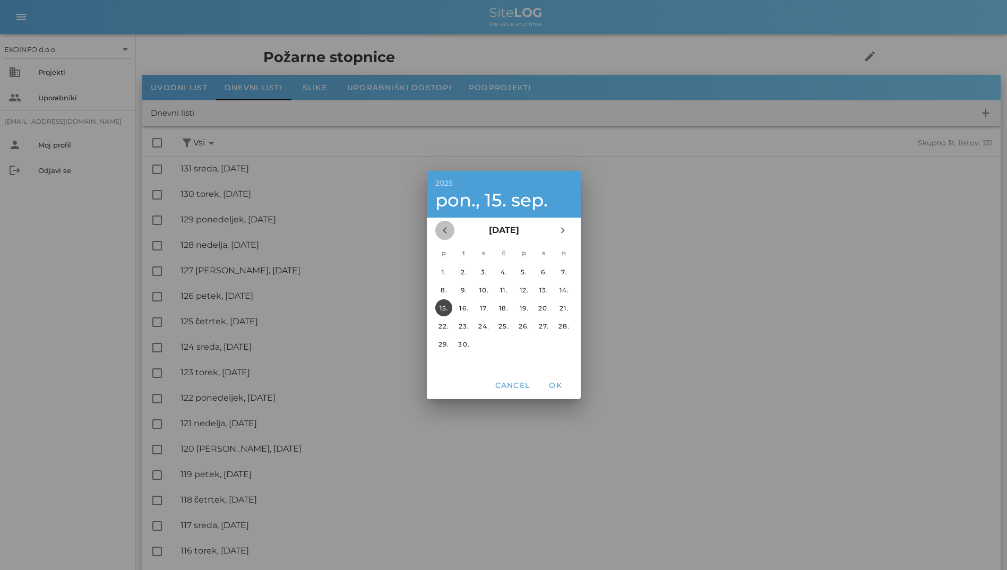
click at [446, 234] on icon "chevron_left" at bounding box center [445, 230] width 13 height 13
click at [502, 346] on div "28." at bounding box center [503, 344] width 17 height 8
click at [555, 387] on span "OK" at bounding box center [555, 386] width 25 height 10
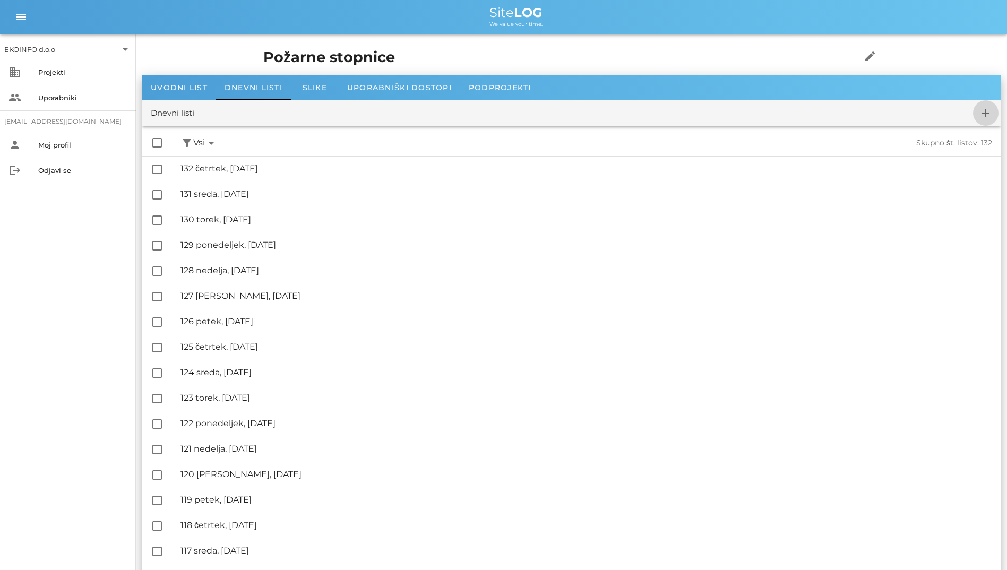
click at [992, 108] on icon "add" at bounding box center [986, 113] width 13 height 13
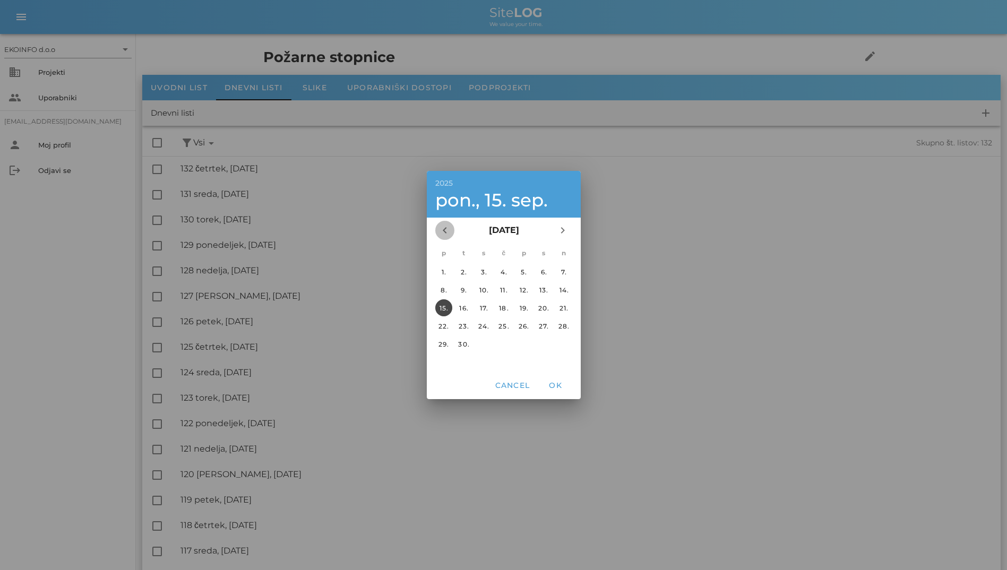
click at [446, 237] on button "chevron_left" at bounding box center [444, 230] width 19 height 19
click at [516, 346] on div "29." at bounding box center [523, 344] width 17 height 8
click at [556, 384] on span "OK" at bounding box center [555, 386] width 25 height 10
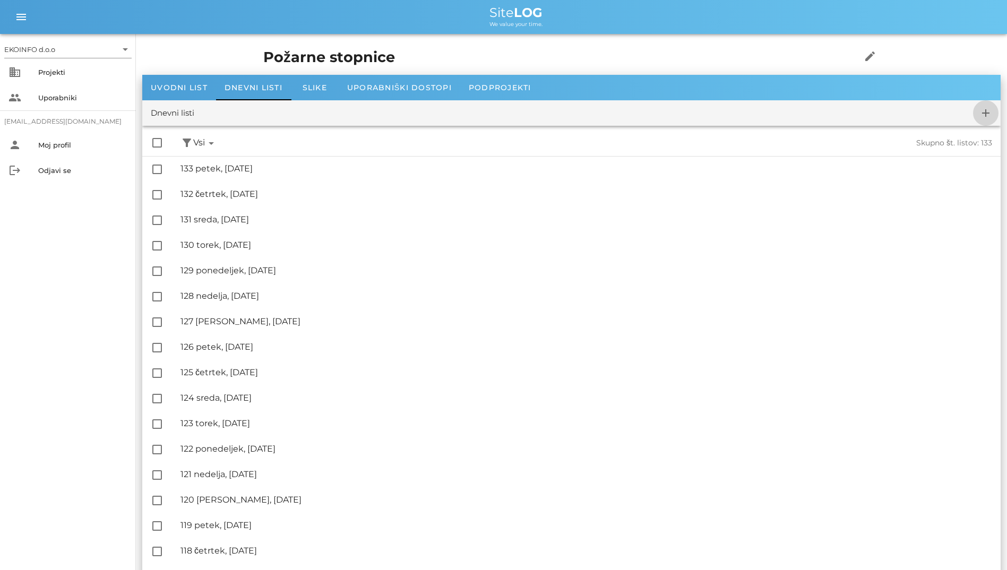
click at [975, 116] on span "add" at bounding box center [985, 113] width 25 height 13
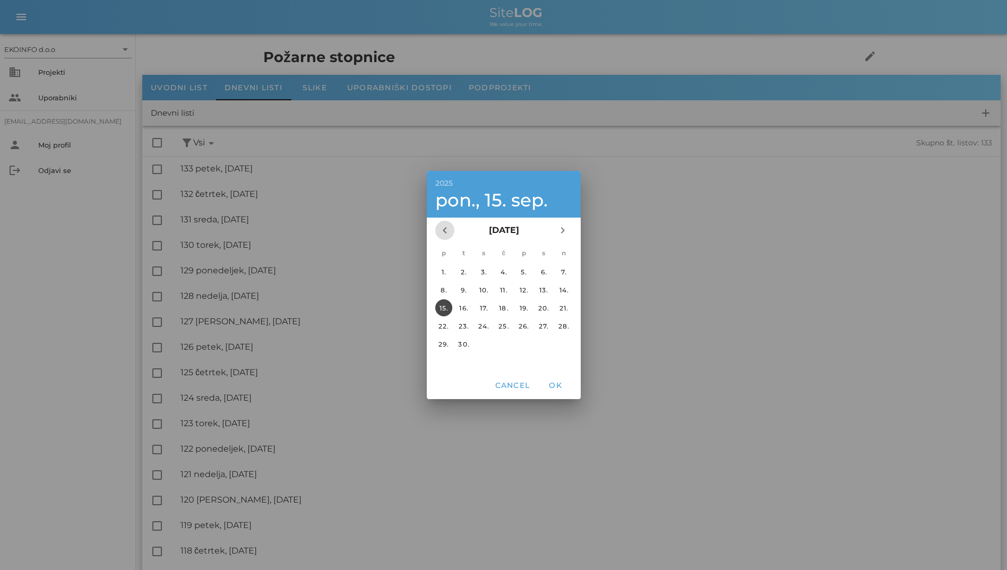
click at [449, 239] on button "chevron_left" at bounding box center [444, 230] width 19 height 19
click at [540, 347] on div "30." at bounding box center [543, 344] width 17 height 8
click at [553, 390] on span "OK" at bounding box center [555, 386] width 25 height 10
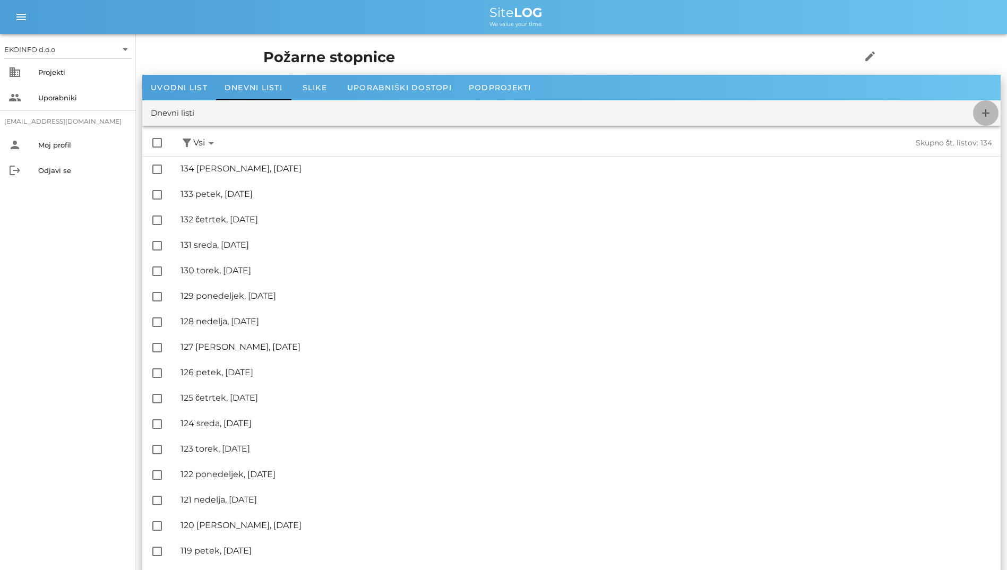
click at [975, 108] on span "add" at bounding box center [985, 113] width 25 height 13
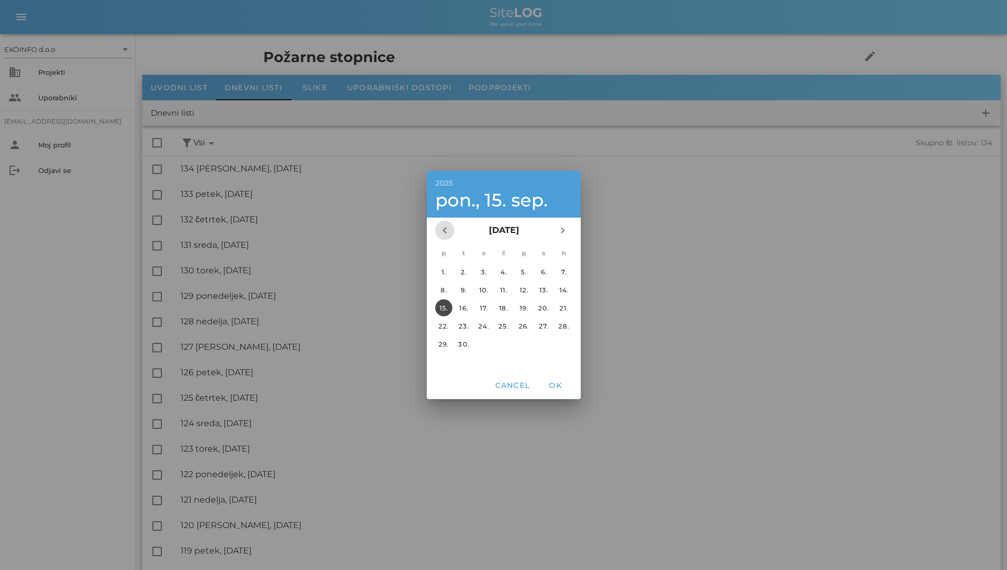
click at [440, 237] on button "chevron_left" at bounding box center [444, 230] width 19 height 19
click at [560, 344] on div "31." at bounding box center [563, 344] width 17 height 8
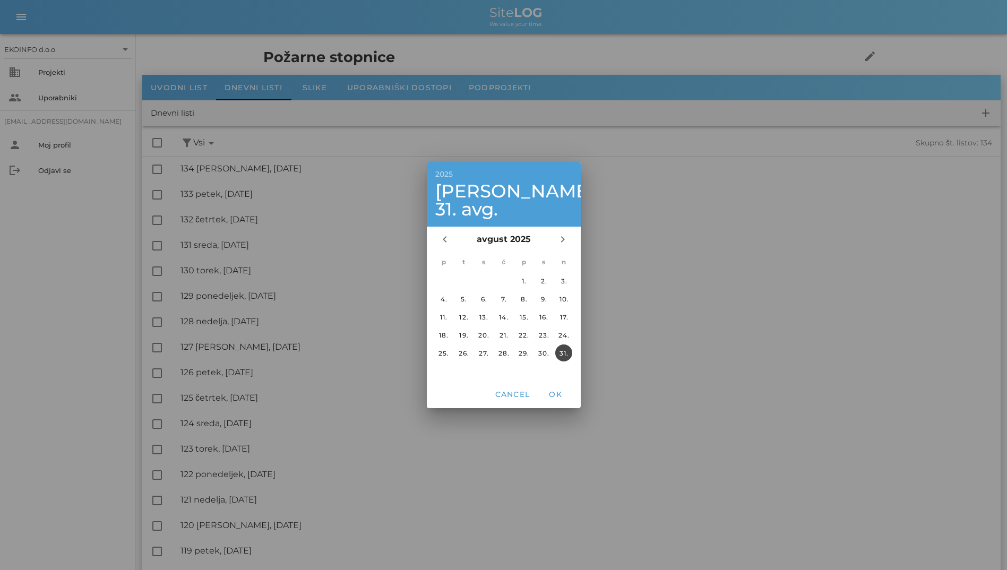
click at [554, 395] on div "Cancel OK" at bounding box center [504, 395] width 154 height 28
click at [557, 392] on button "OK" at bounding box center [555, 394] width 34 height 19
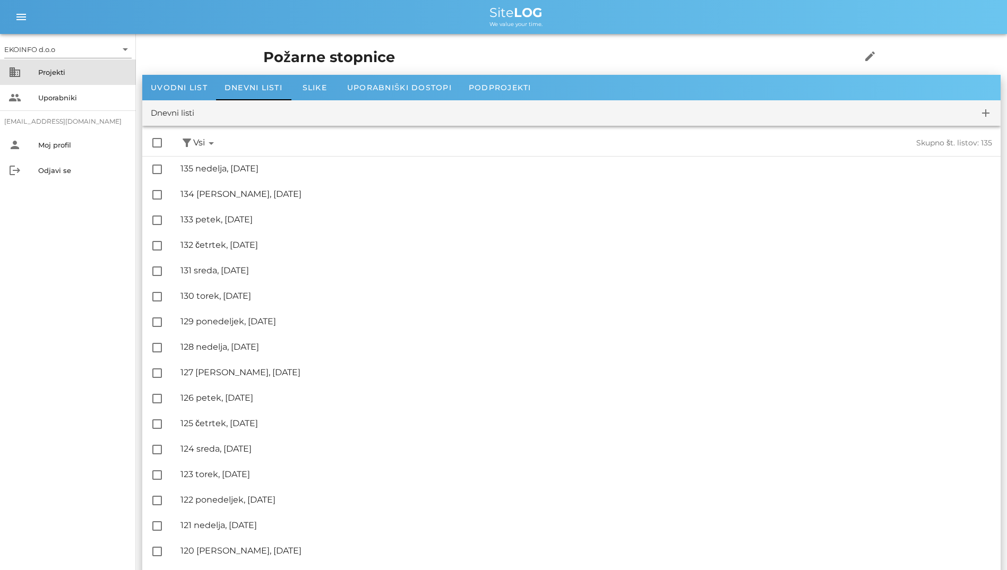
click at [81, 80] on div "Projekti" at bounding box center [82, 72] width 89 height 17
